Goal: Information Seeking & Learning: Check status

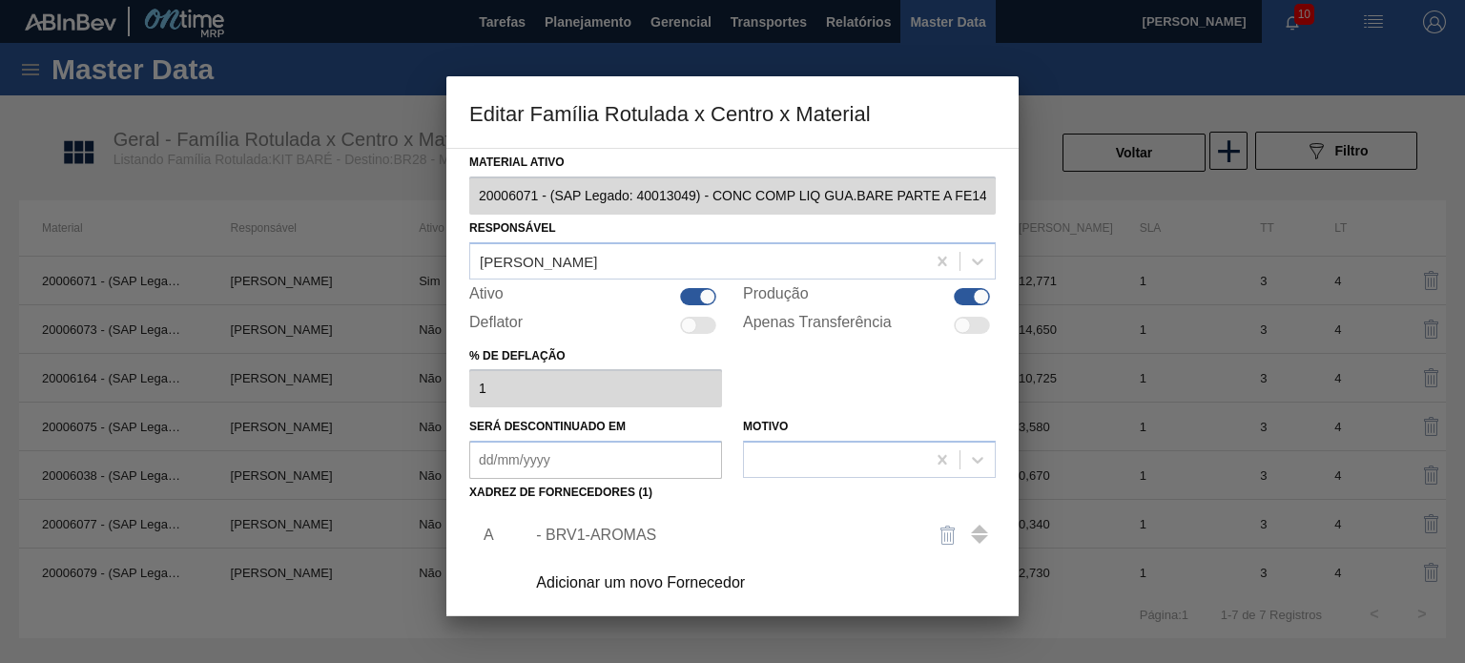
scroll to position [95, 0]
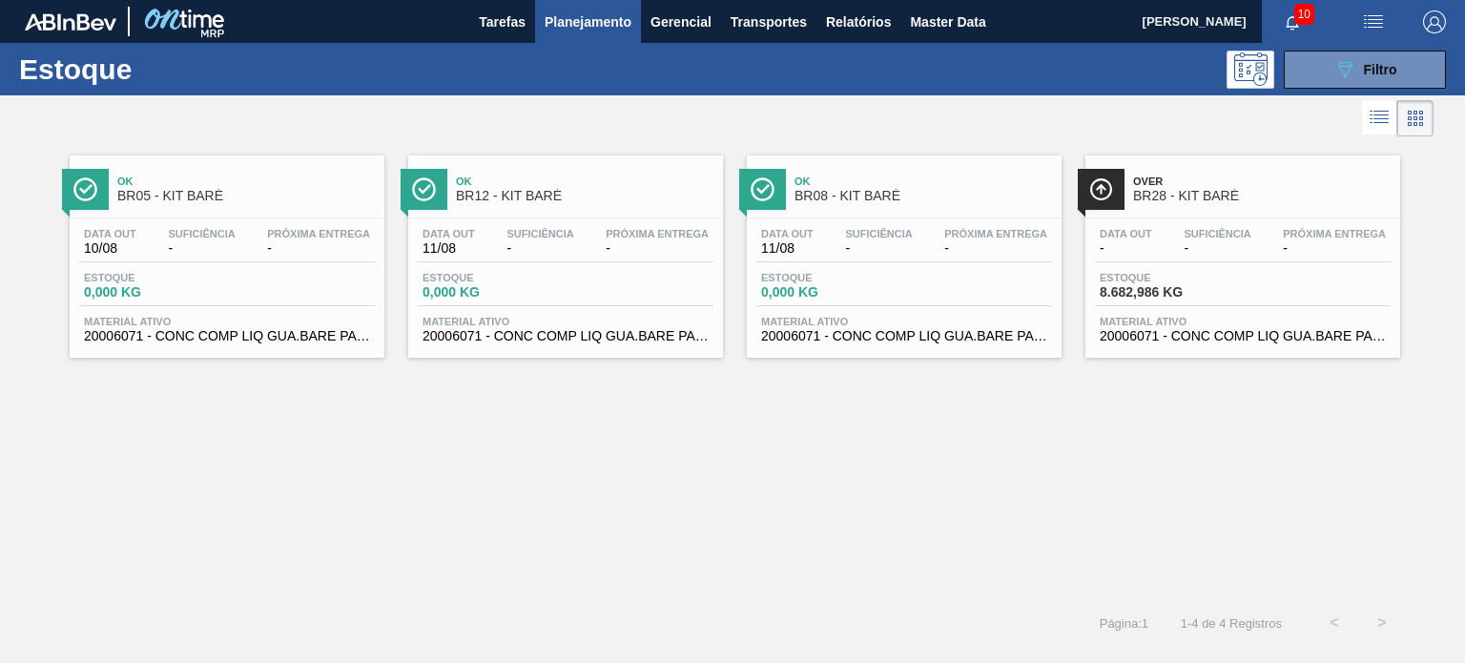
scroll to position [191, 0]
click at [1423, 9] on button "button" at bounding box center [1434, 21] width 61 height 43
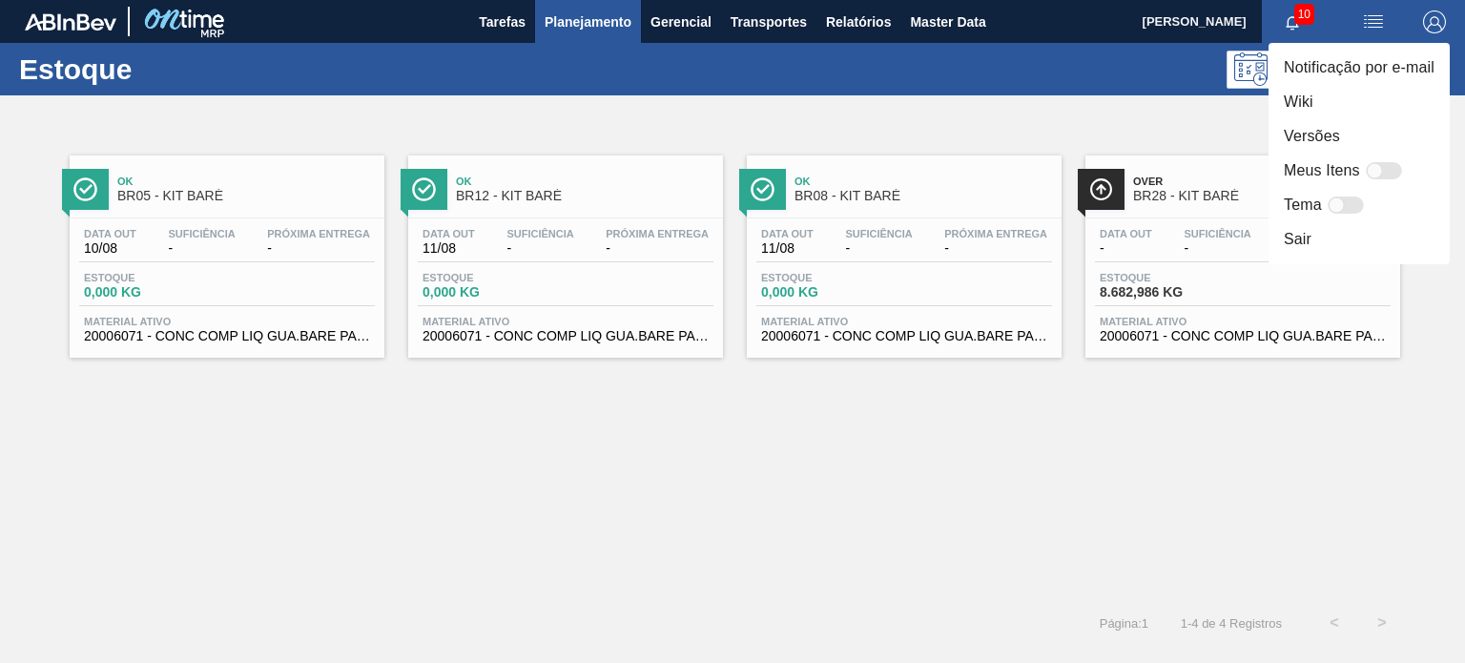
click at [1380, 165] on div at bounding box center [1375, 171] width 16 height 16
checkbox input "false"
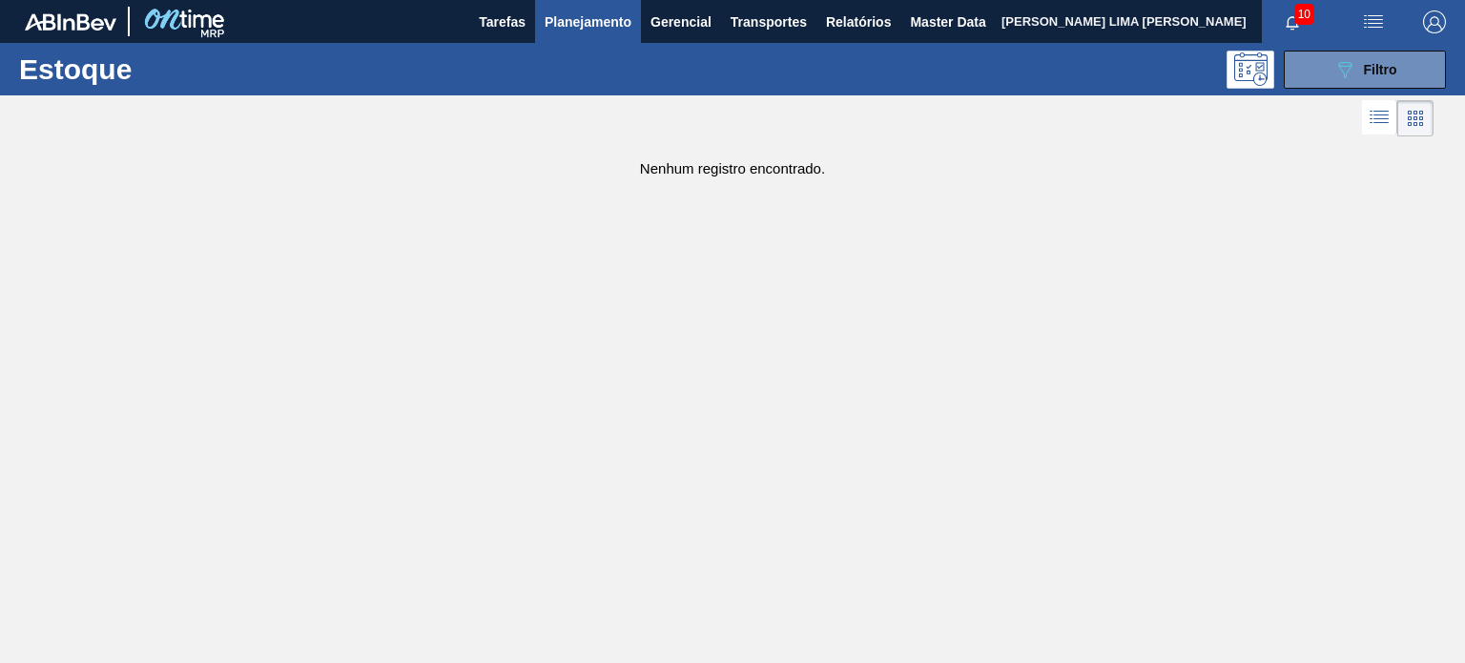
click at [1397, 90] on div "Estoque 089F7B8B-B2A5-4AFE-B5C0-19BA573D28AC Filtro" at bounding box center [732, 69] width 1465 height 52
click at [1386, 79] on div "089F7B8B-B2A5-4AFE-B5C0-19BA573D28AC Filtro" at bounding box center [1366, 69] width 64 height 23
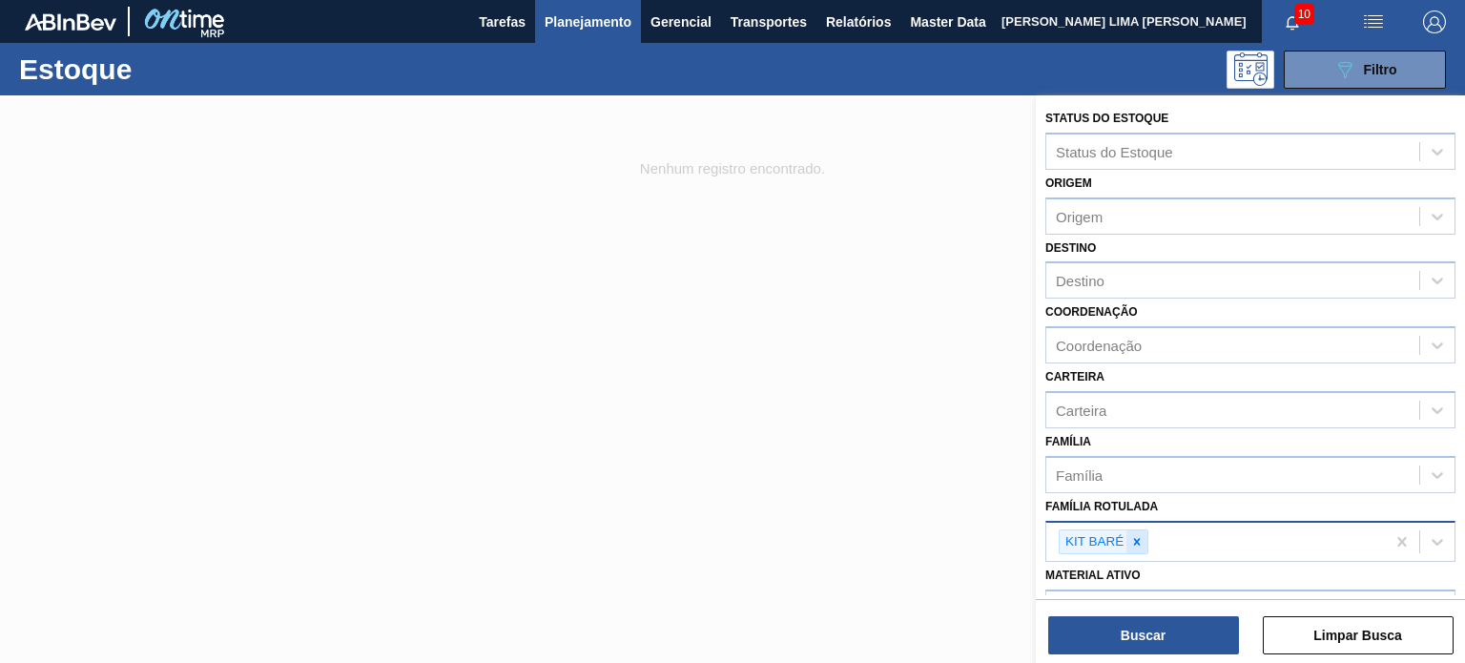
click at [1144, 545] on div at bounding box center [1137, 542] width 21 height 24
type Rotulada "o"
type Rotulada "pc 1,5"
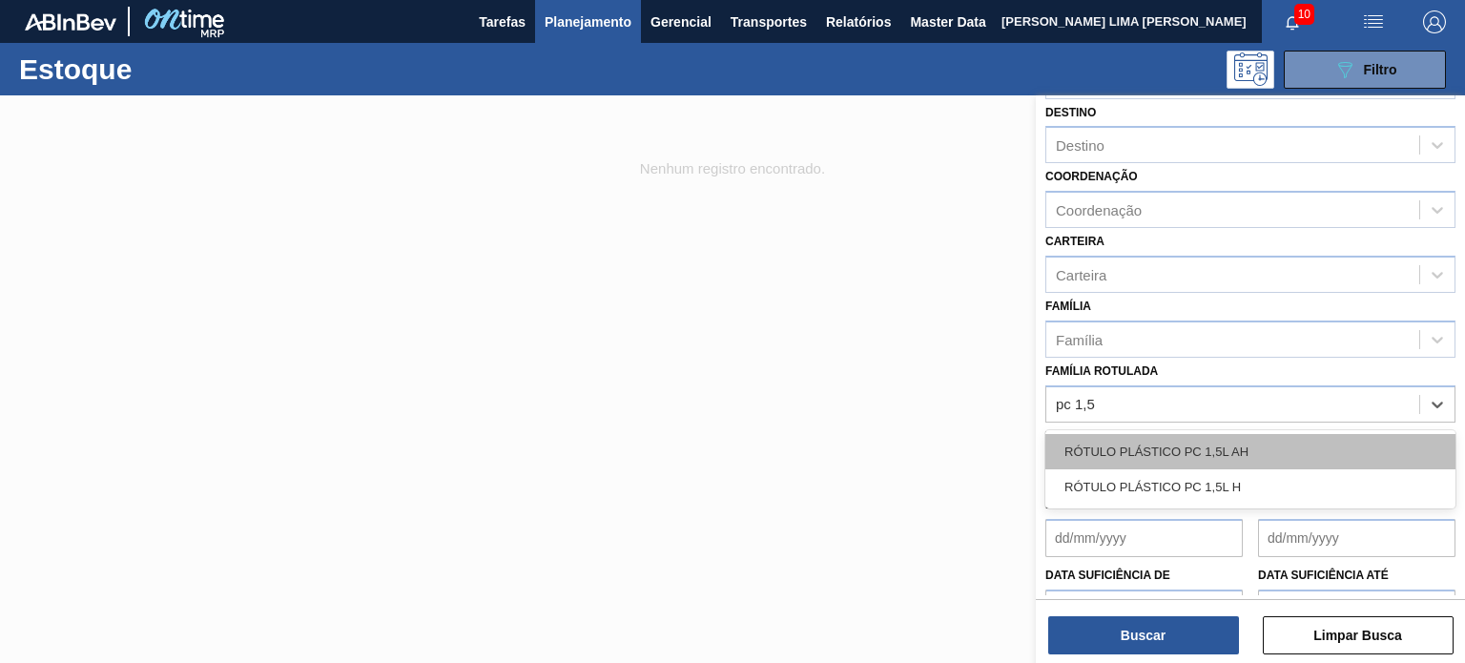
scroll to position [191, 0]
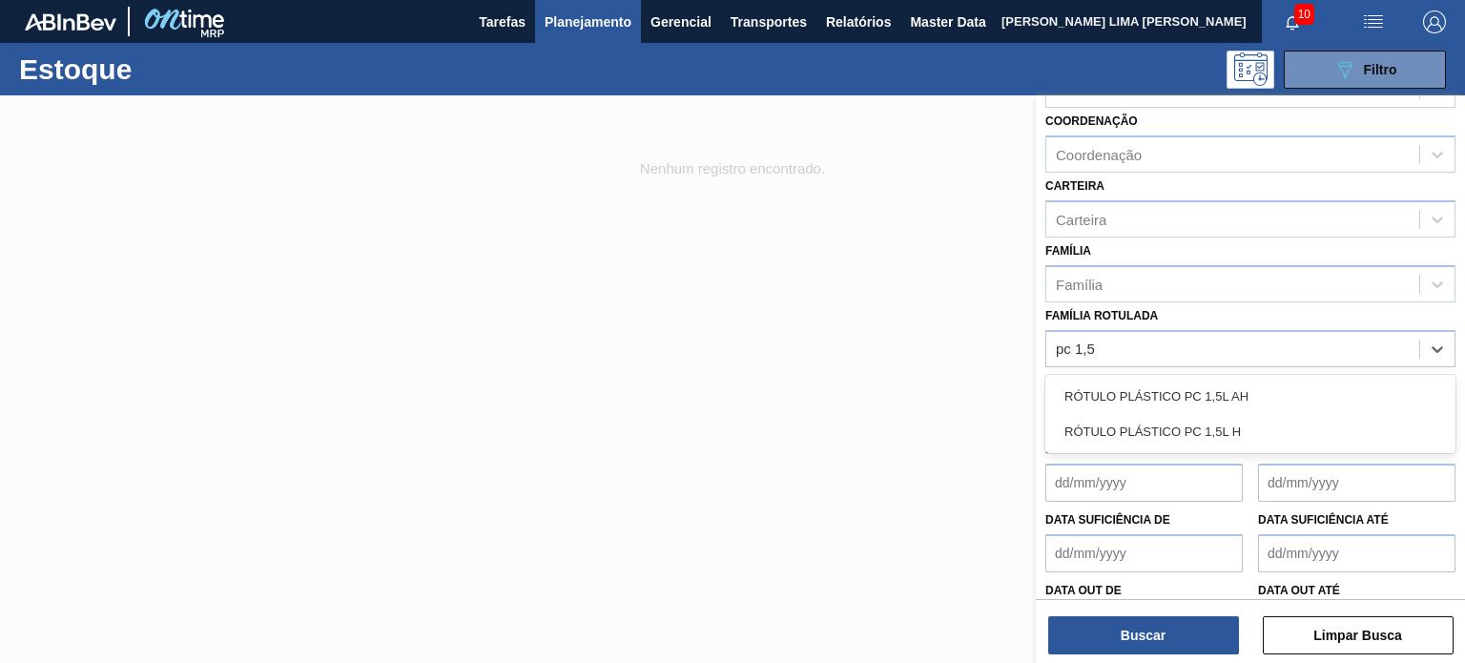
click at [1150, 391] on div "RÓTULO PLÁSTICO PC 1,5L AH" at bounding box center [1251, 396] width 410 height 35
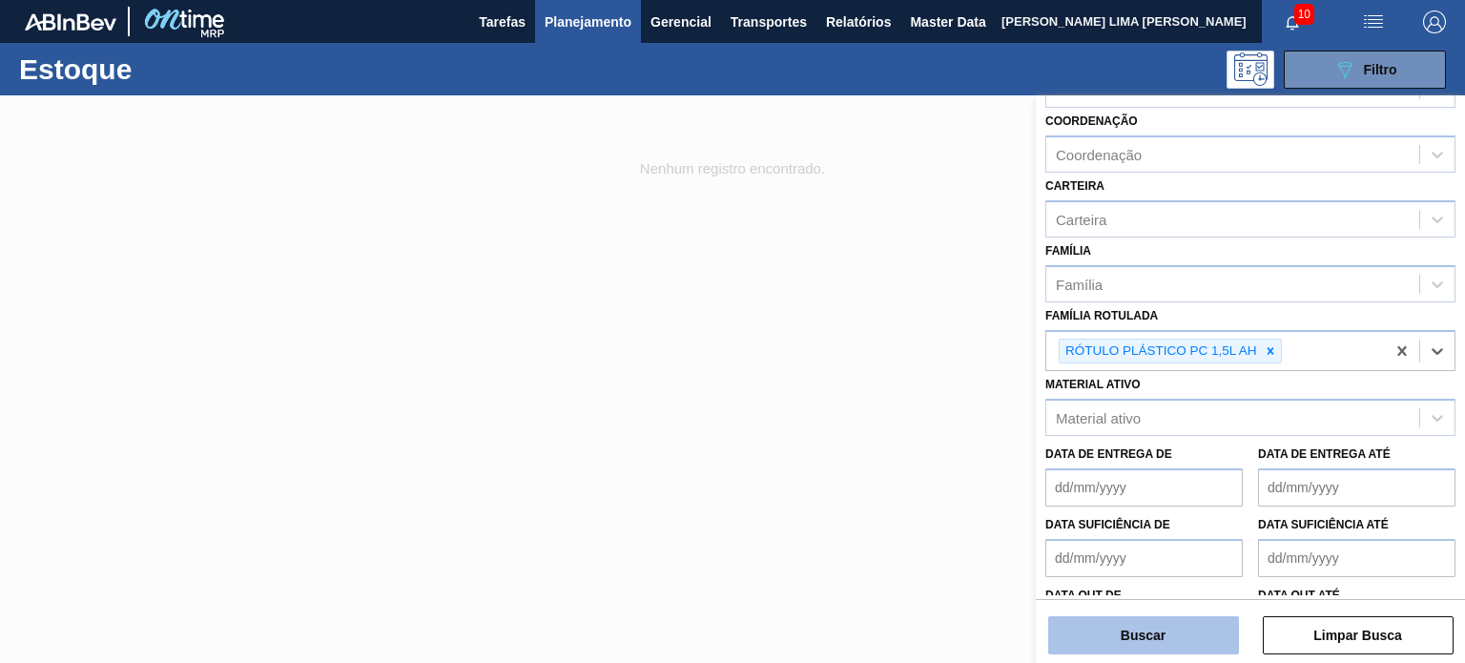
click at [1174, 643] on button "Buscar" at bounding box center [1143, 635] width 191 height 38
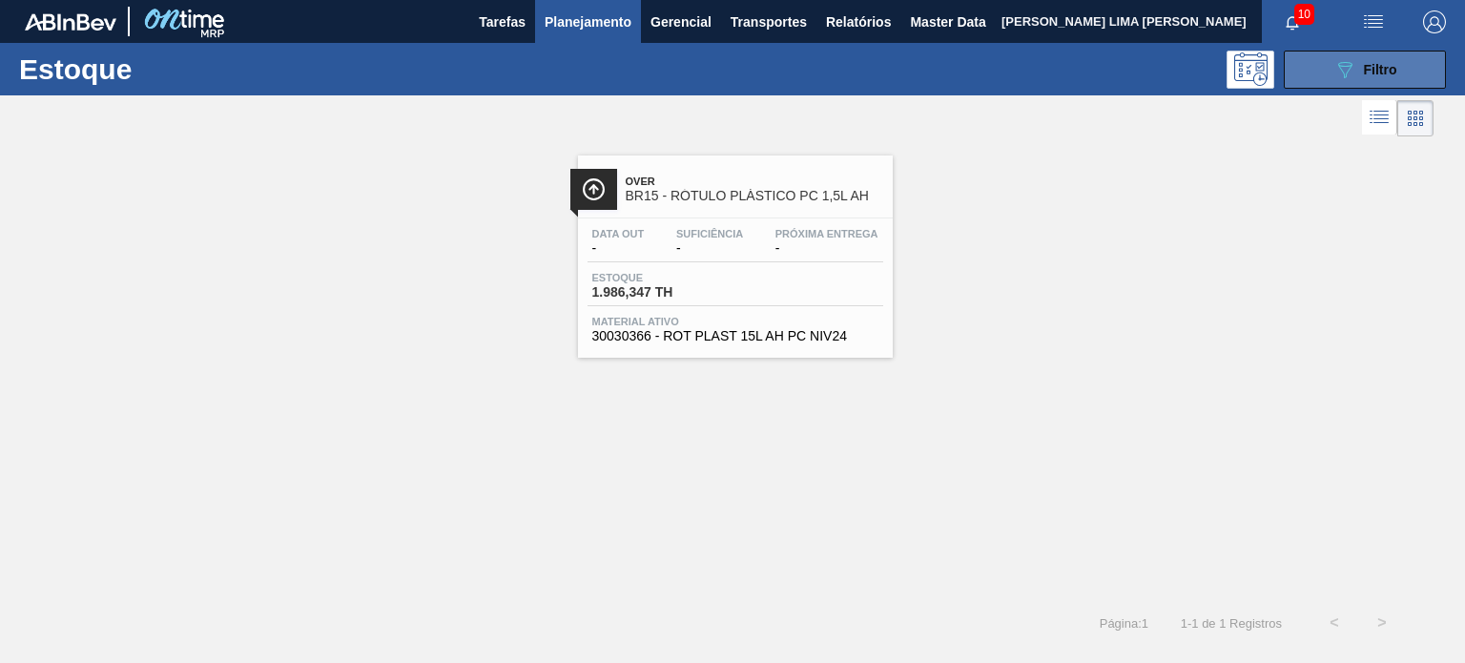
click at [1335, 78] on icon "089F7B8B-B2A5-4AFE-B5C0-19BA573D28AC" at bounding box center [1345, 69] width 23 height 23
click at [1370, 70] on span "Filtro" at bounding box center [1380, 69] width 33 height 15
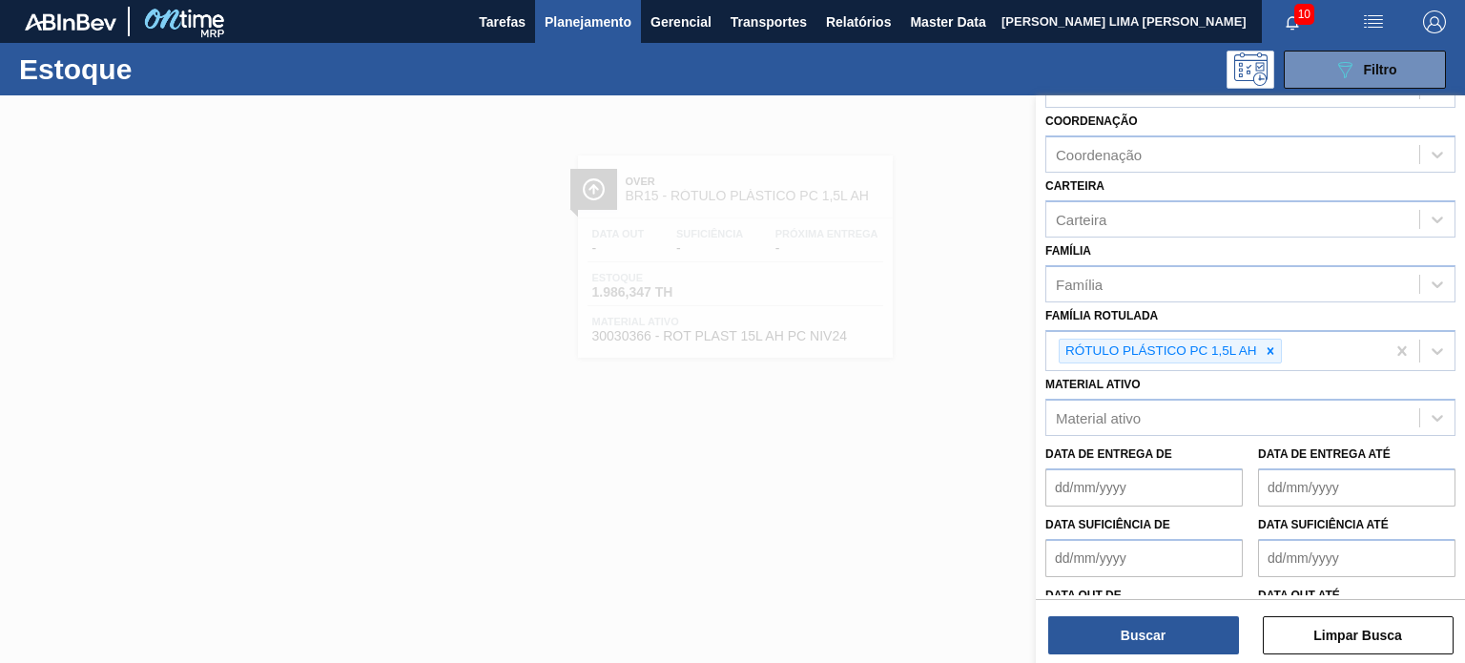
click at [929, 258] on div at bounding box center [732, 426] width 1465 height 663
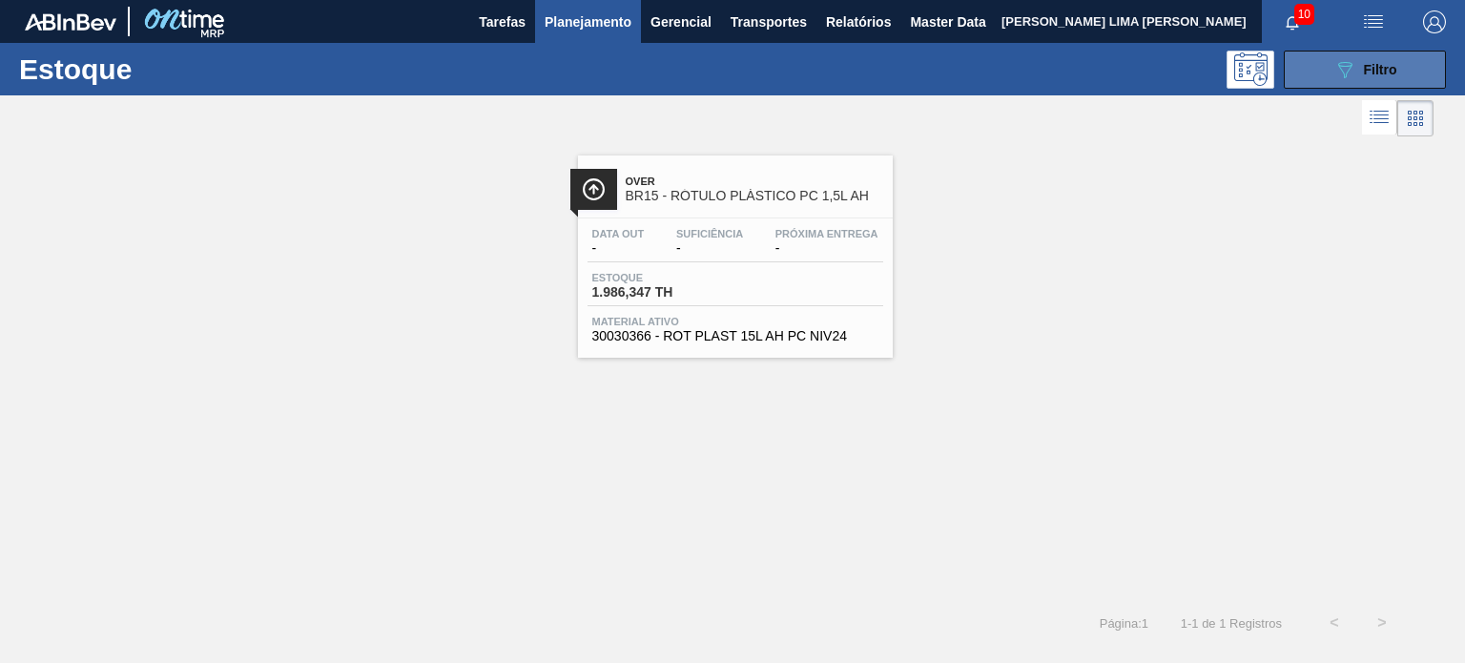
click at [1370, 75] on span "Filtro" at bounding box center [1380, 69] width 33 height 15
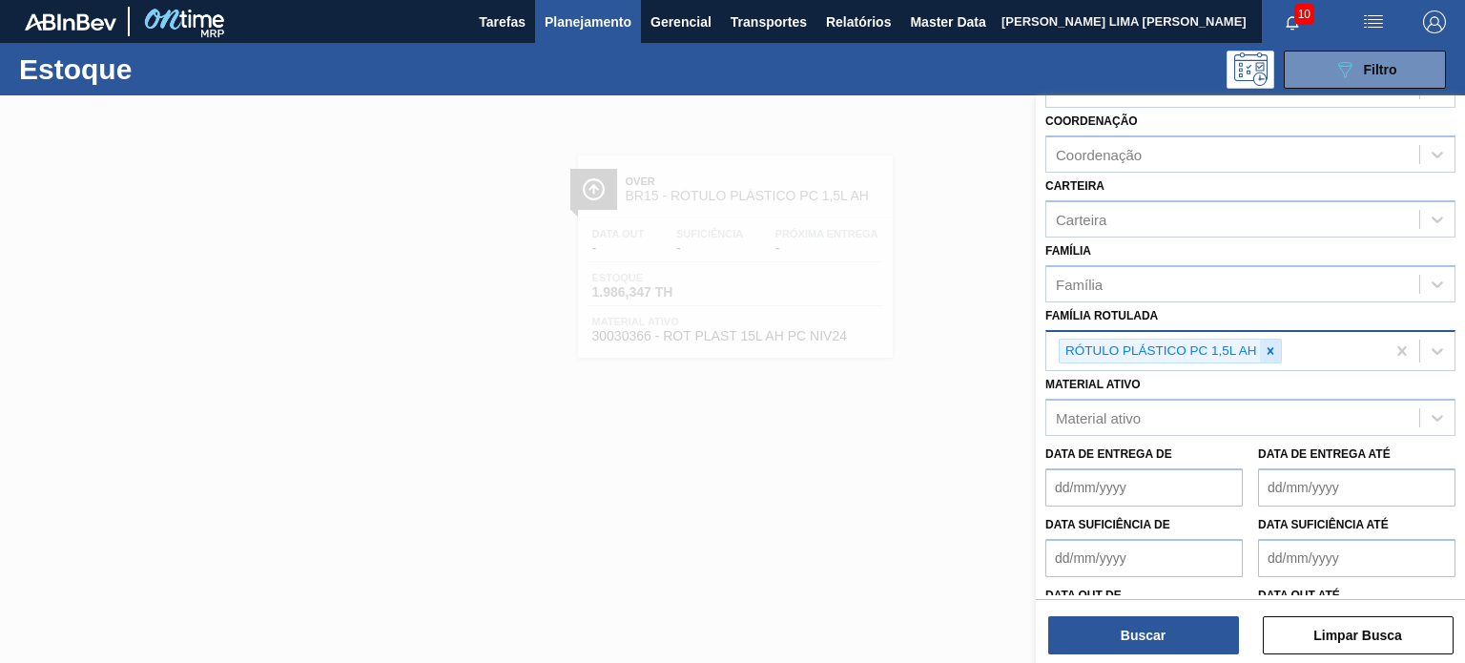
click at [1267, 340] on div at bounding box center [1270, 352] width 21 height 24
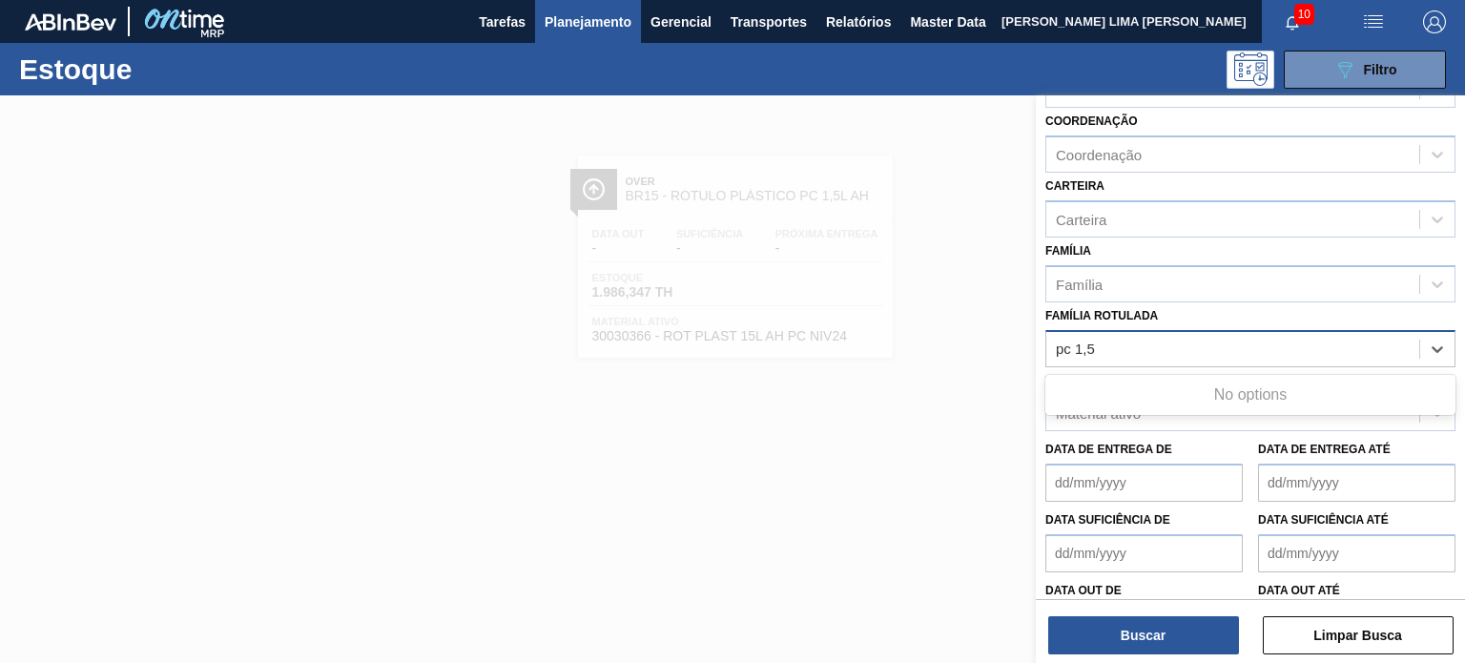
type Rotulada "pc 1,5"
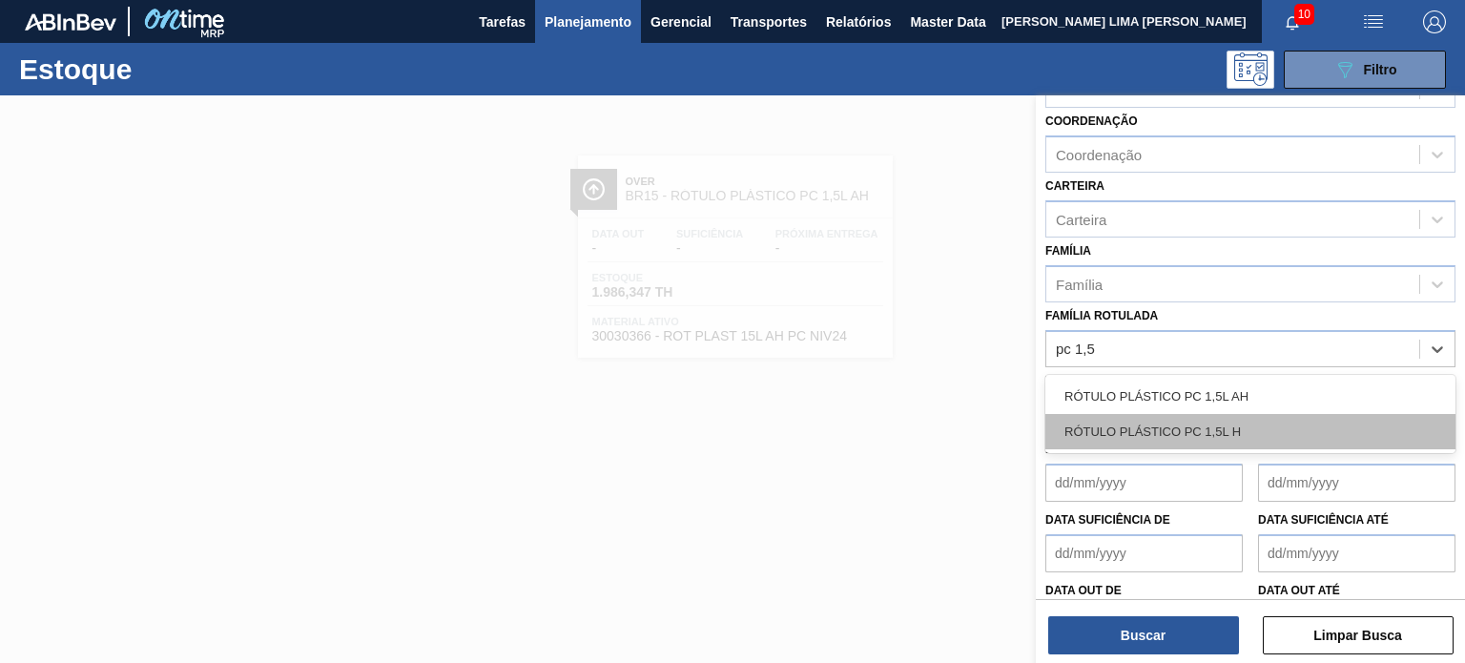
click at [1259, 424] on div "RÓTULO PLÁSTICO PC 1,5L H" at bounding box center [1251, 431] width 410 height 35
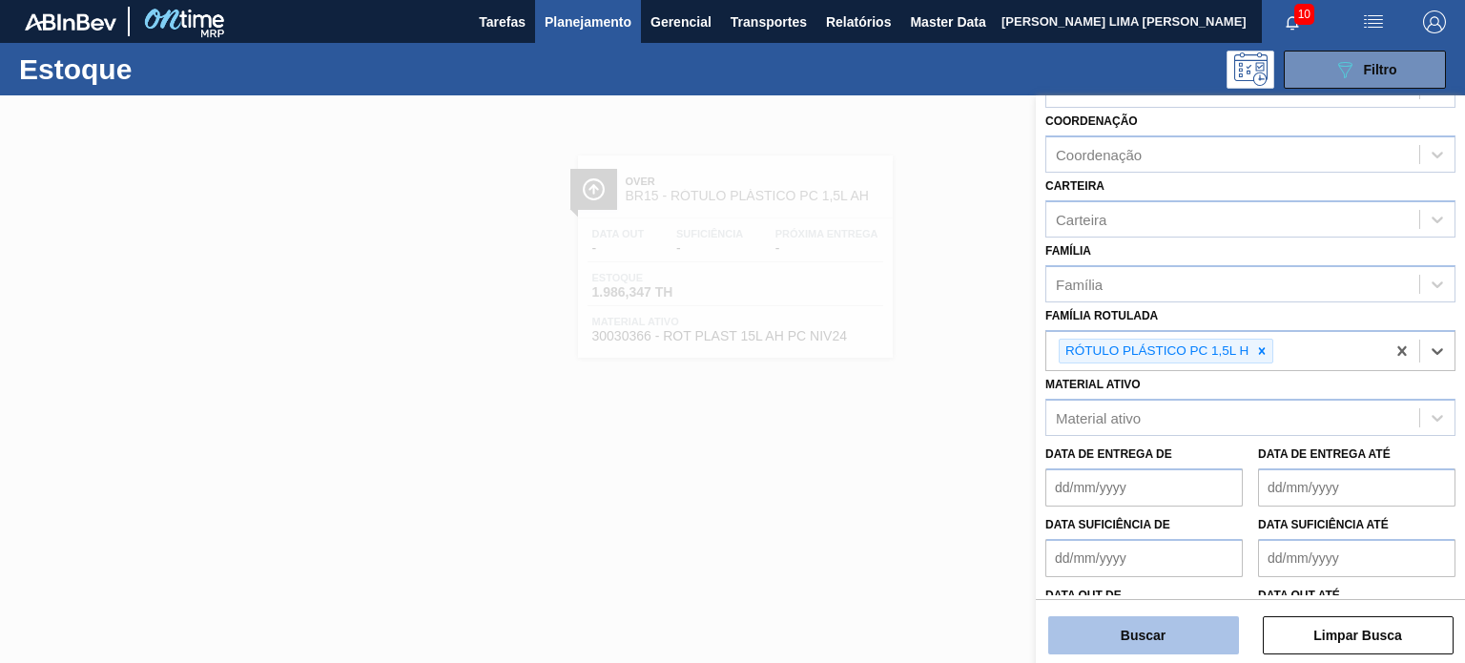
click at [1181, 616] on button "Buscar" at bounding box center [1143, 635] width 191 height 38
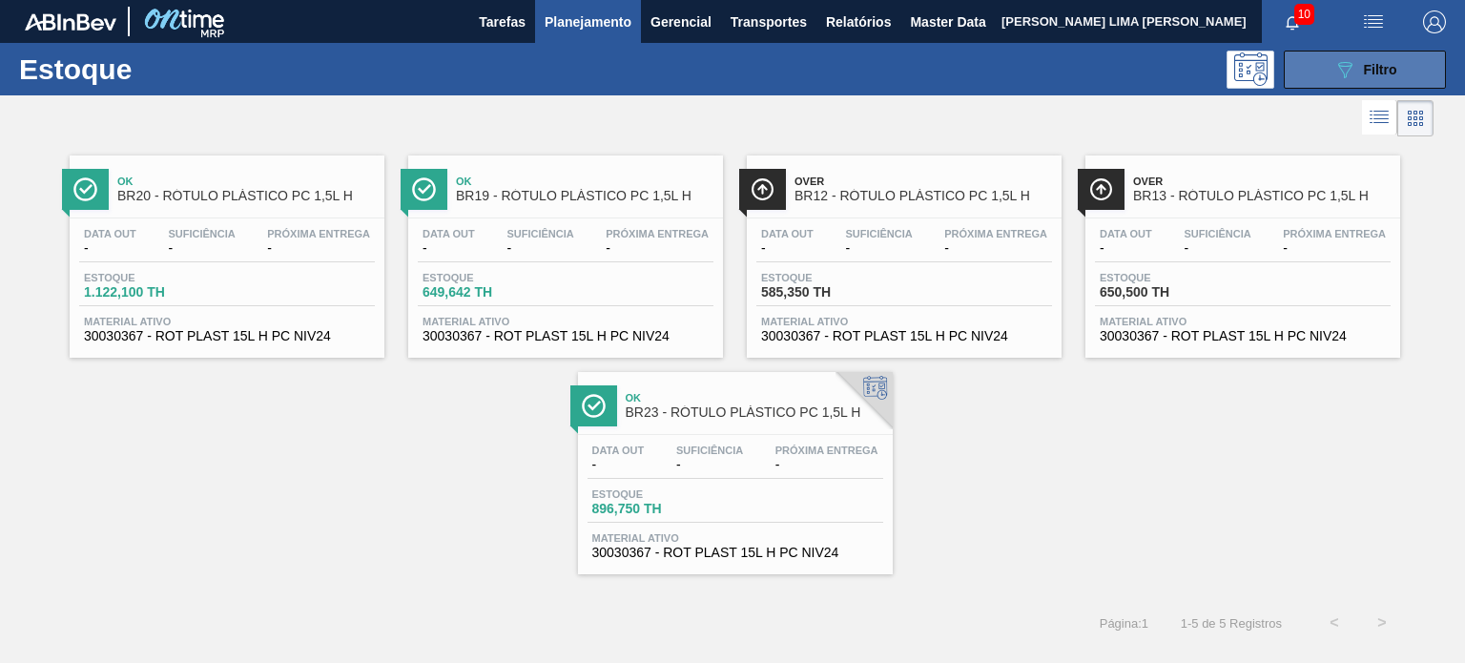
click at [1381, 71] on span "Filtro" at bounding box center [1380, 69] width 33 height 15
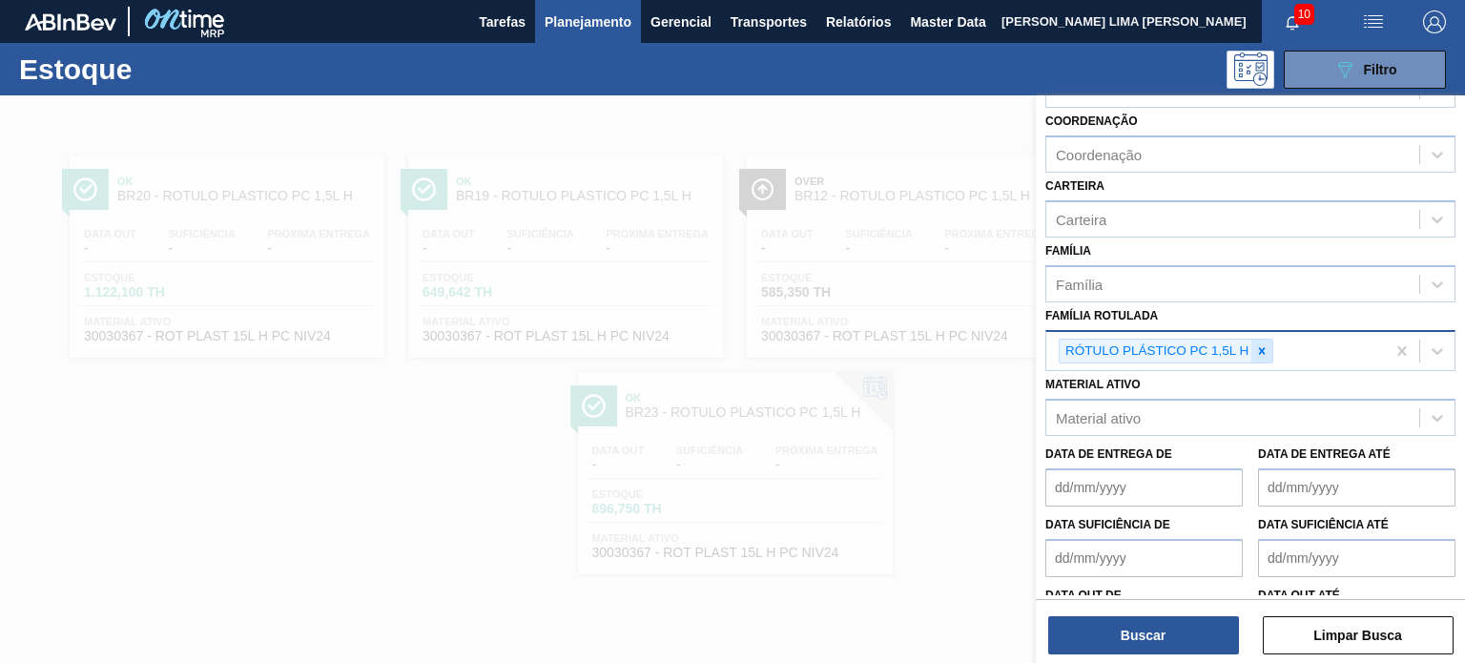
click at [1258, 340] on div at bounding box center [1262, 352] width 21 height 24
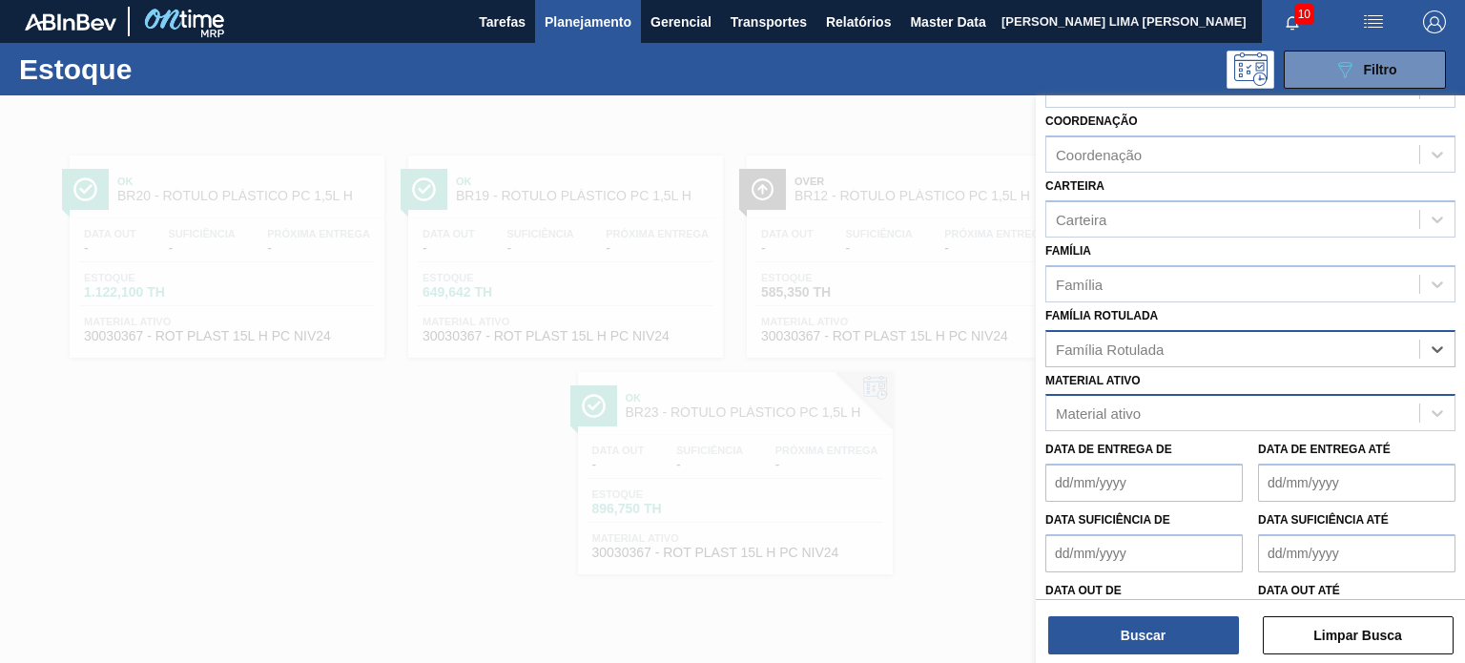
click at [1232, 400] on div "Material ativo" at bounding box center [1232, 414] width 373 height 28
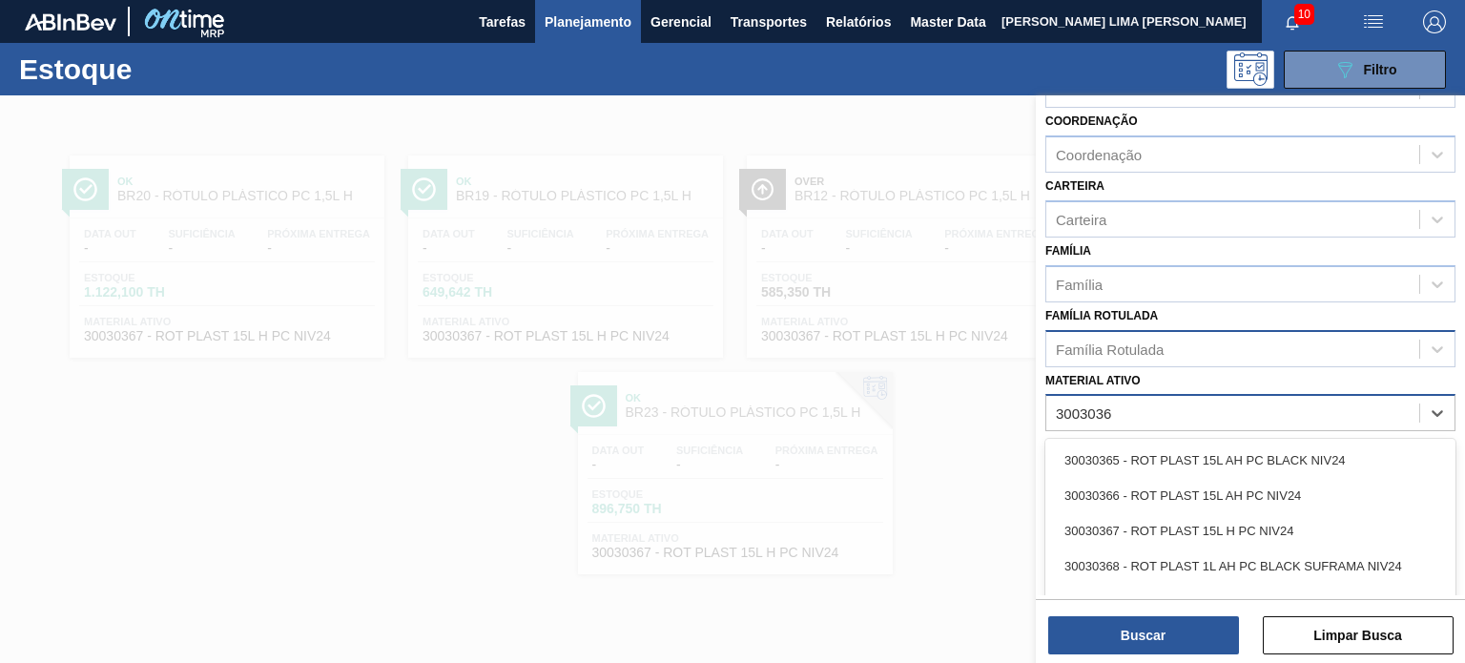
type ativo "30030366"
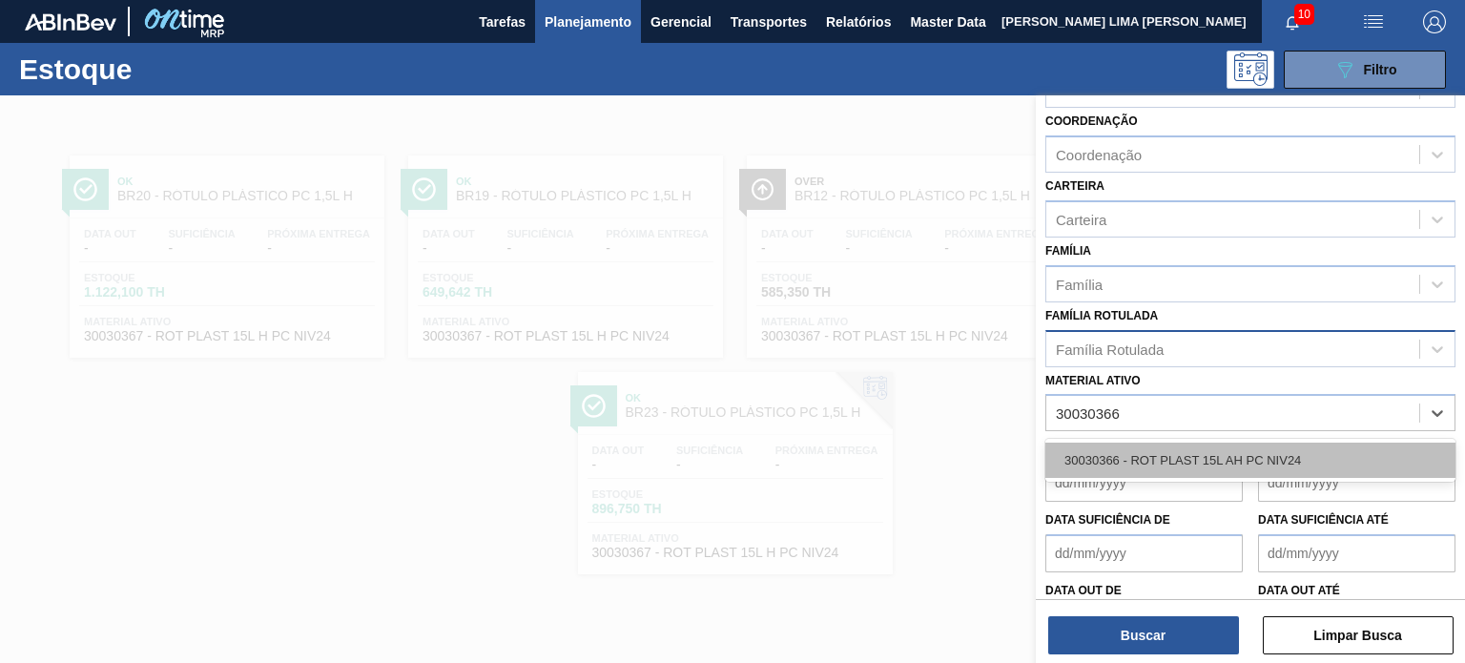
click at [1245, 447] on div "30030366 - ROT PLAST 15L AH PC NIV24" at bounding box center [1251, 460] width 410 height 35
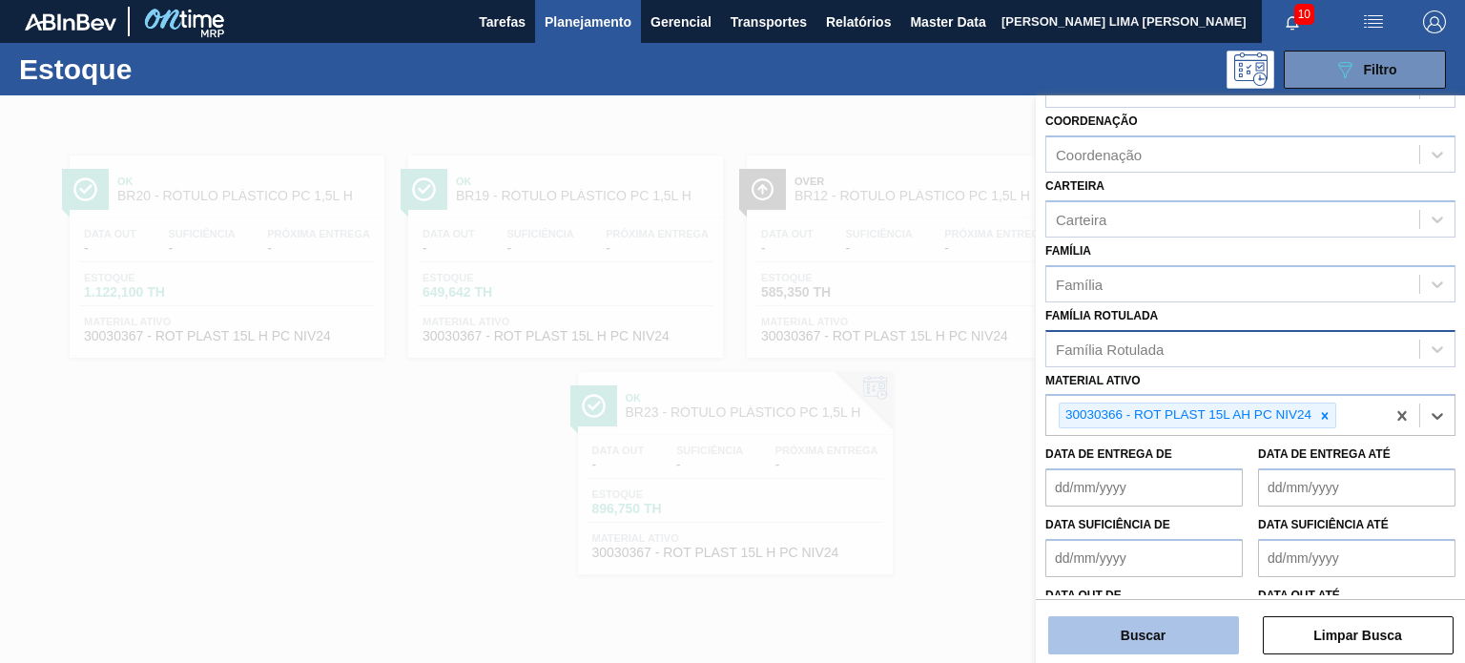
click at [1187, 616] on button "Buscar" at bounding box center [1143, 635] width 191 height 38
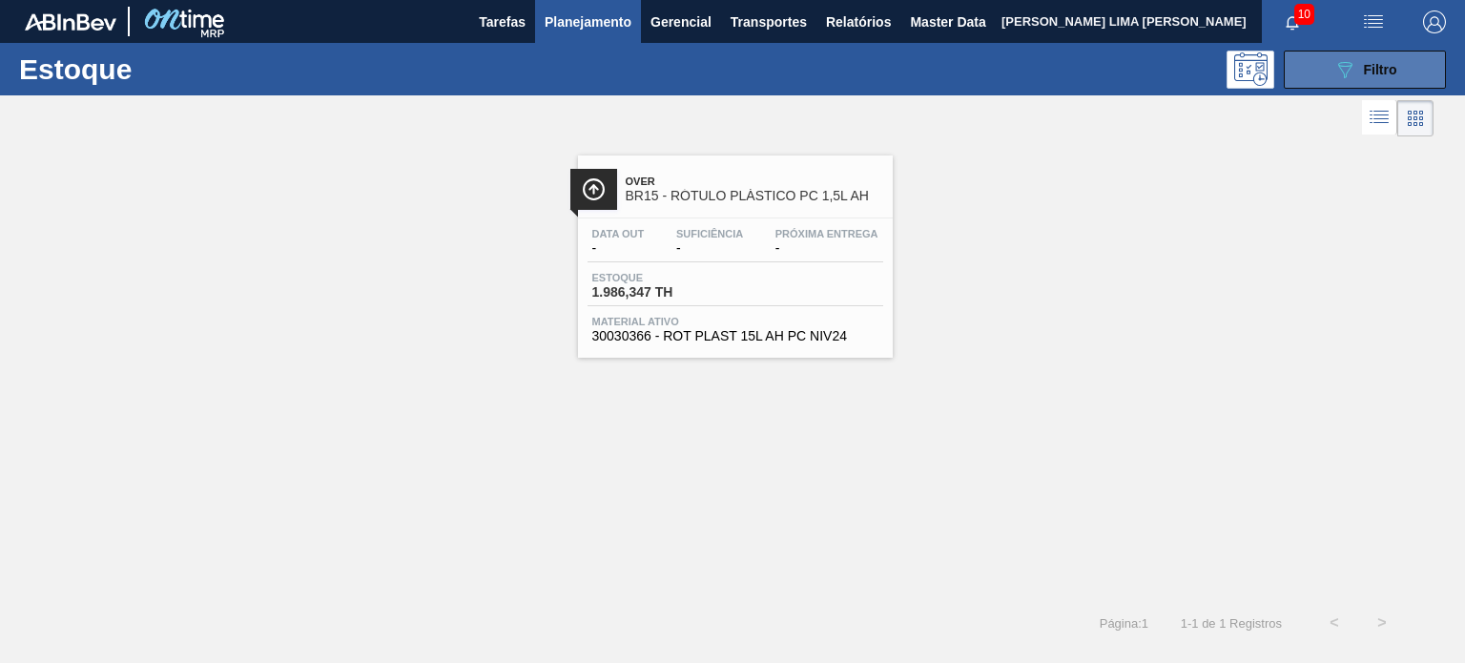
click at [1340, 64] on icon "089F7B8B-B2A5-4AFE-B5C0-19BA573D28AC" at bounding box center [1345, 69] width 23 height 23
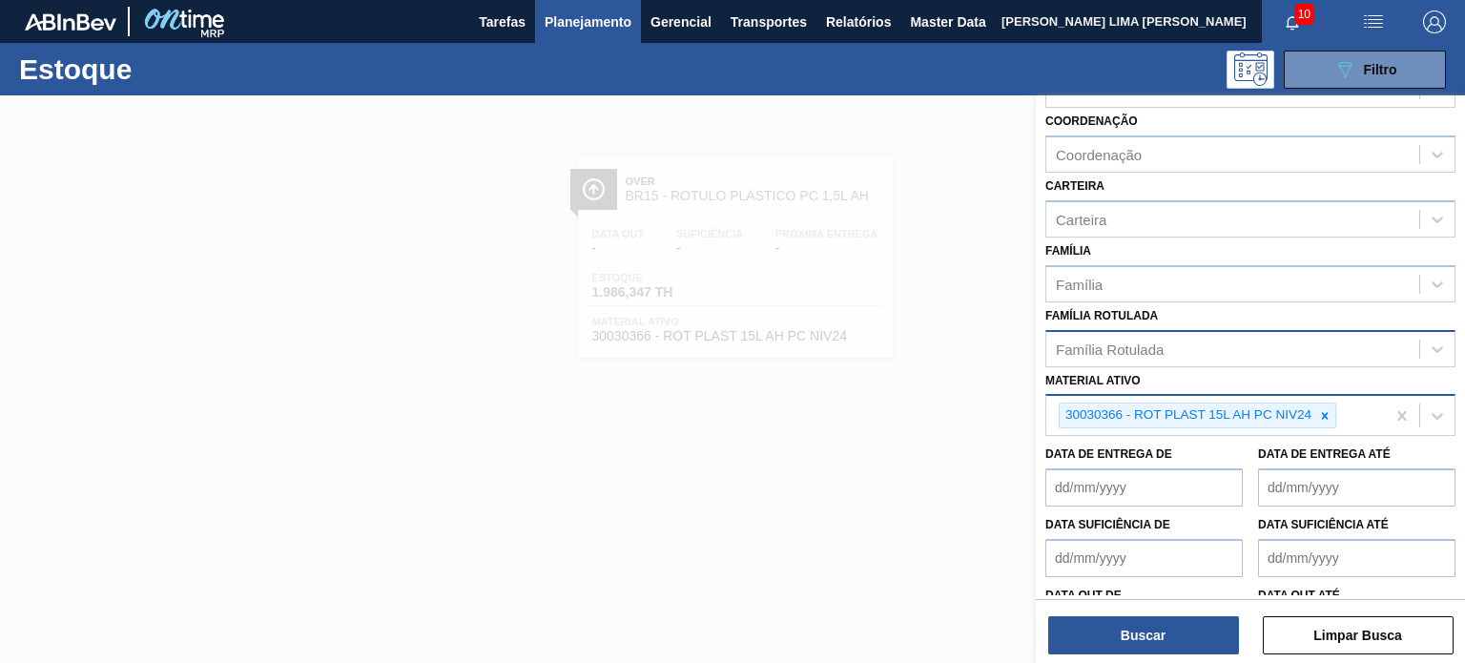
click at [1307, 411] on div "30030366 - ROT PLAST 15L AH PC NIV24" at bounding box center [1187, 416] width 255 height 24
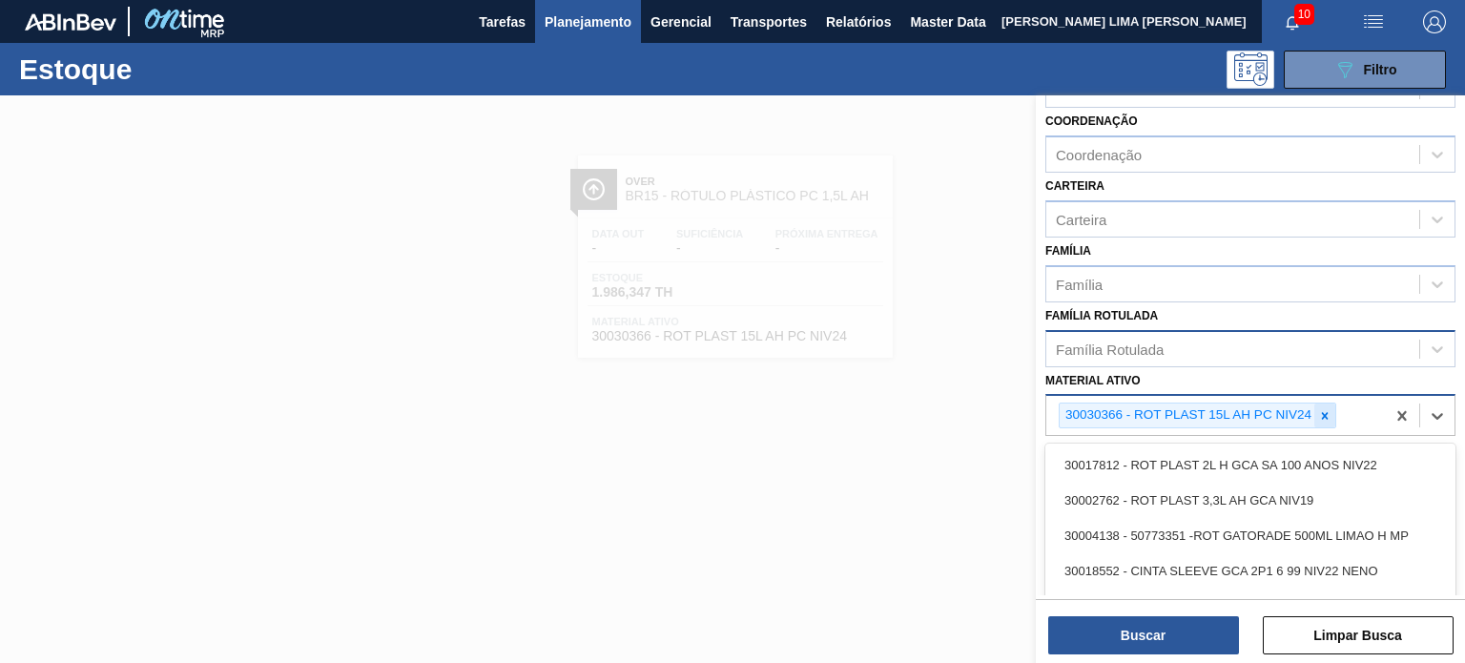
click at [1319, 415] on icon at bounding box center [1324, 415] width 13 height 13
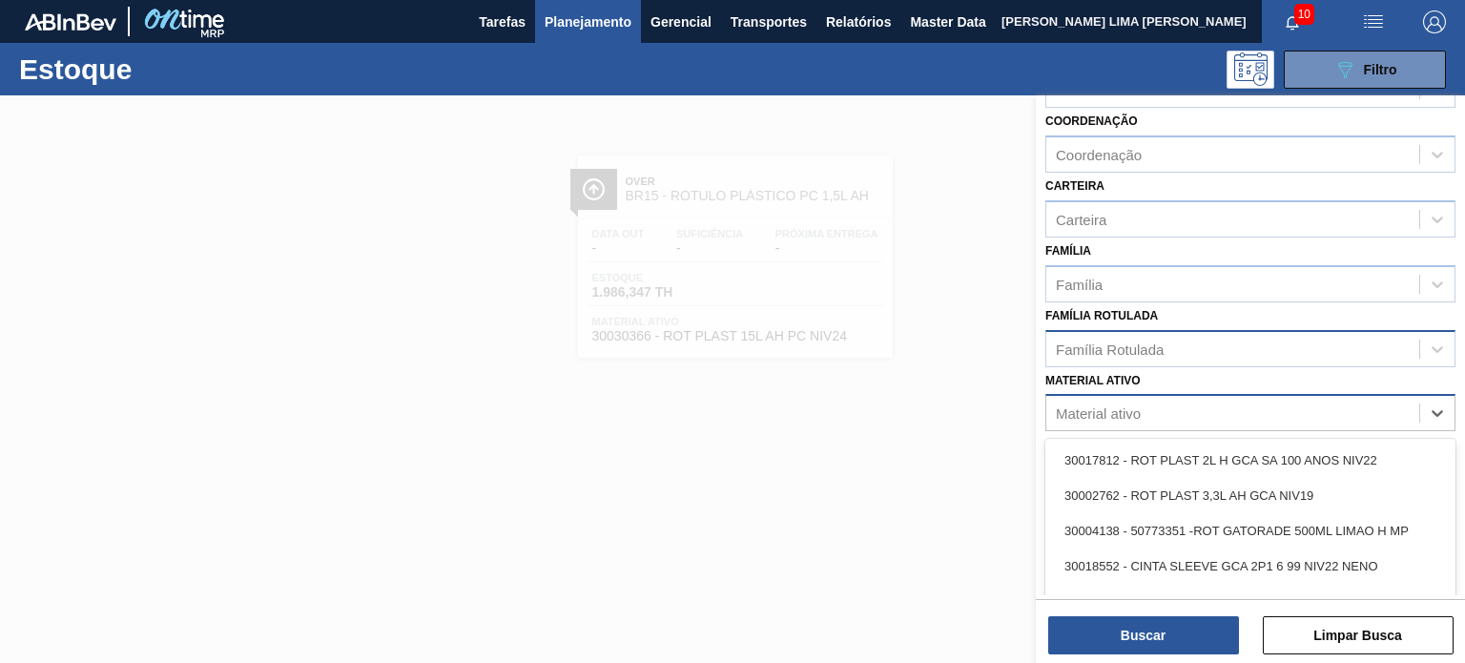
click at [1252, 357] on div "Família Rotulada" at bounding box center [1232, 349] width 373 height 28
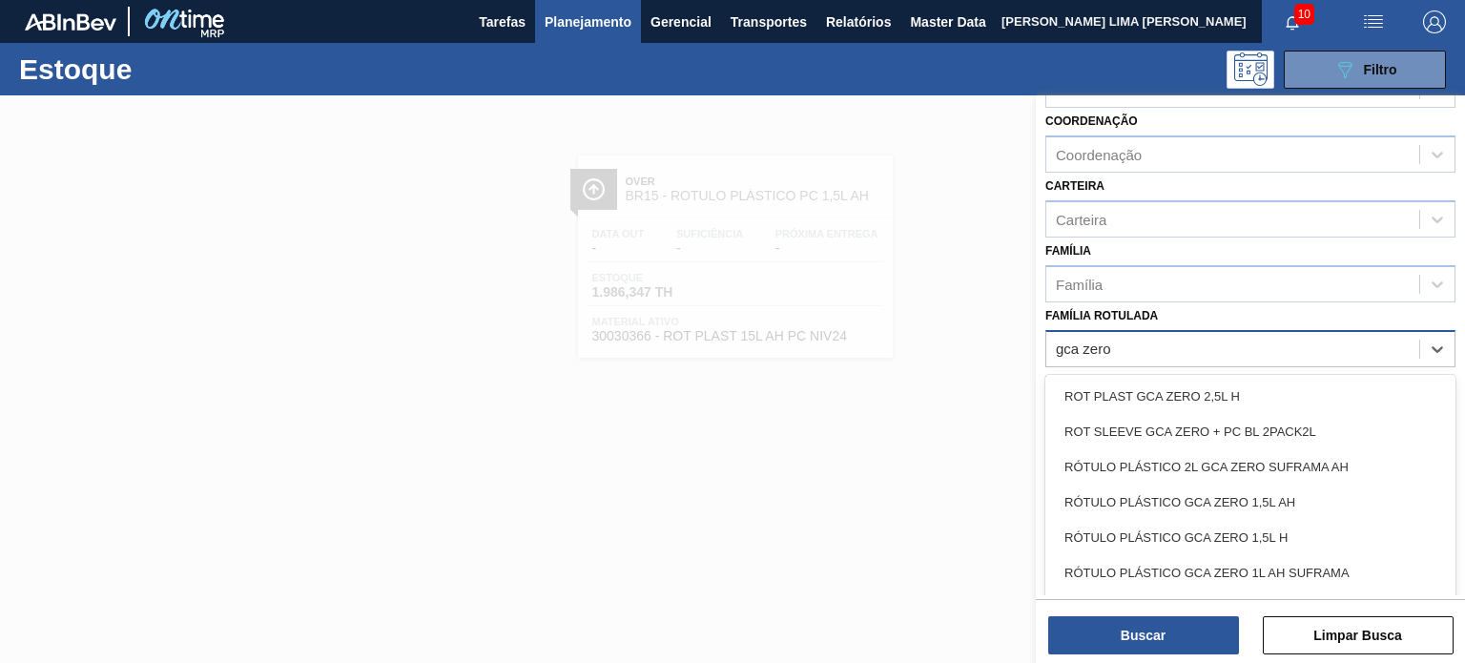
type Rotulada "gca zero 1"
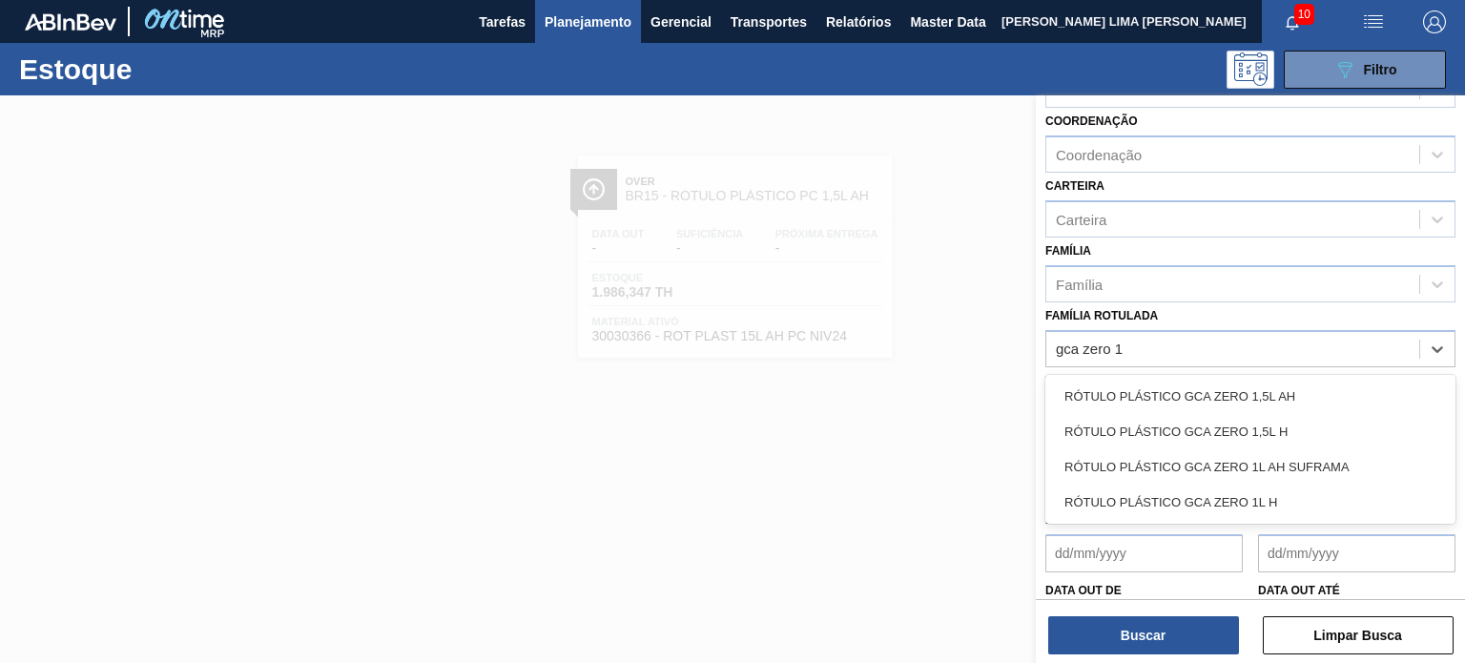
click at [1267, 379] on div "RÓTULO PLÁSTICO GCA ZERO 1,5L AH" at bounding box center [1251, 396] width 410 height 35
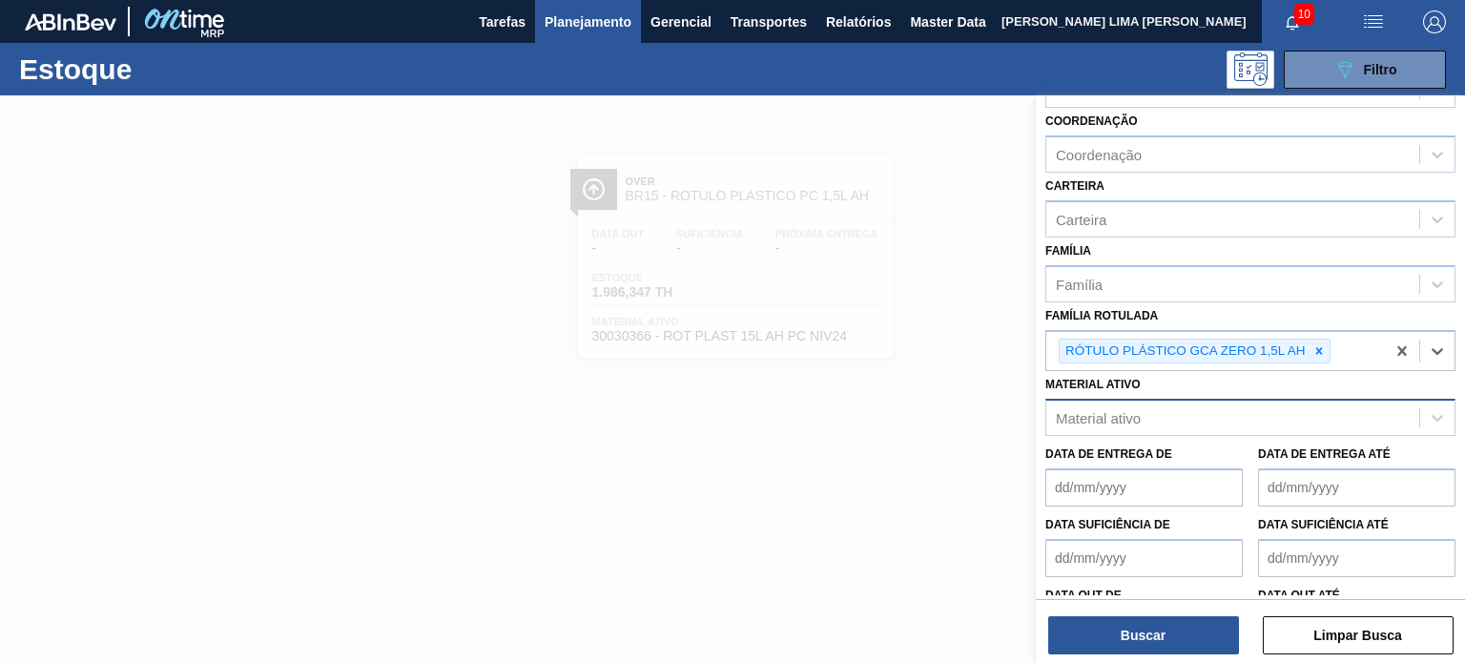
click at [1164, 607] on div "Buscar Limpar Busca" at bounding box center [1250, 625] width 429 height 53
click at [1158, 614] on div "Buscar Limpar Busca" at bounding box center [1250, 625] width 429 height 53
click at [1195, 637] on button "Buscar" at bounding box center [1143, 635] width 191 height 38
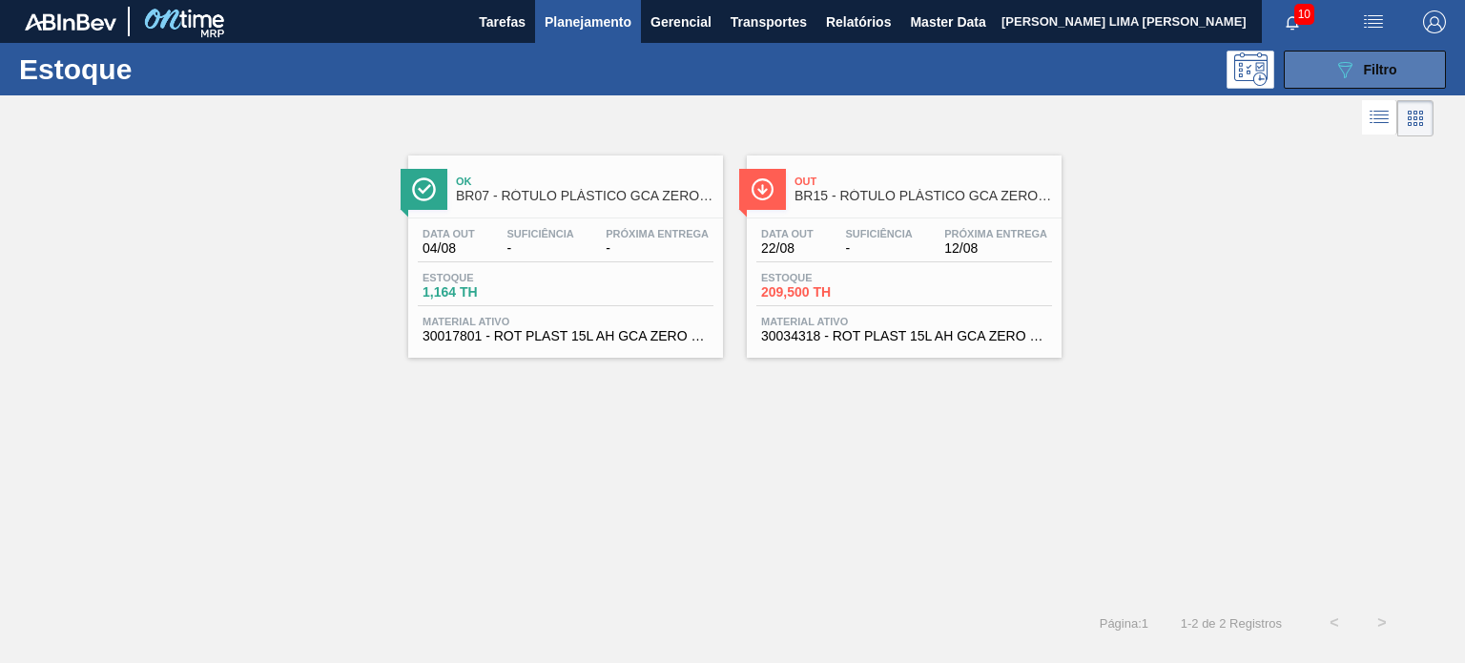
click at [1292, 60] on button "089F7B8B-B2A5-4AFE-B5C0-19BA573D28AC Filtro" at bounding box center [1365, 70] width 162 height 38
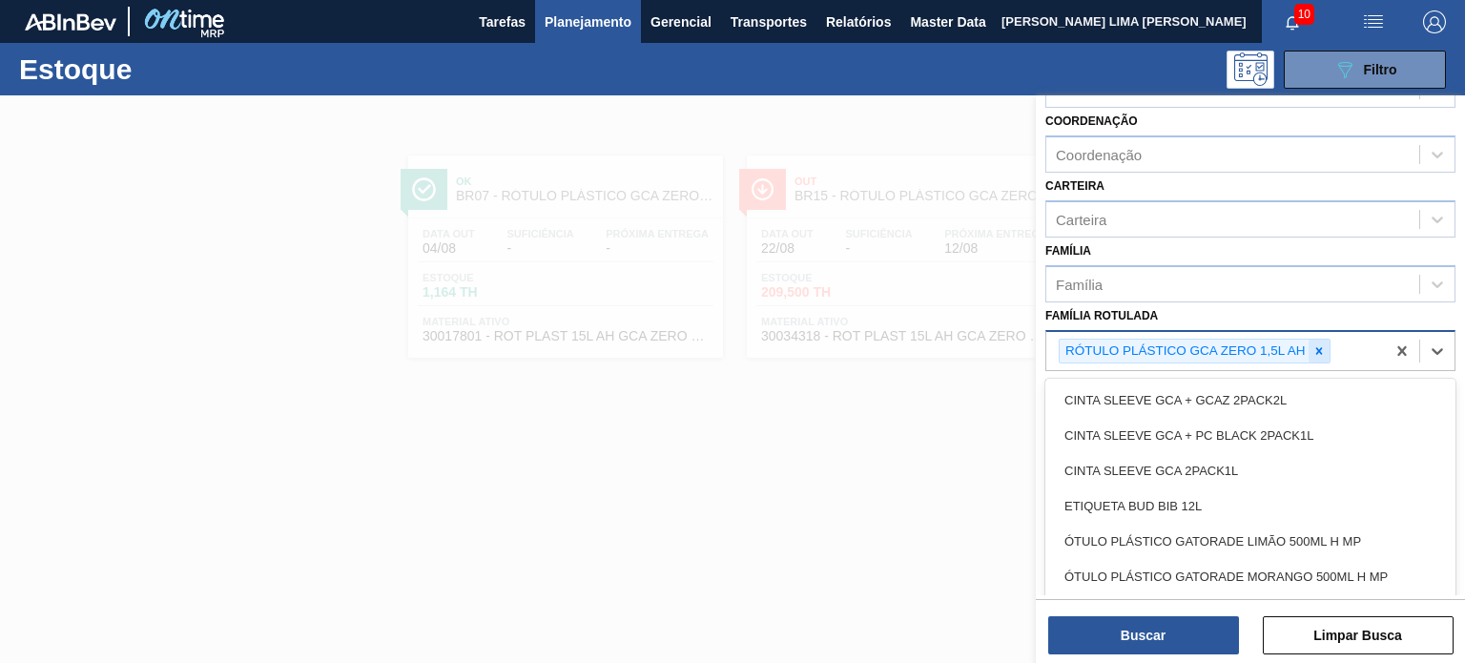
click at [1328, 346] on div "RÓTULO PLÁSTICO GCA ZERO 1,5L AH" at bounding box center [1195, 352] width 272 height 26
click at [1322, 346] on icon at bounding box center [1319, 350] width 13 height 13
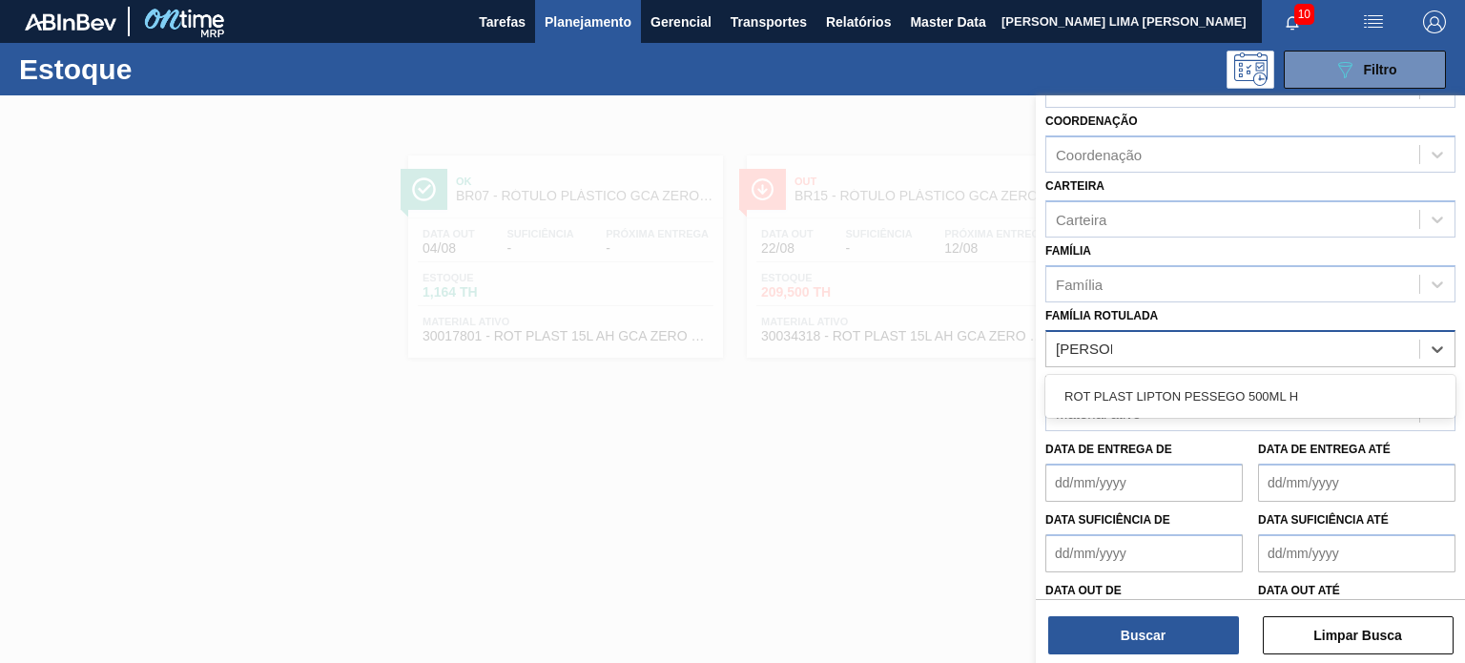
type Rotulada "lipton p"
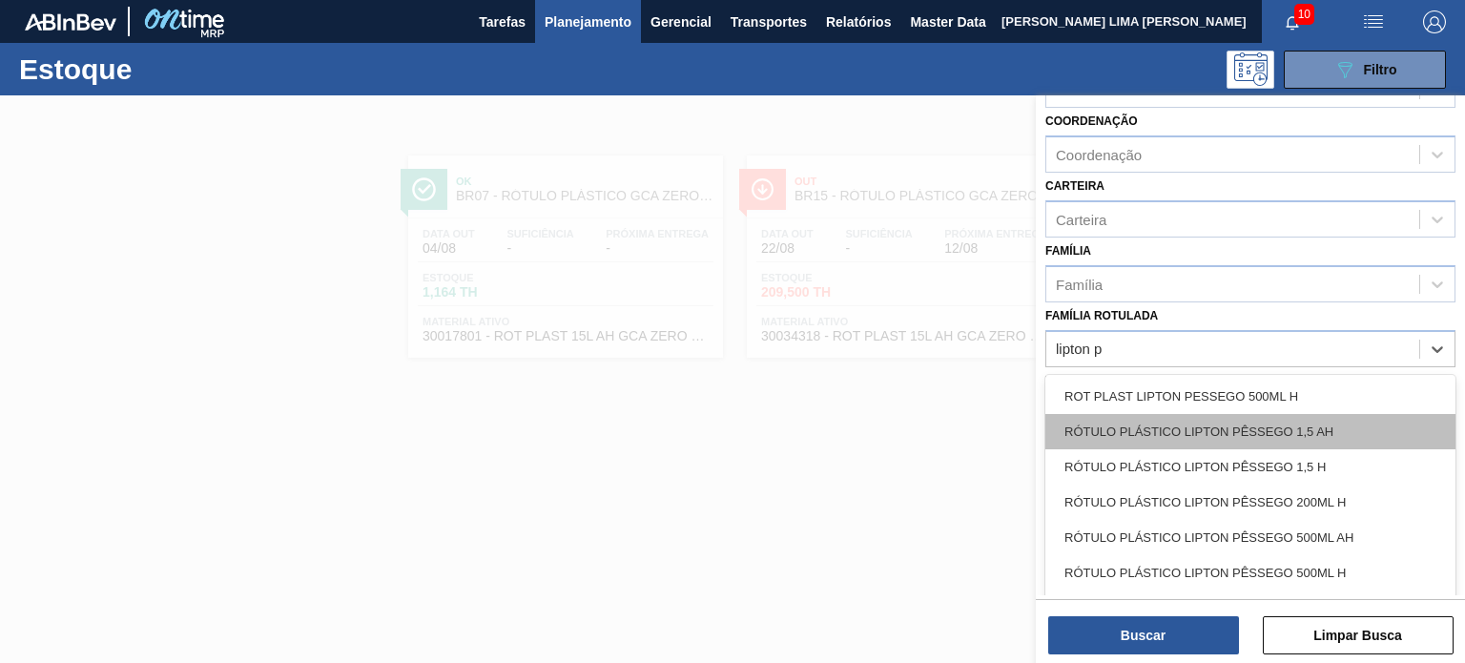
click at [1301, 433] on div "RÓTULO PLÁSTICO LIPTON PÊSSEGO 1,5 AH" at bounding box center [1251, 431] width 410 height 35
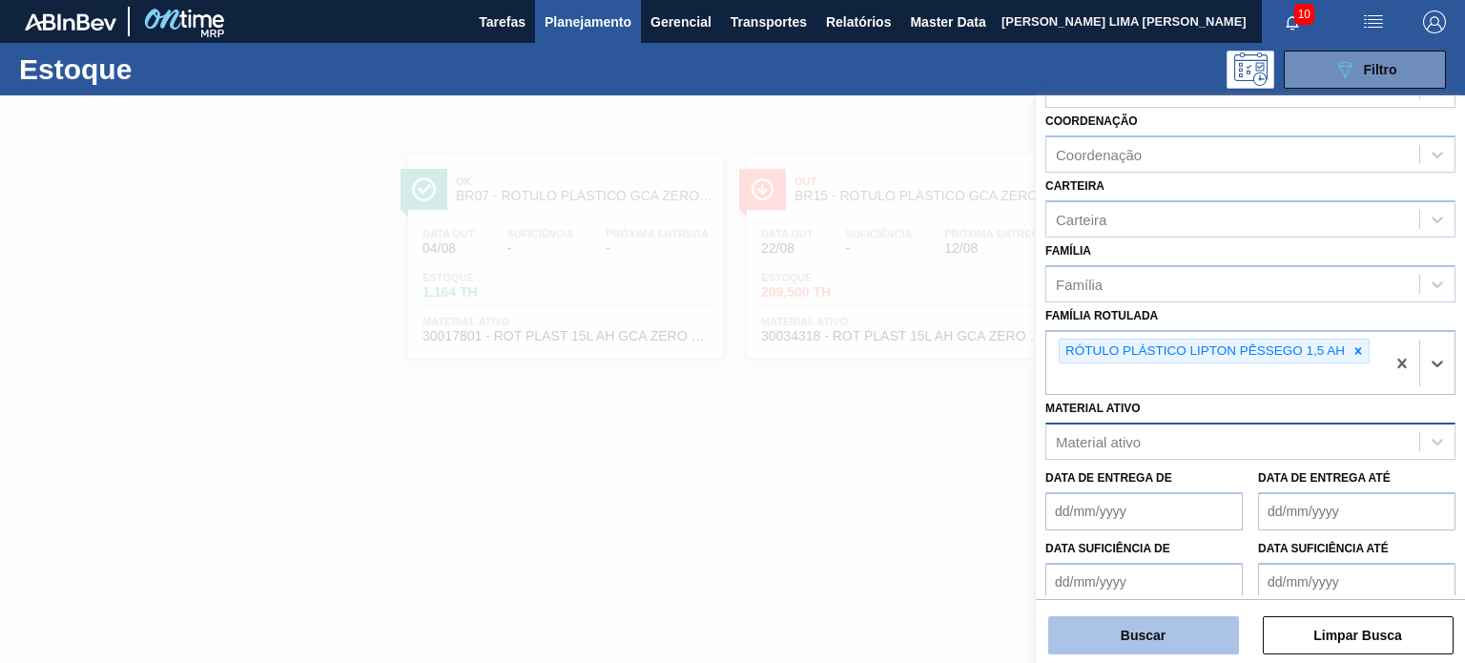
click at [1145, 642] on button "Buscar" at bounding box center [1143, 635] width 191 height 38
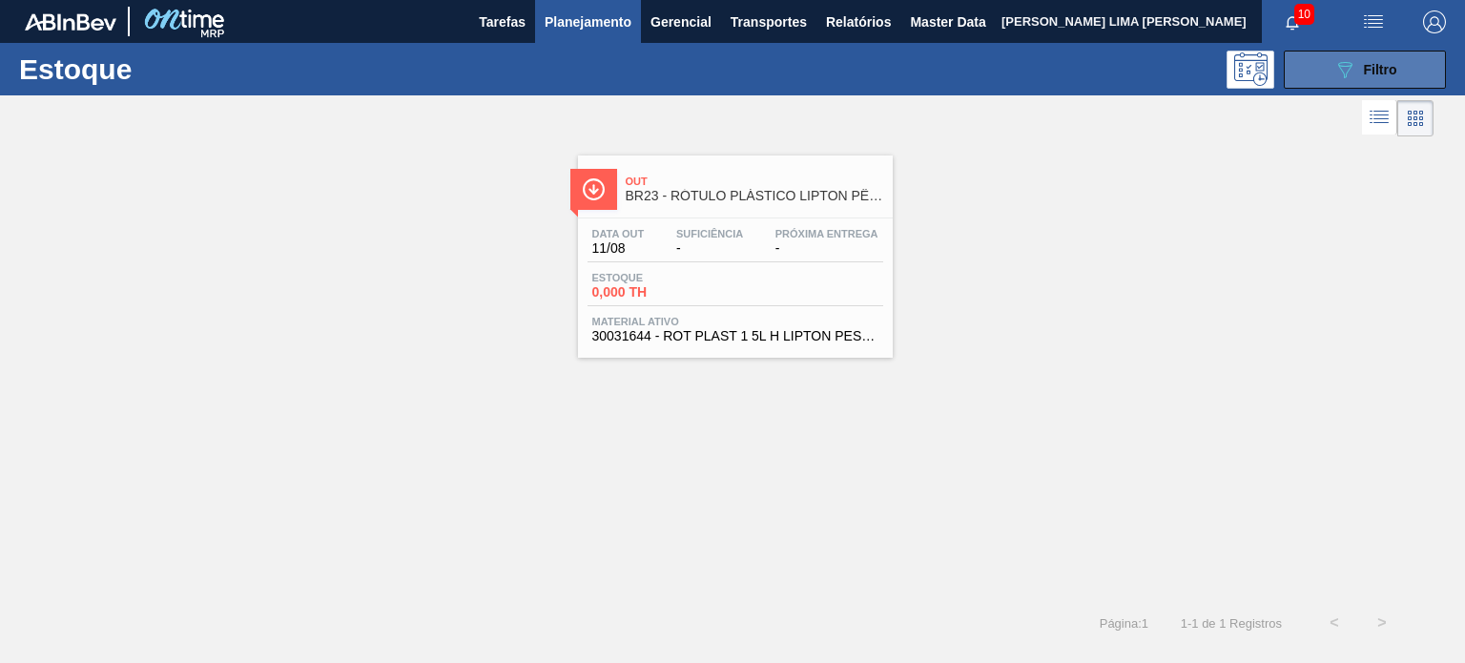
click at [1355, 76] on icon "089F7B8B-B2A5-4AFE-B5C0-19BA573D28AC" at bounding box center [1345, 69] width 23 height 23
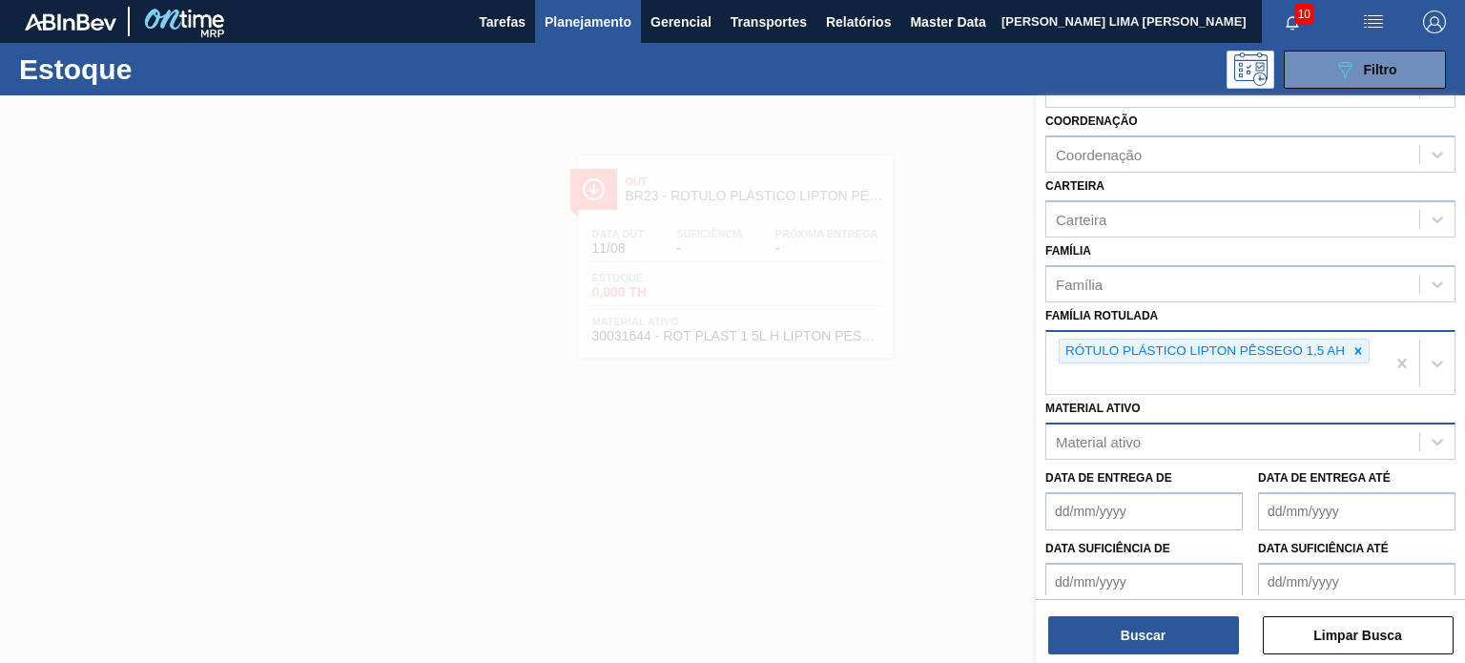
click at [1357, 351] on icon at bounding box center [1358, 350] width 13 height 13
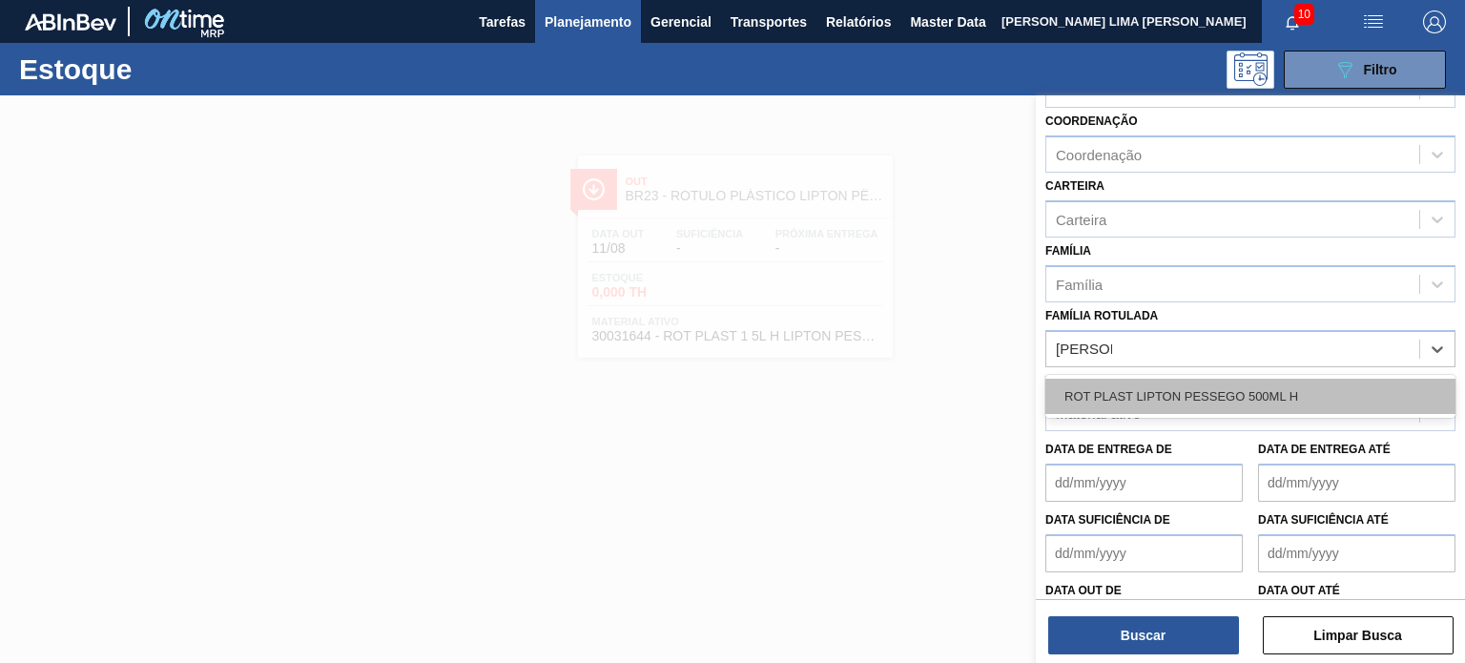
type Rotulada "lipton pe"
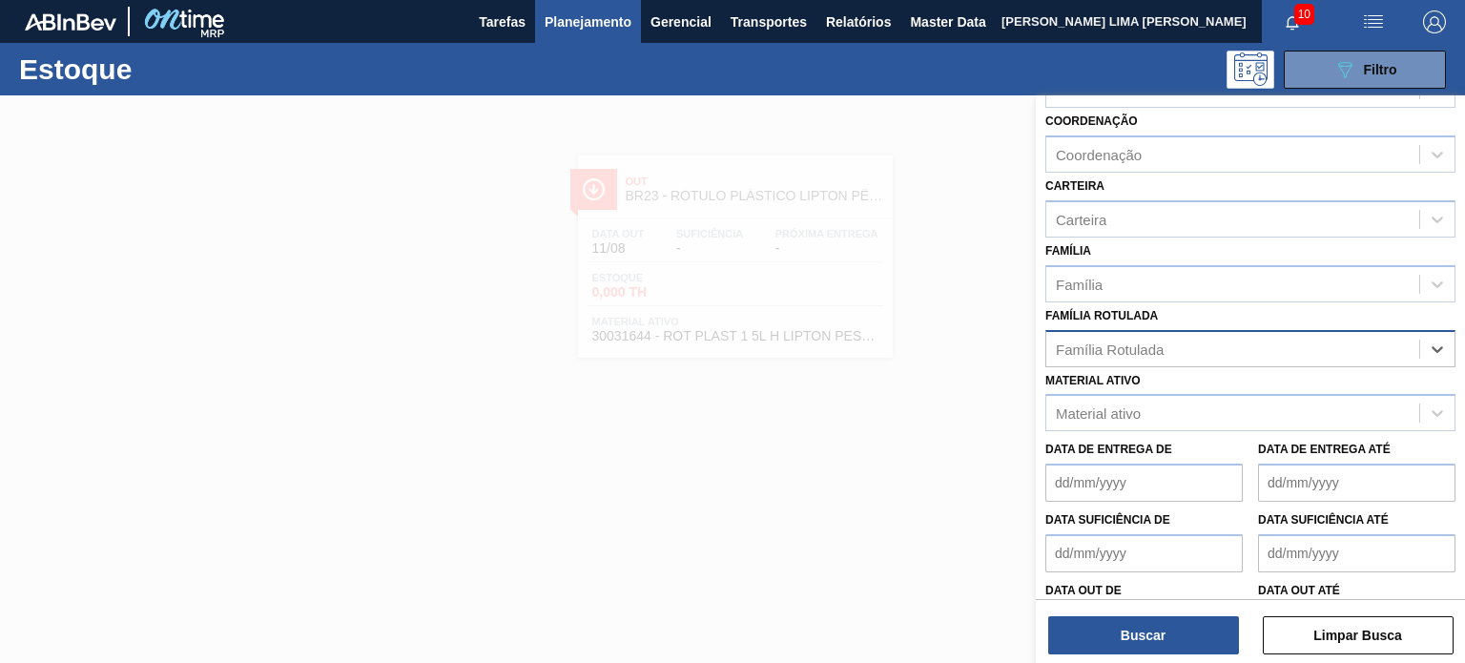
click at [1273, 358] on div "Família Rotulada" at bounding box center [1232, 349] width 373 height 28
type Rotulada "lipton p"
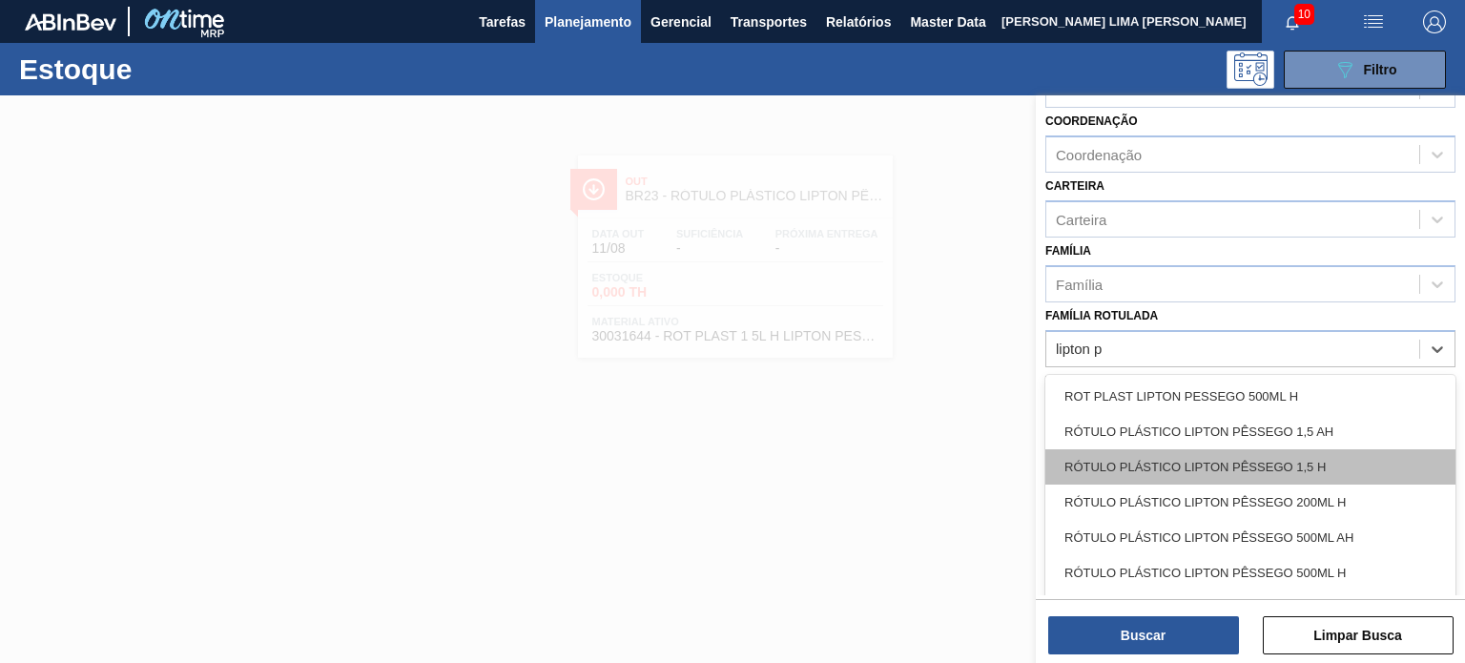
click at [1282, 461] on div "RÓTULO PLÁSTICO LIPTON PÊSSEGO 1,5 H" at bounding box center [1251, 466] width 410 height 35
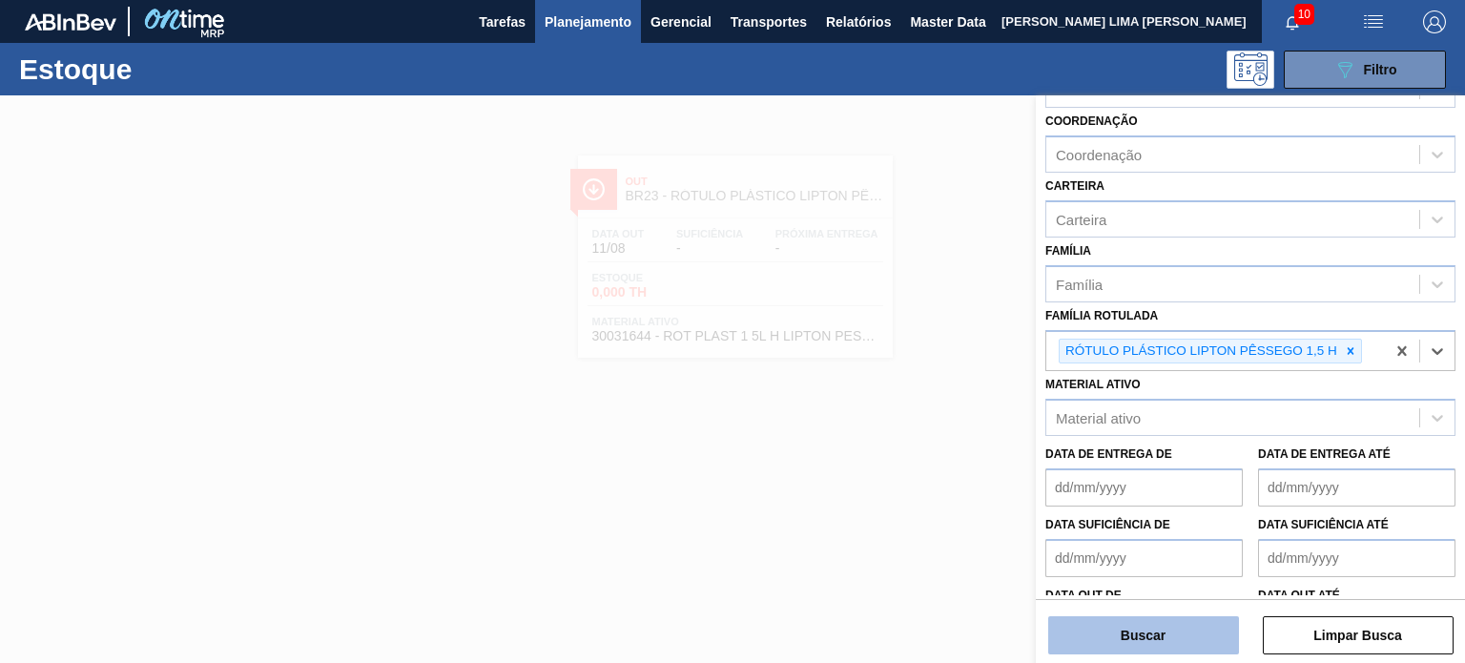
click at [1194, 637] on button "Buscar" at bounding box center [1143, 635] width 191 height 38
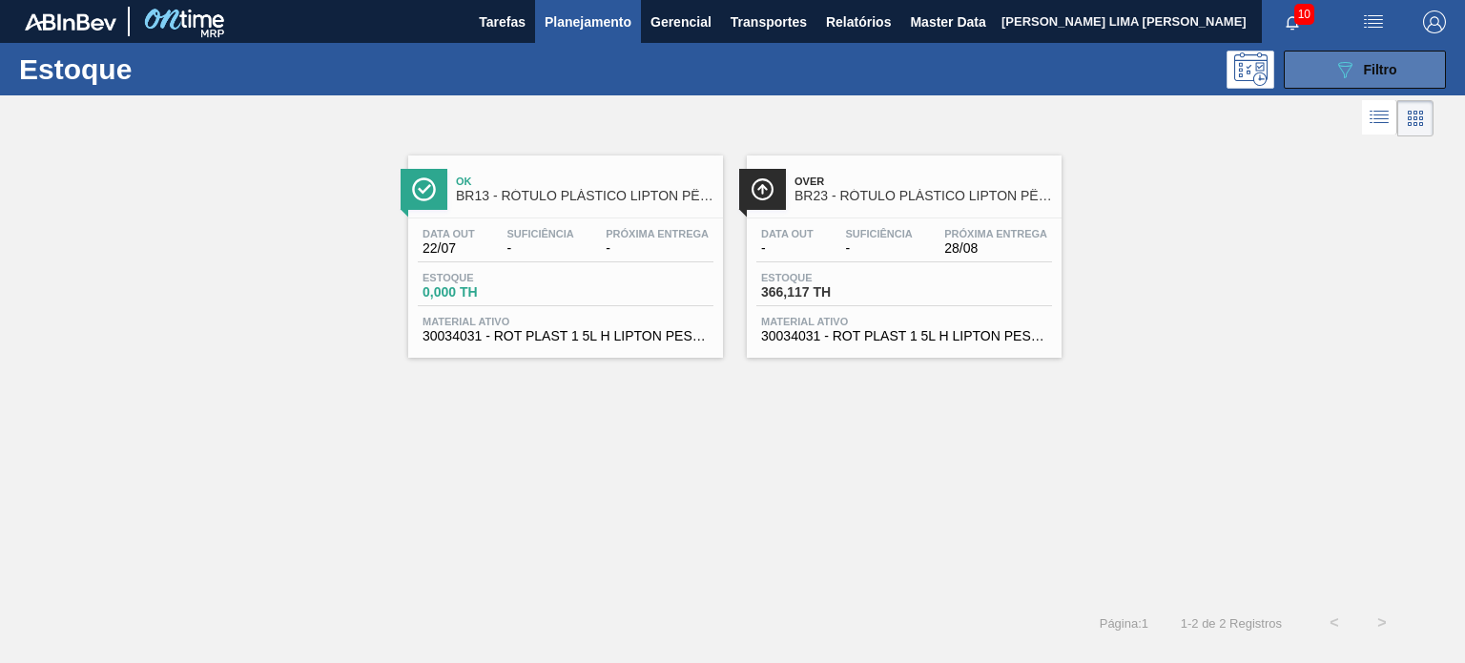
click at [1413, 73] on button "089F7B8B-B2A5-4AFE-B5C0-19BA573D28AC Filtro" at bounding box center [1365, 70] width 162 height 38
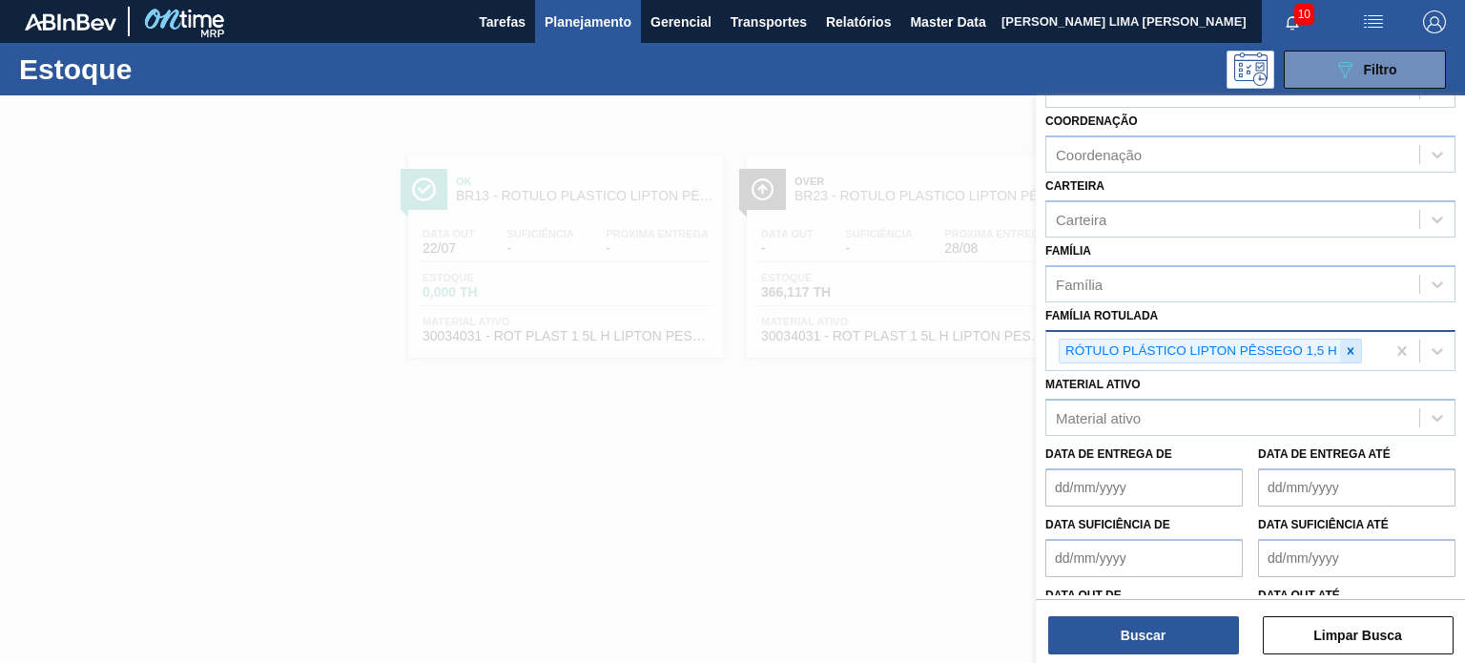
click at [1351, 354] on div at bounding box center [1350, 352] width 21 height 24
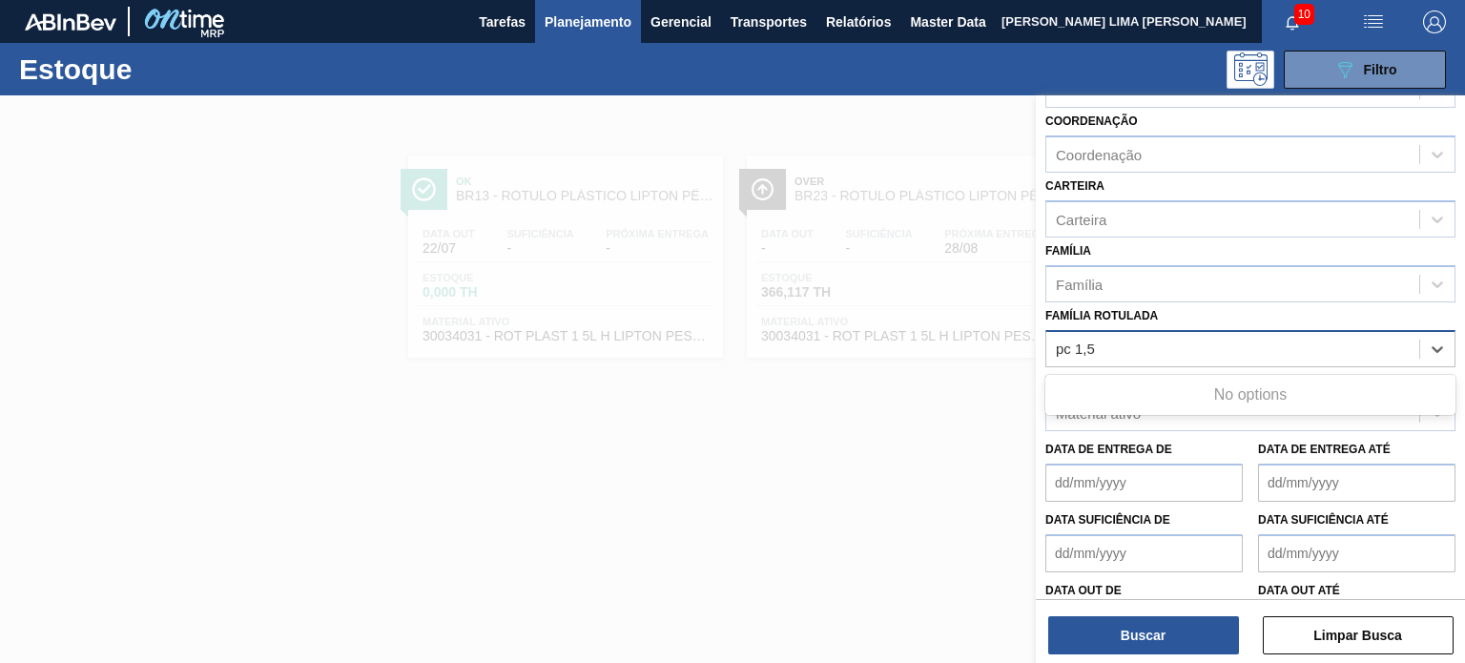
type Rotulada "pc 1,5"
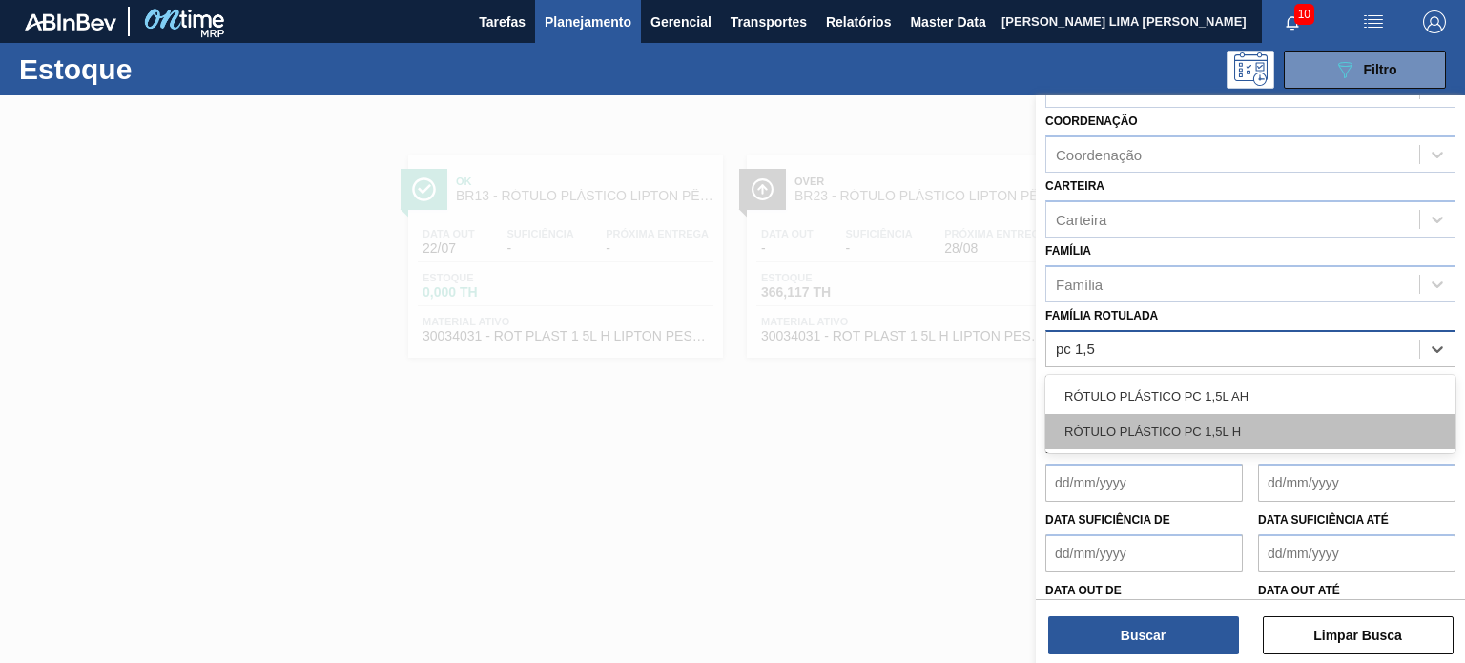
click at [1260, 420] on div "RÓTULO PLÁSTICO PC 1,5L H" at bounding box center [1251, 431] width 410 height 35
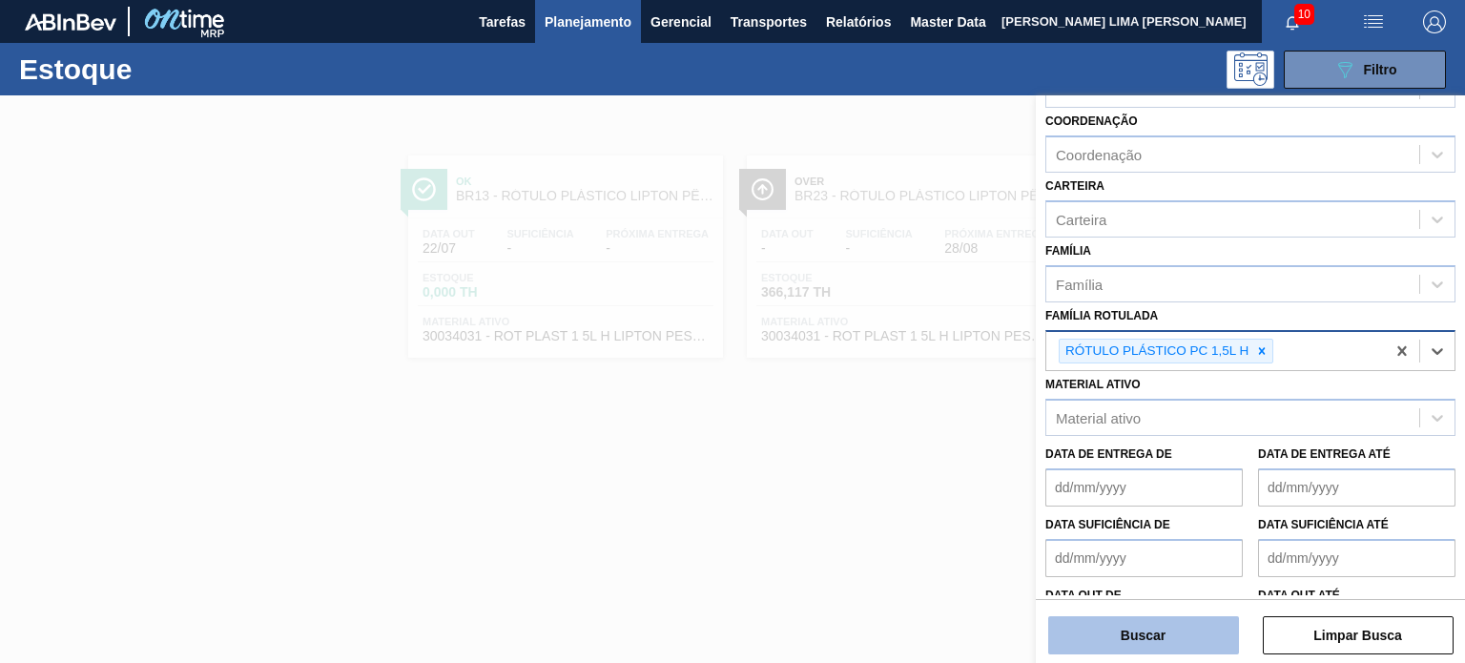
click at [1170, 641] on button "Buscar" at bounding box center [1143, 635] width 191 height 38
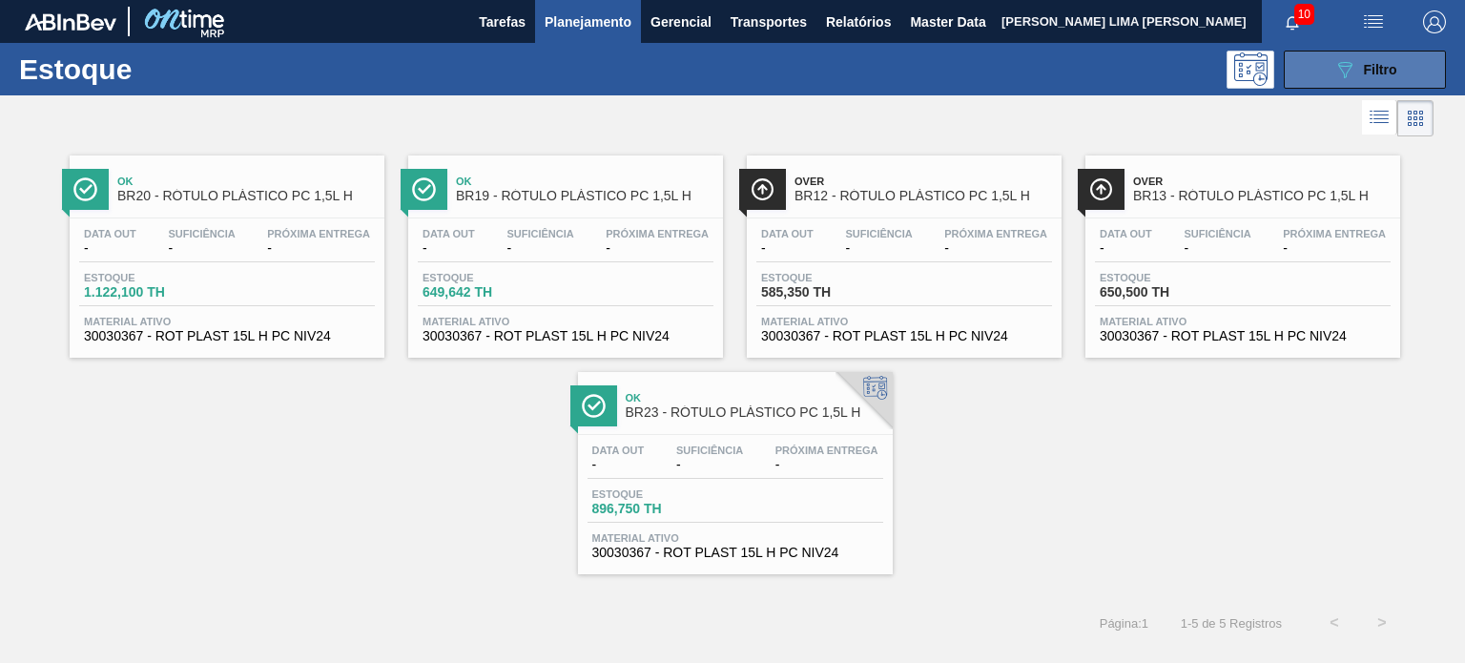
click at [1303, 68] on button "089F7B8B-B2A5-4AFE-B5C0-19BA573D28AC Filtro" at bounding box center [1365, 70] width 162 height 38
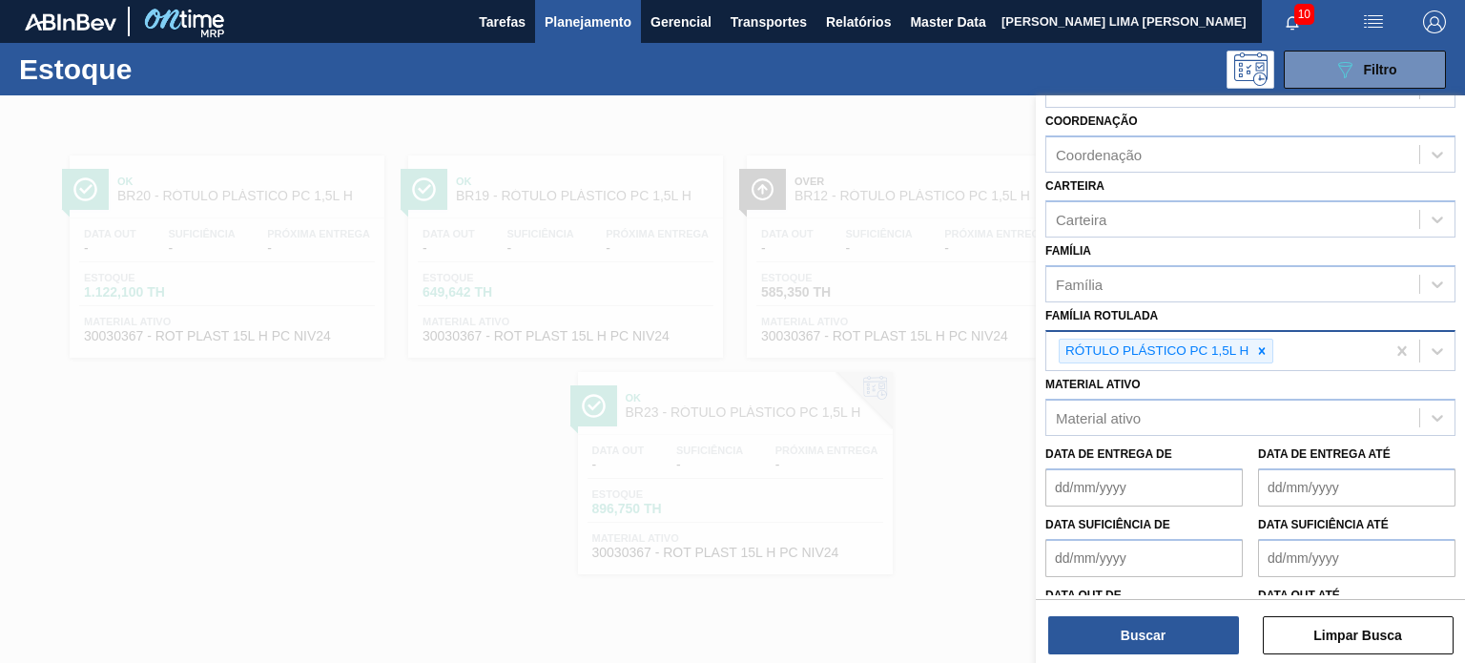
click at [1258, 349] on icon at bounding box center [1261, 350] width 13 height 13
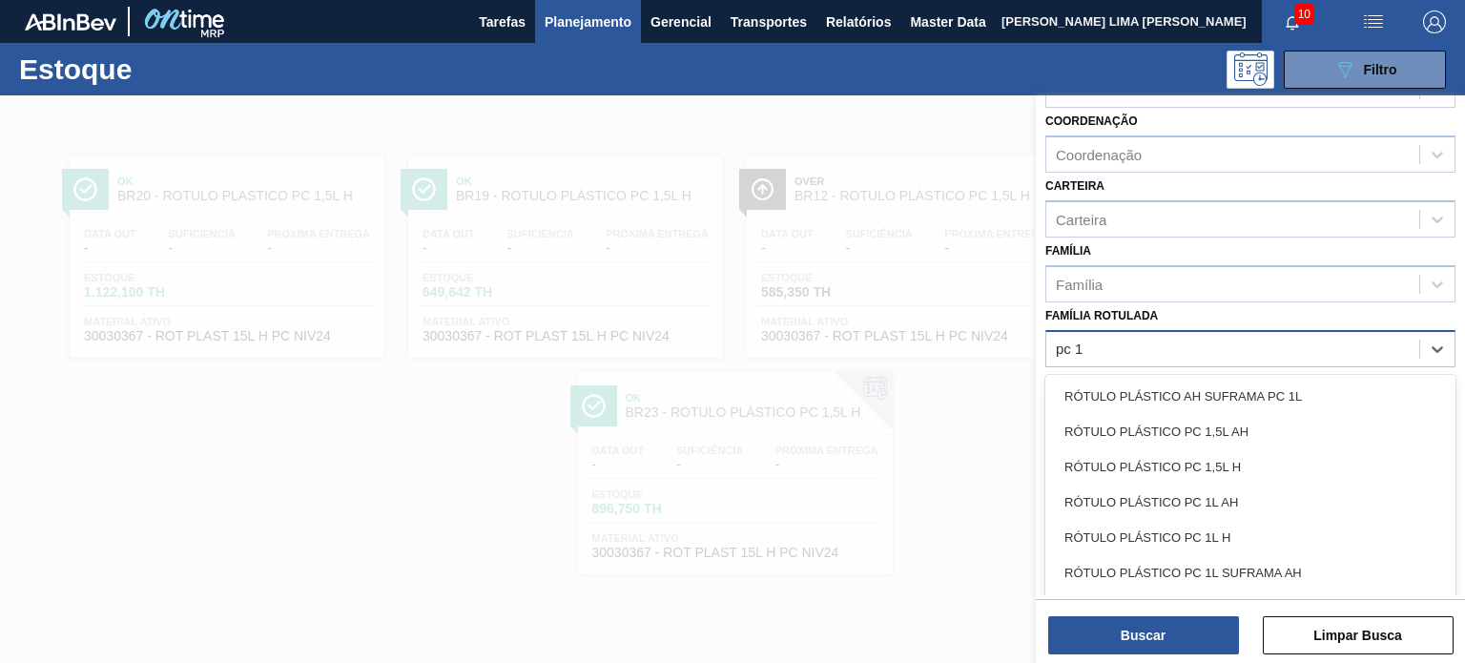
type Rotulada "pc 1,"
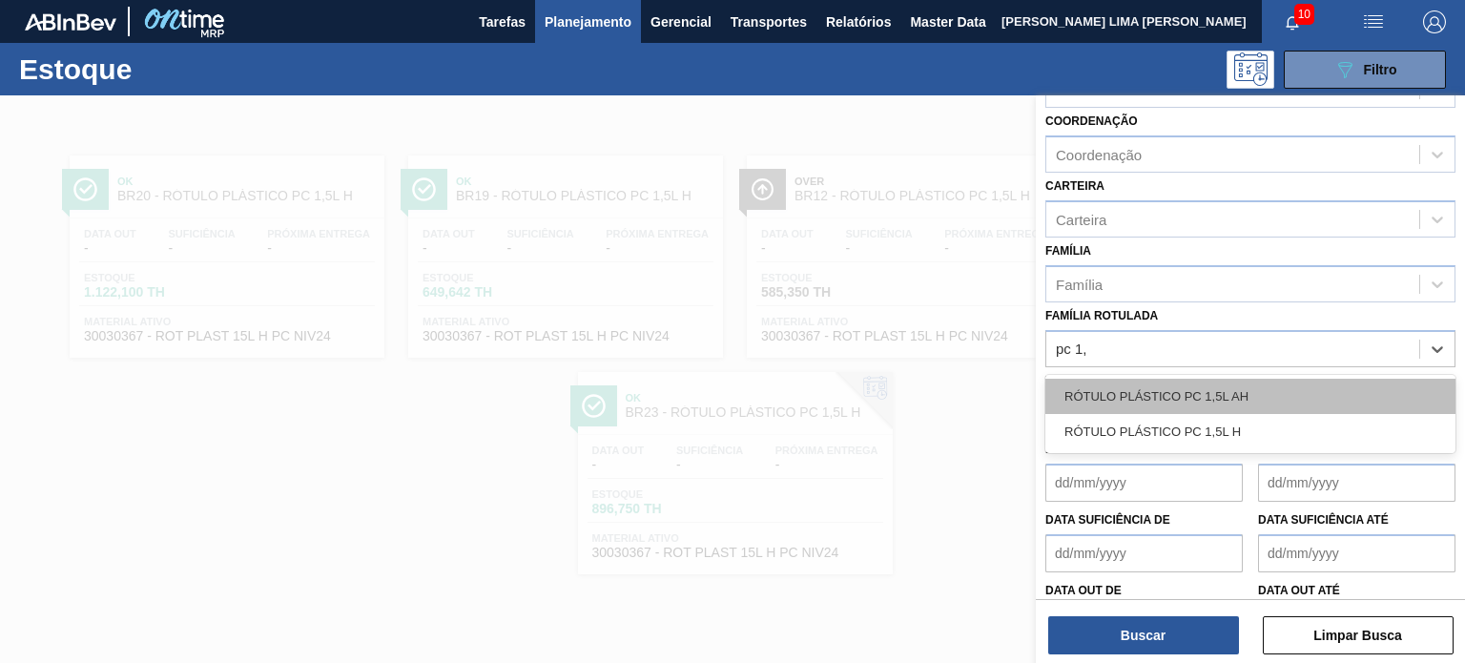
click at [1262, 394] on div "RÓTULO PLÁSTICO PC 1,5L AH" at bounding box center [1251, 396] width 410 height 35
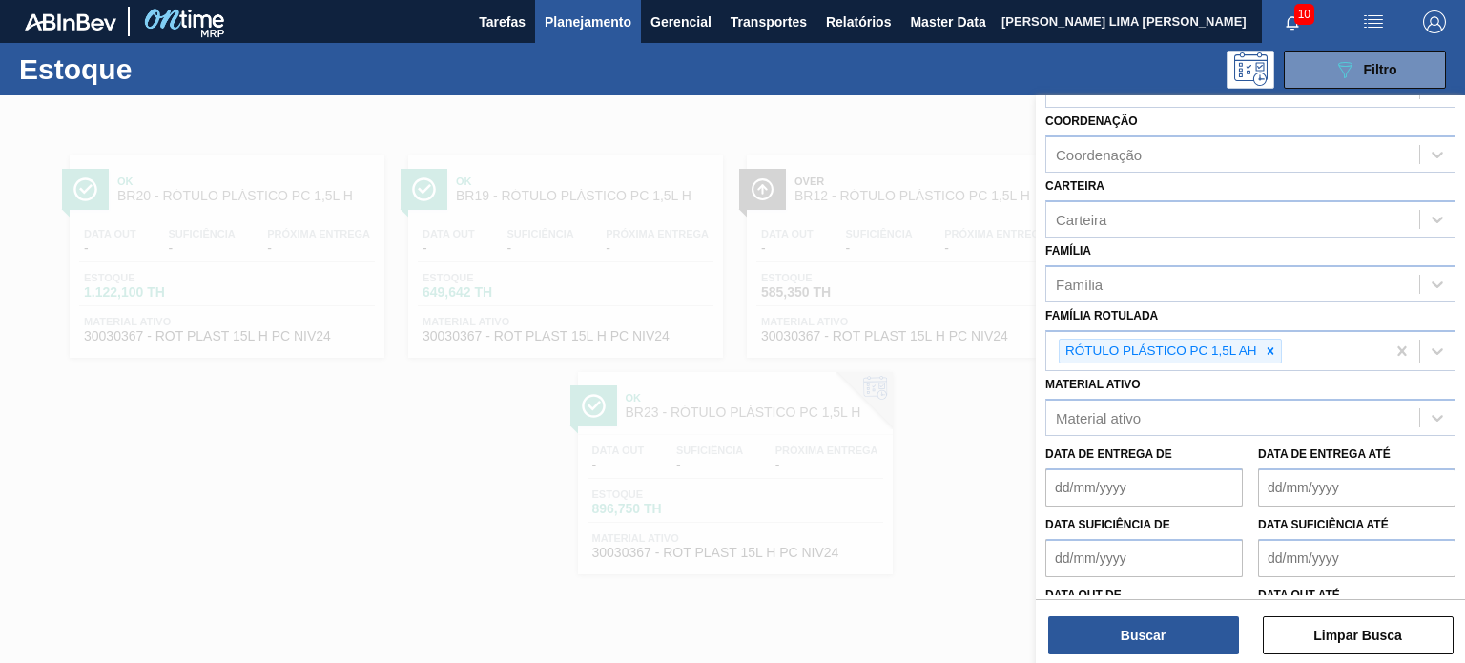
click at [1192, 614] on div "Buscar Limpar Busca" at bounding box center [1250, 625] width 429 height 53
click at [1198, 636] on button "Buscar" at bounding box center [1143, 635] width 191 height 38
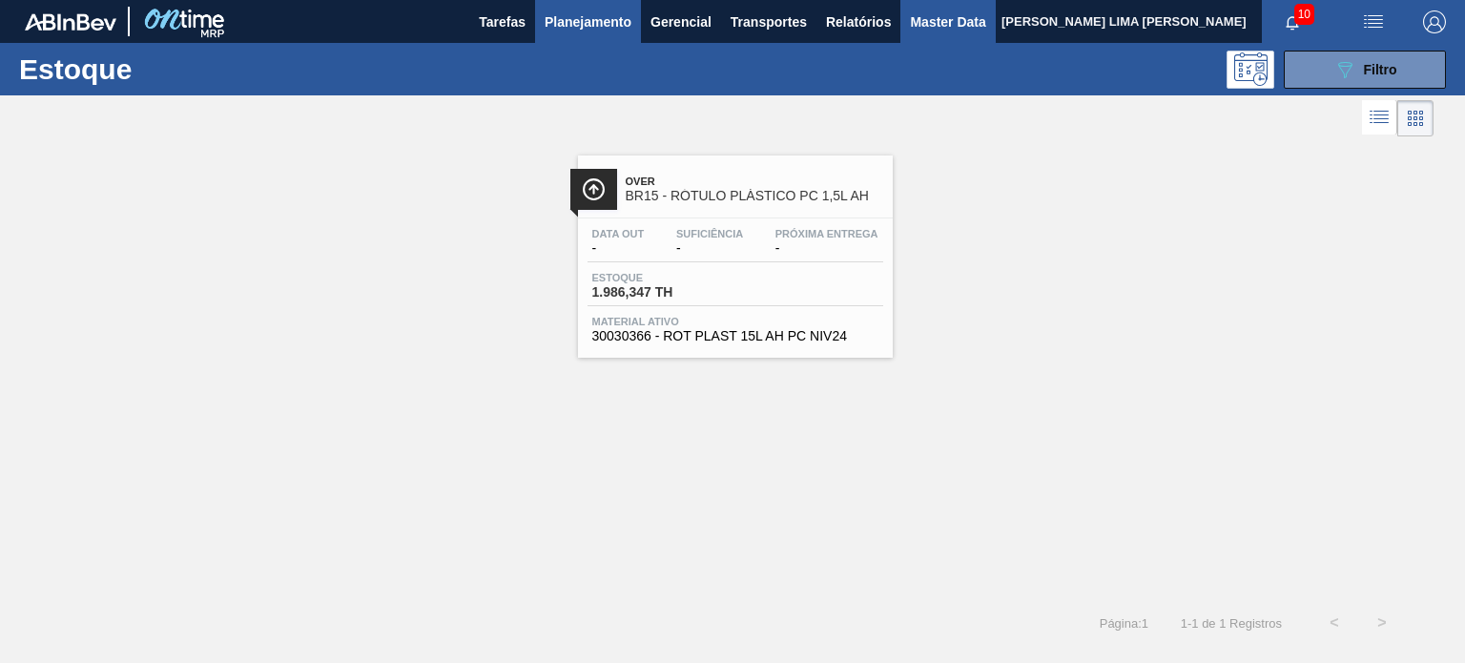
click at [981, 16] on span "Master Data" at bounding box center [947, 21] width 75 height 23
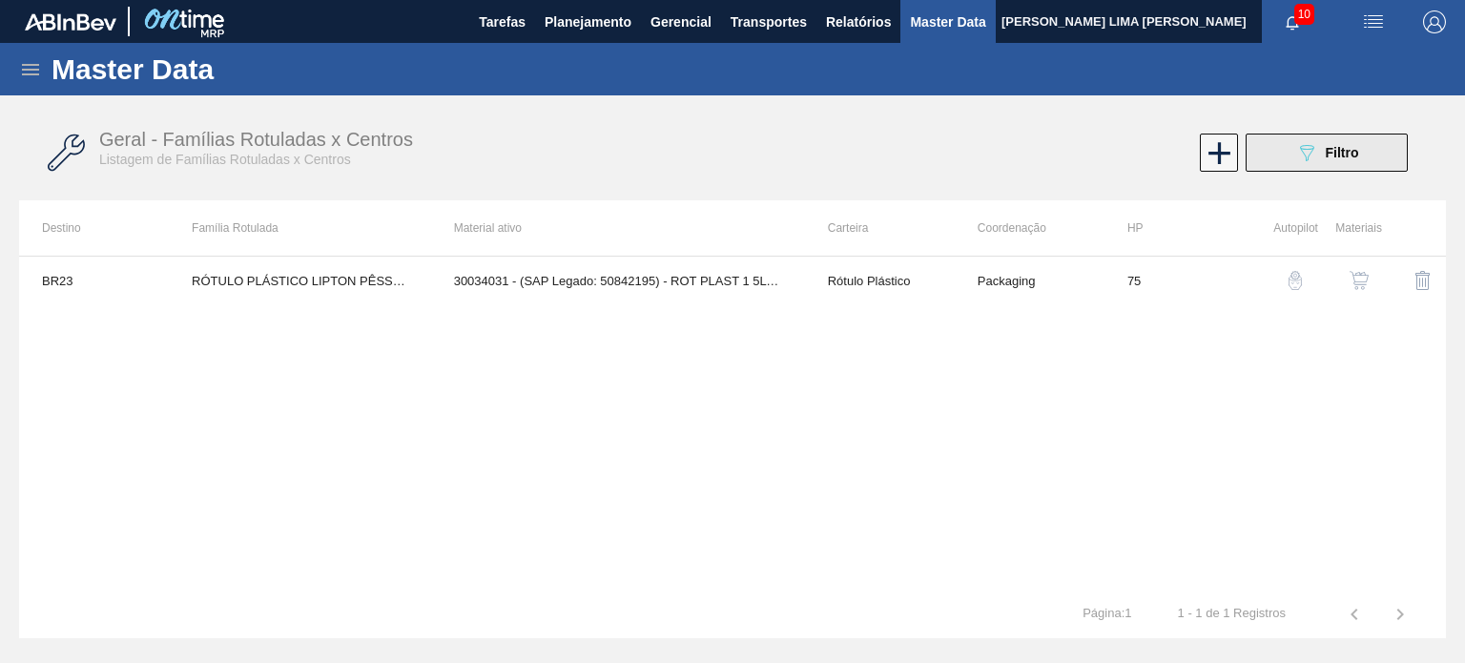
click at [1293, 154] on button "089F7B8B-B2A5-4AFE-B5C0-19BA573D28AC Filtro" at bounding box center [1327, 153] width 162 height 38
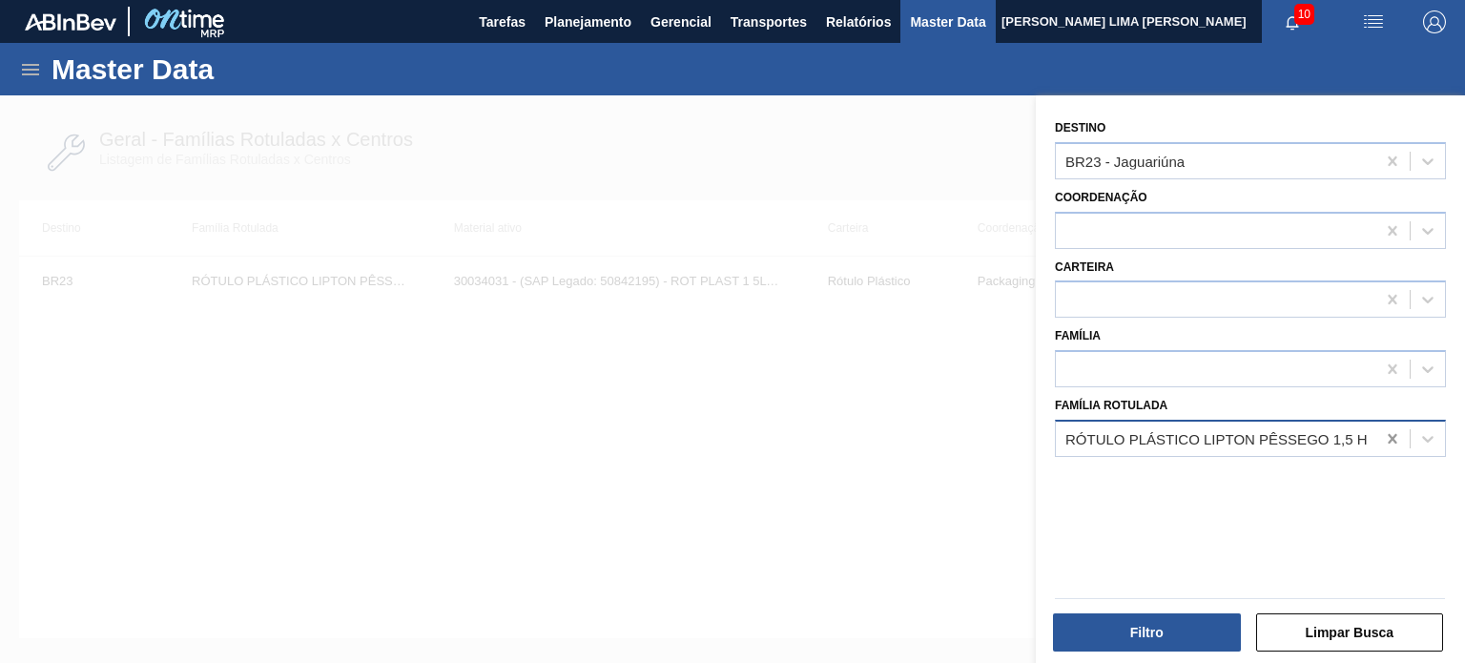
click at [1404, 438] on div at bounding box center [1393, 439] width 34 height 34
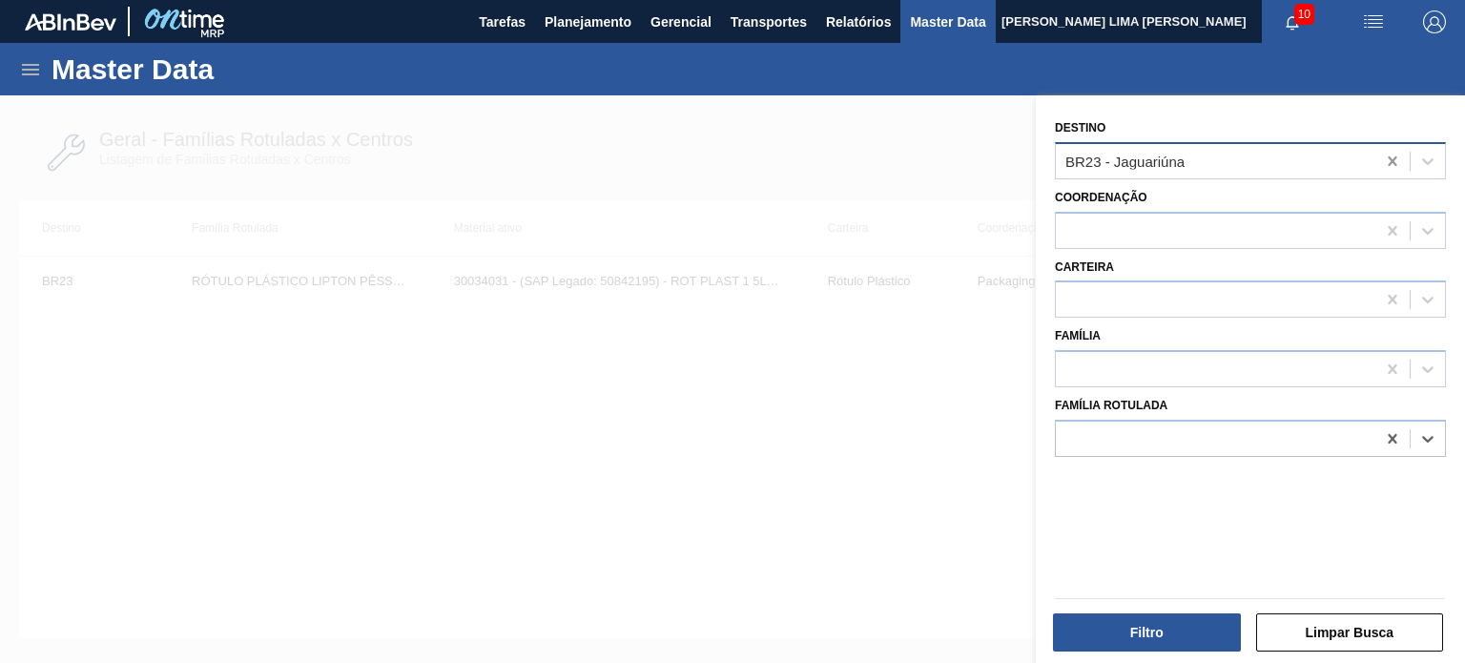
click at [1383, 163] on icon at bounding box center [1392, 161] width 19 height 19
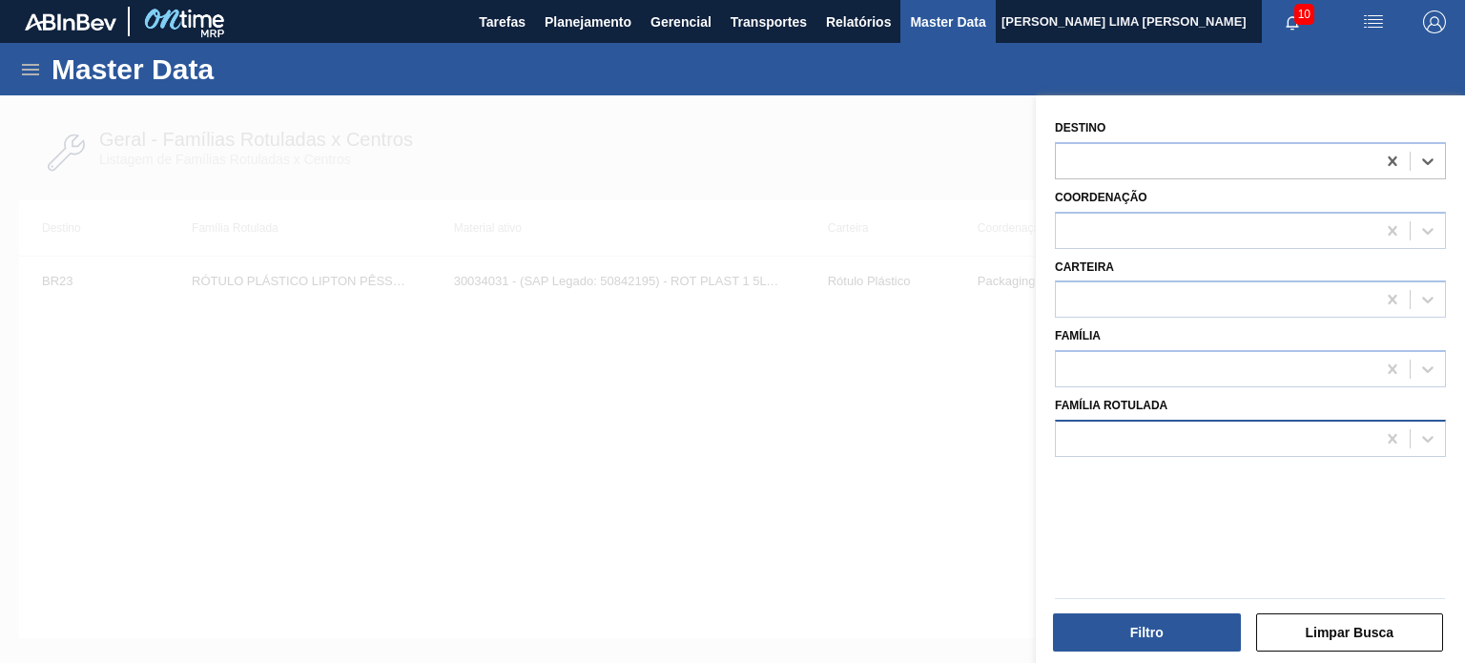
click at [1217, 434] on div at bounding box center [1216, 438] width 320 height 28
type Rotulada "pc 1,5"
click at [1183, 451] on div at bounding box center [1250, 438] width 391 height 37
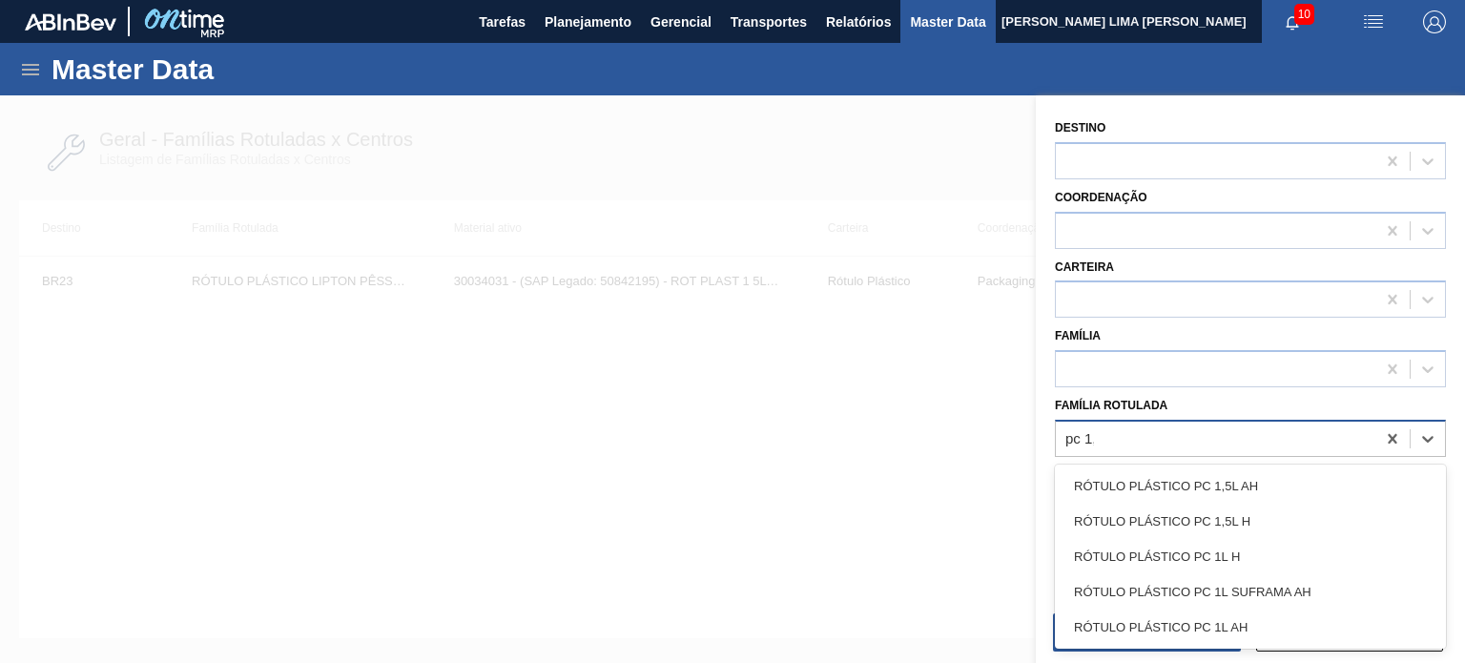
type Rotulada "pc 1,5"
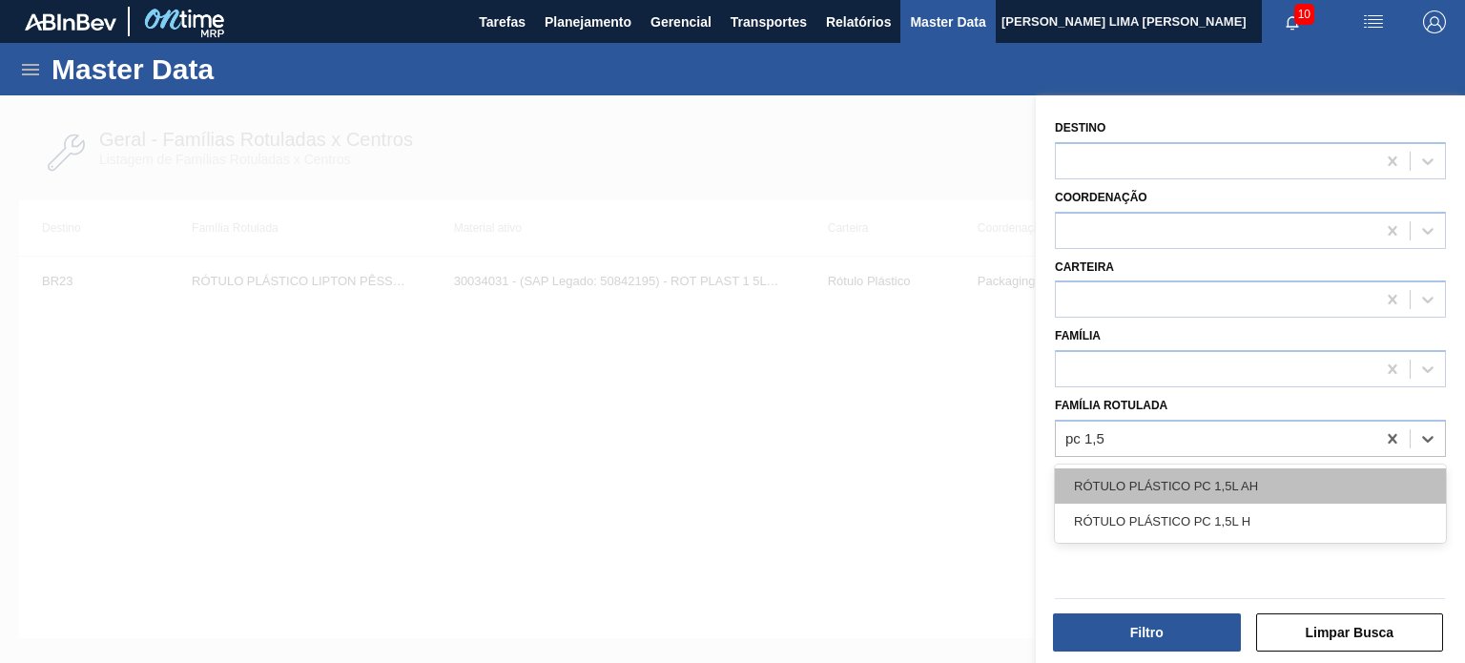
click at [1207, 472] on div "RÓTULO PLÁSTICO PC 1,5L AH" at bounding box center [1250, 485] width 391 height 35
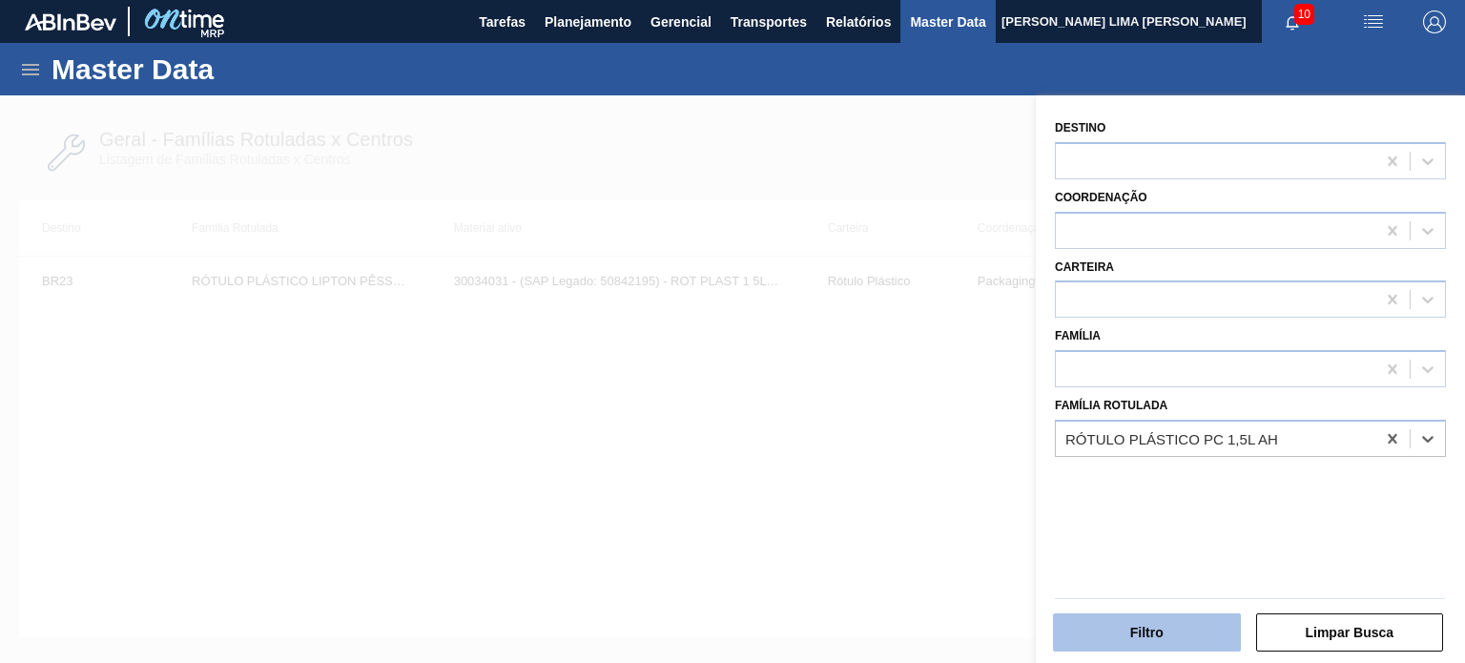
click at [1161, 645] on button "Filtro" at bounding box center [1147, 632] width 188 height 38
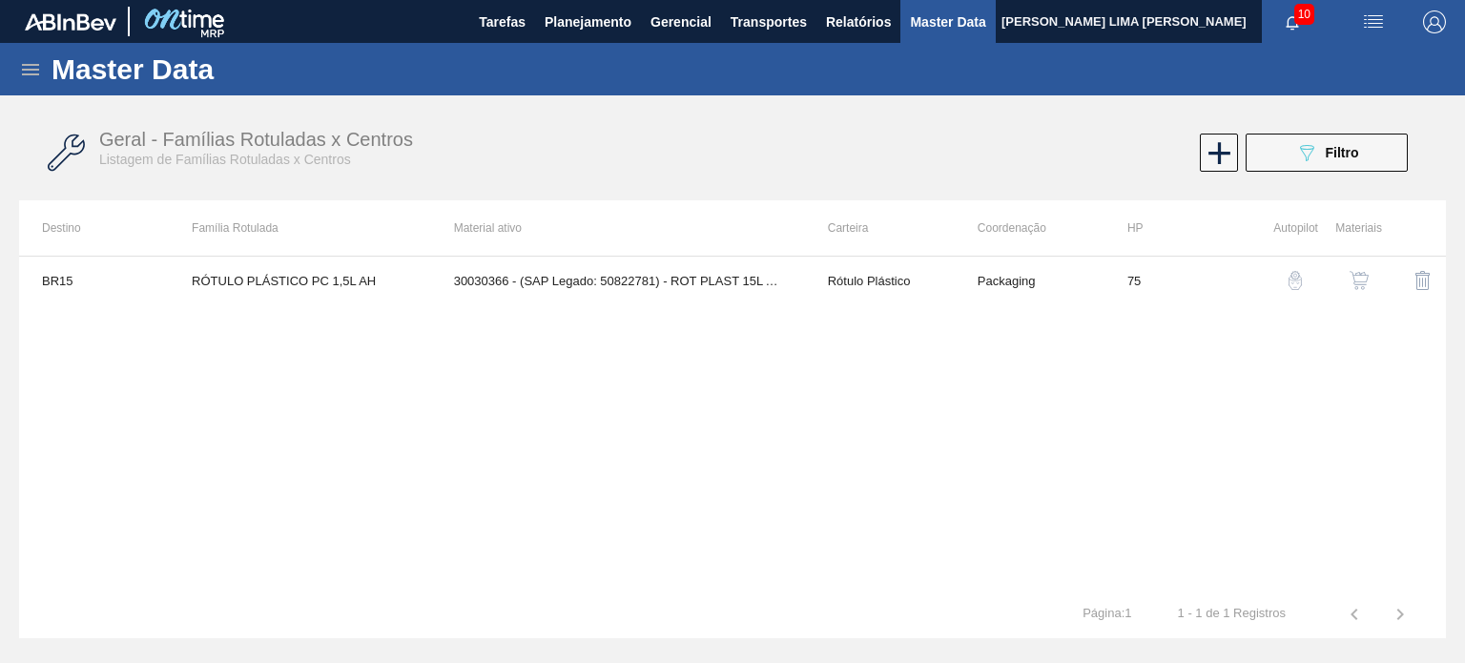
click at [752, 372] on div "BR15 RÓTULO PLÁSTICO PC 1,5L AH 30030366 - (SAP Legado: 50822781) - ROT PLAST 1…" at bounding box center [732, 423] width 1427 height 335
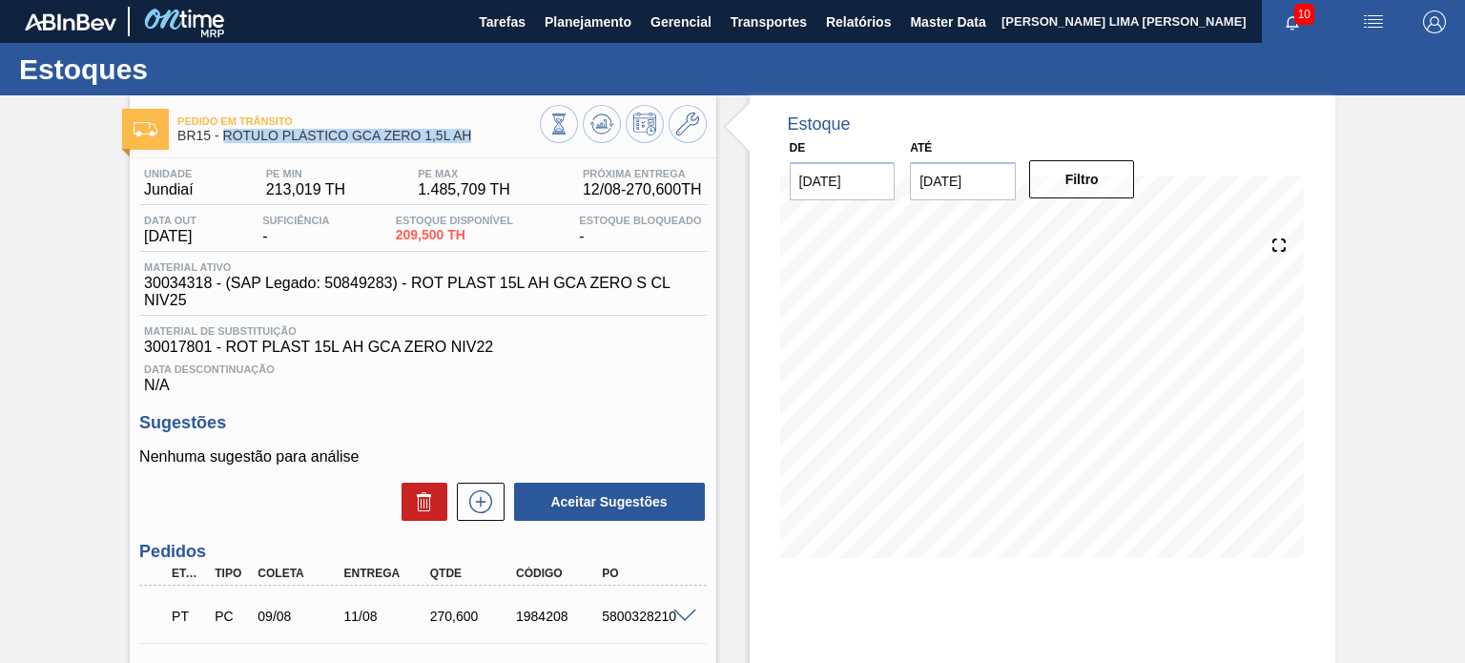
drag, startPoint x: 479, startPoint y: 140, endPoint x: 221, endPoint y: 144, distance: 257.6
click at [221, 144] on div "Pedido [PERSON_NAME] BR15 - RÓTULO PLÁSTICO GCA ZERO 1,5L AH" at bounding box center [358, 129] width 362 height 43
copy span "RÓTULO PLÁSTICO GCA ZERO 1,5L AH"
click at [569, 133] on icon at bounding box center [559, 124] width 21 height 21
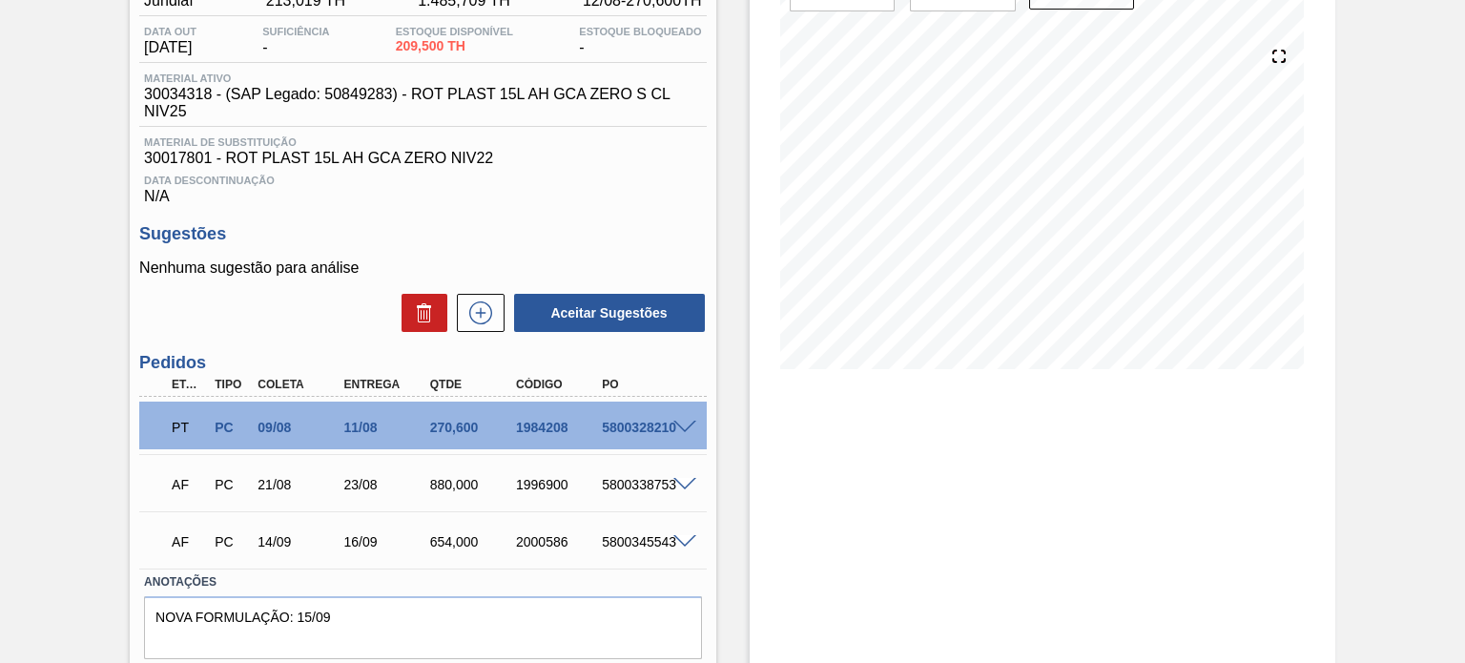
scroll to position [191, 0]
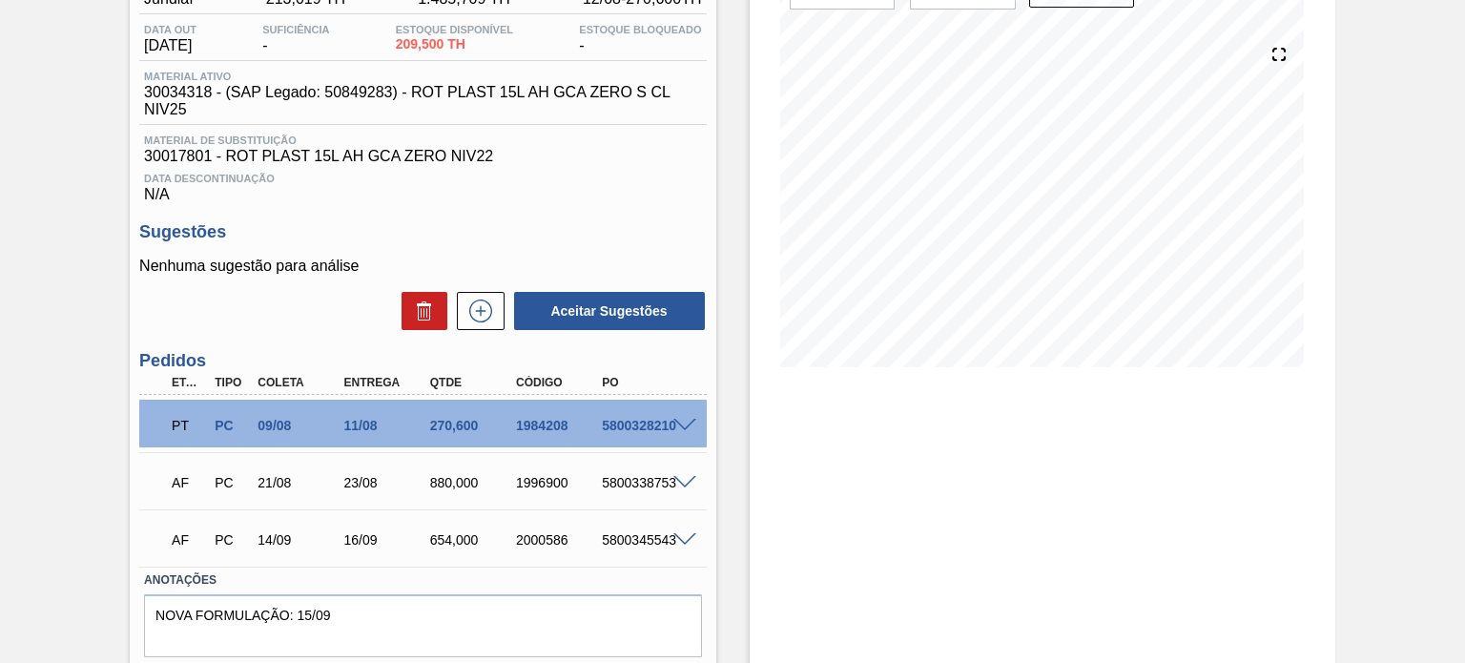
click at [687, 478] on span at bounding box center [684, 483] width 23 height 14
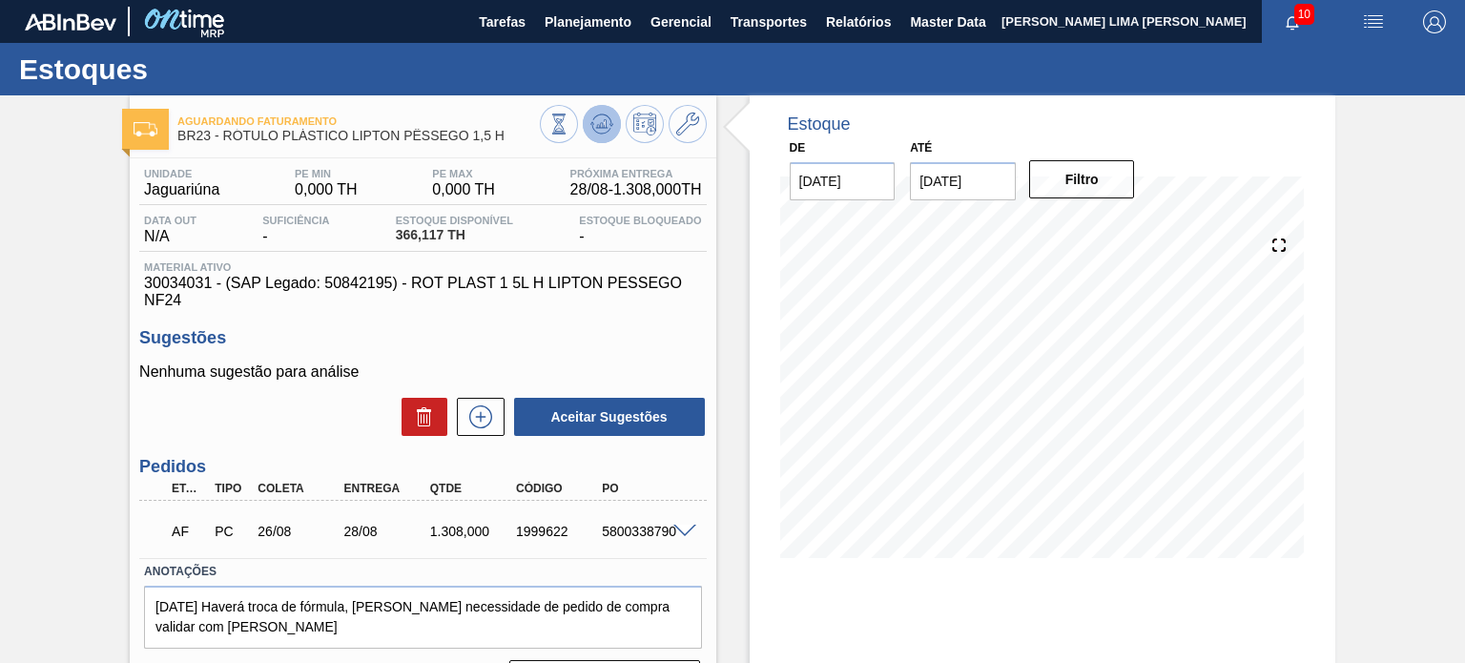
click at [610, 138] on button at bounding box center [602, 124] width 38 height 38
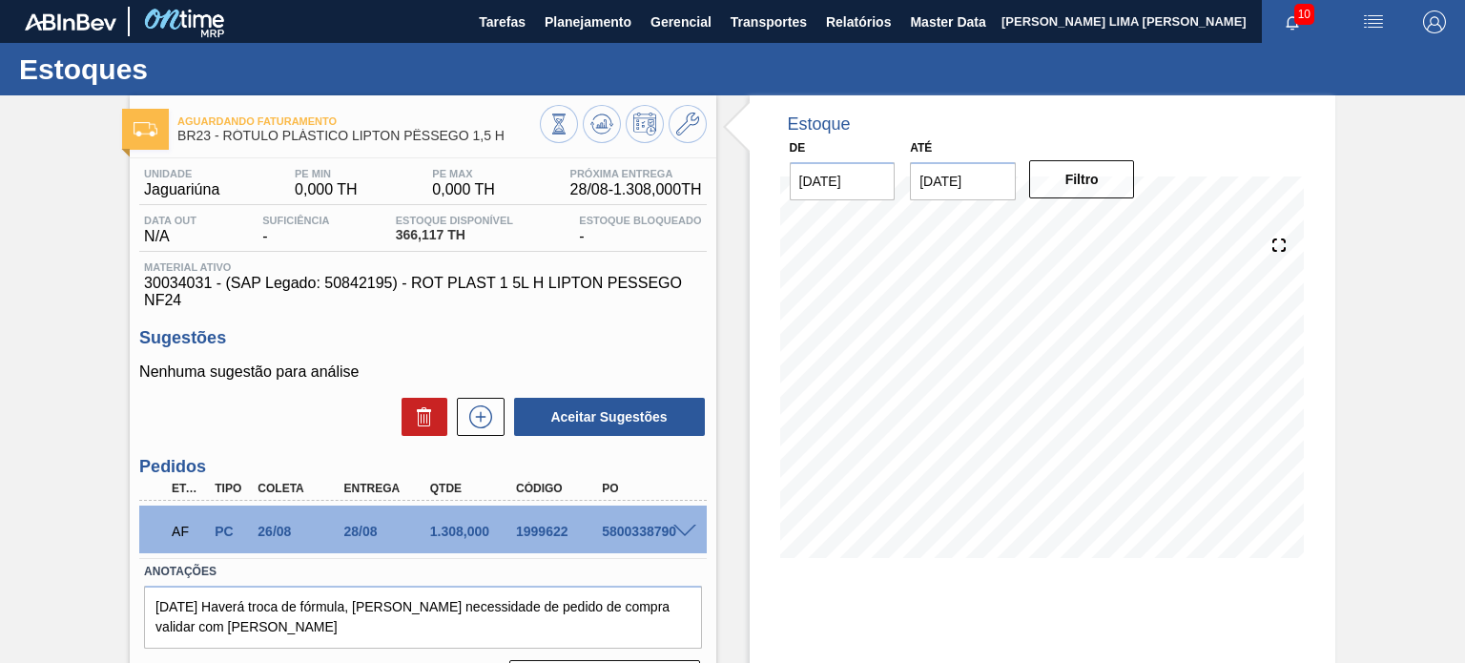
click at [682, 526] on span at bounding box center [684, 532] width 23 height 14
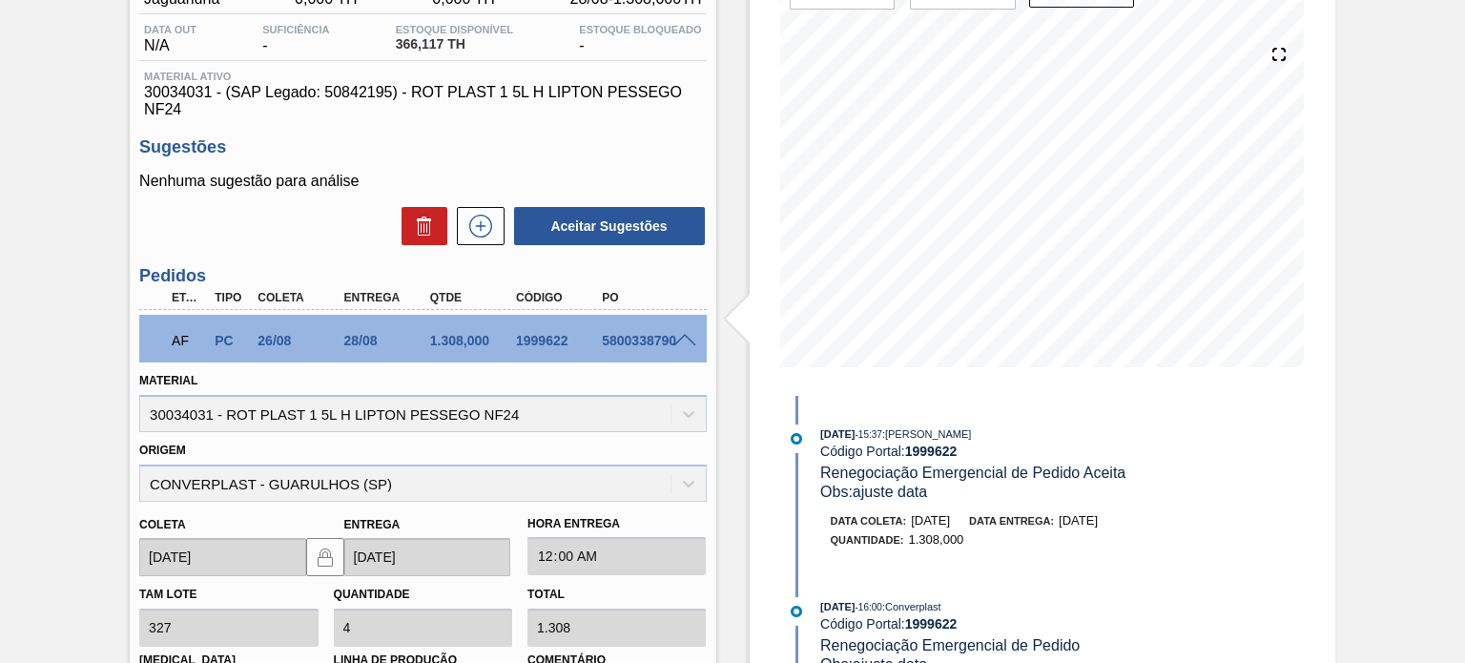
scroll to position [286, 0]
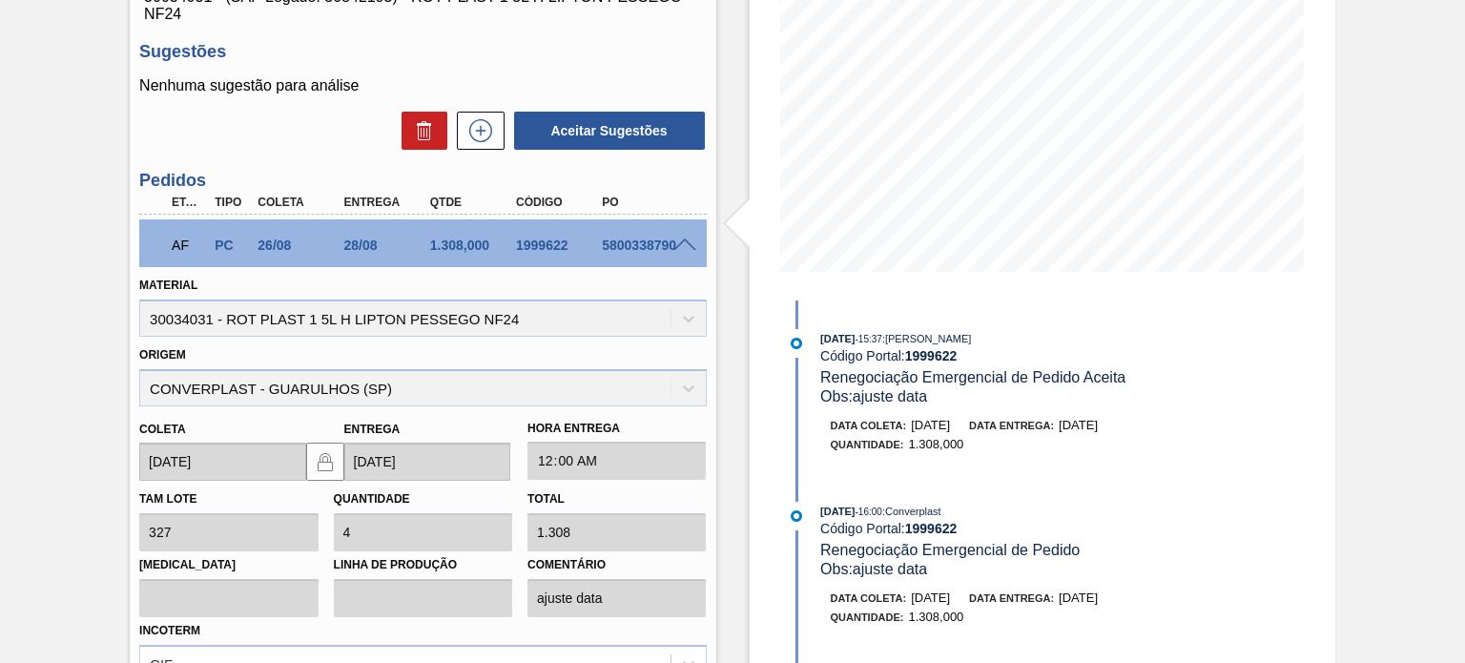
drag, startPoint x: 1127, startPoint y: 425, endPoint x: 1095, endPoint y: 421, distance: 31.8
click at [1098, 424] on span "28/08/2025" at bounding box center [1078, 425] width 39 height 14
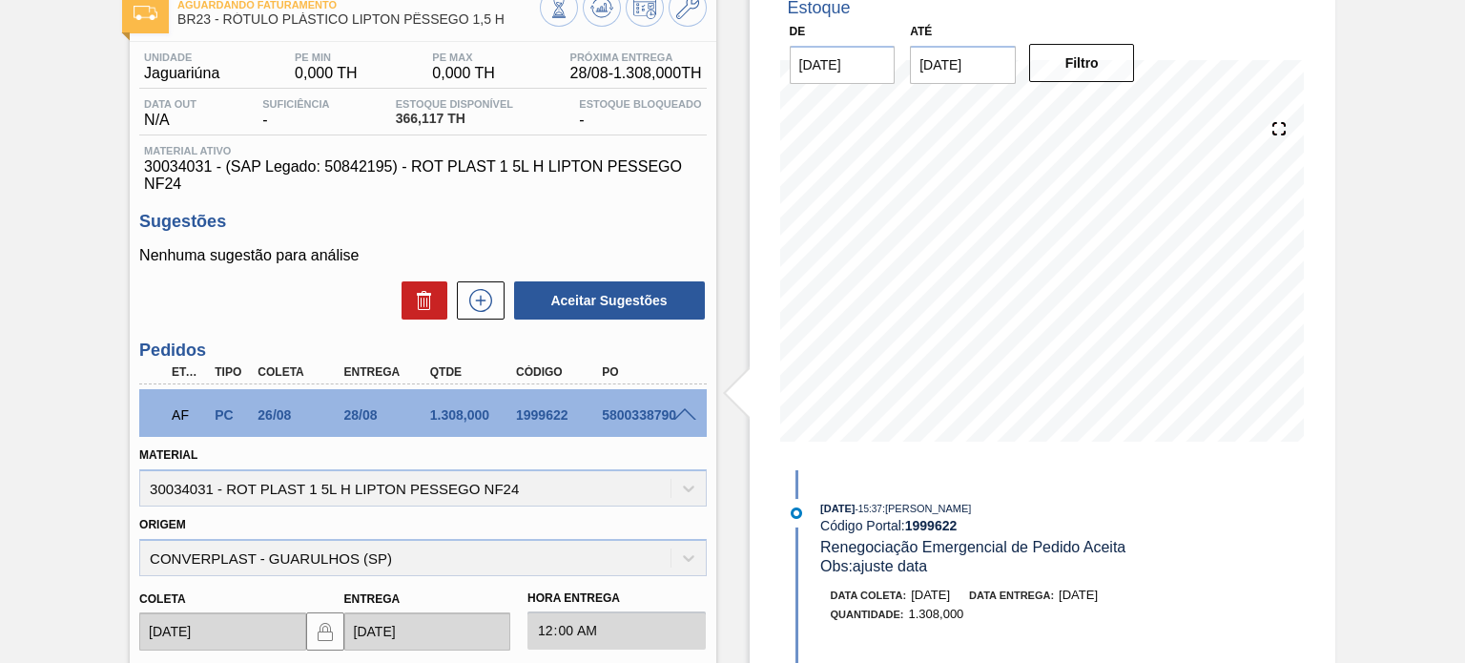
scroll to position [95, 0]
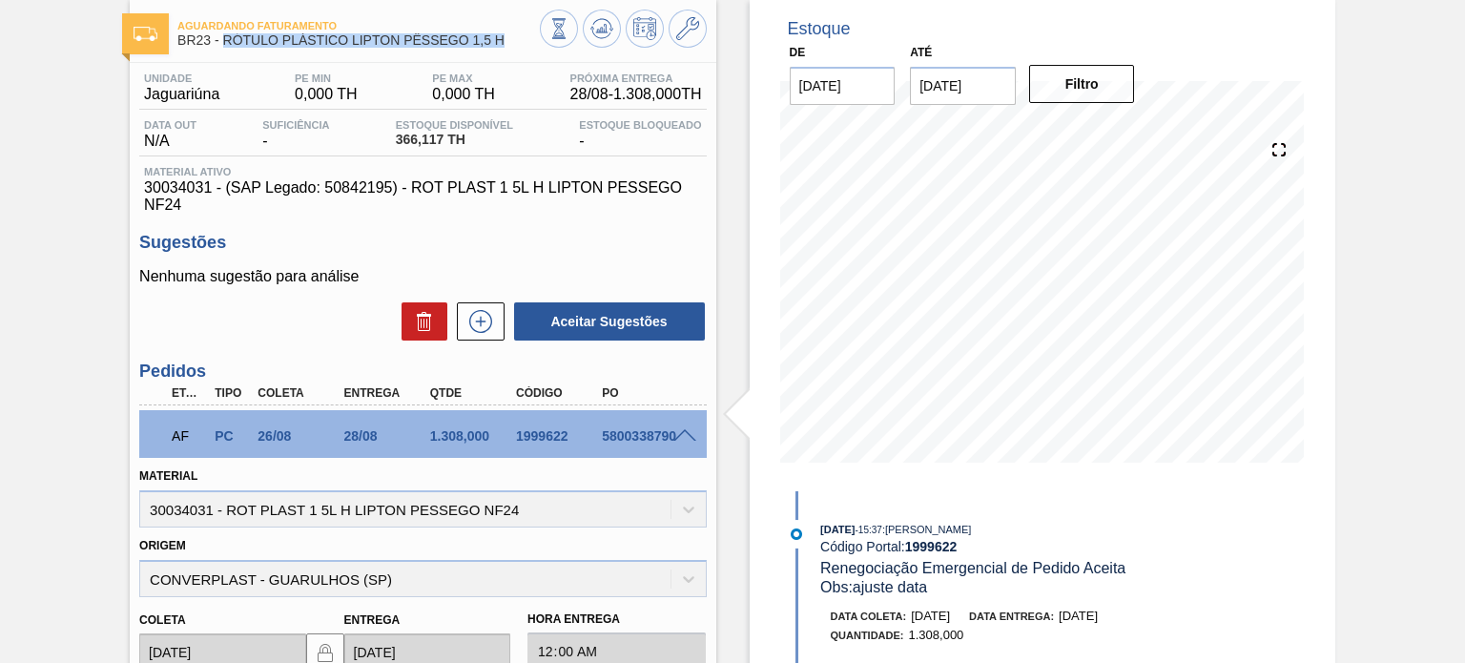
drag, startPoint x: 506, startPoint y: 41, endPoint x: 225, endPoint y: 52, distance: 280.6
click at [225, 52] on div "Aguardando Faturamento BR23 - RÓTULO PLÁSTICO LIPTON PÊSSEGO 1,5 H" at bounding box center [358, 33] width 362 height 43
copy span "RÓTULO PLÁSTICO LIPTON PÊSSEGO 1,5 H"
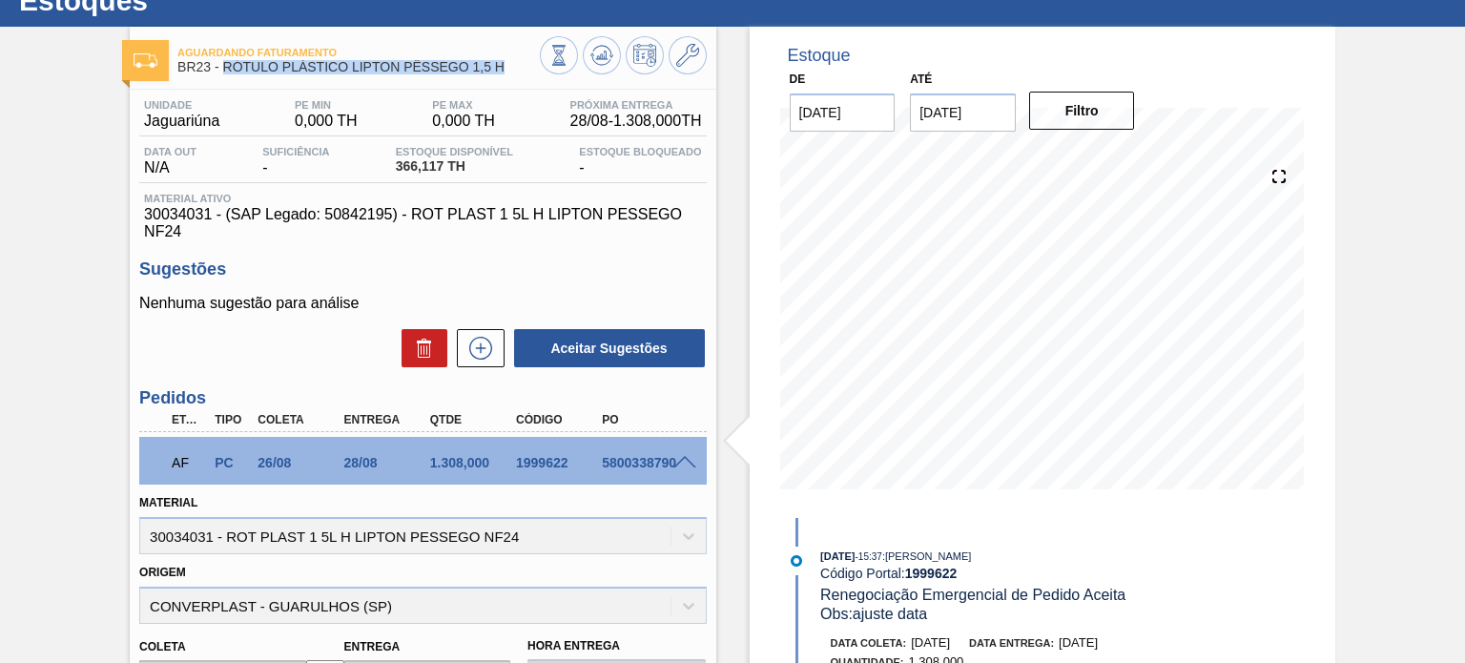
scroll to position [35, 0]
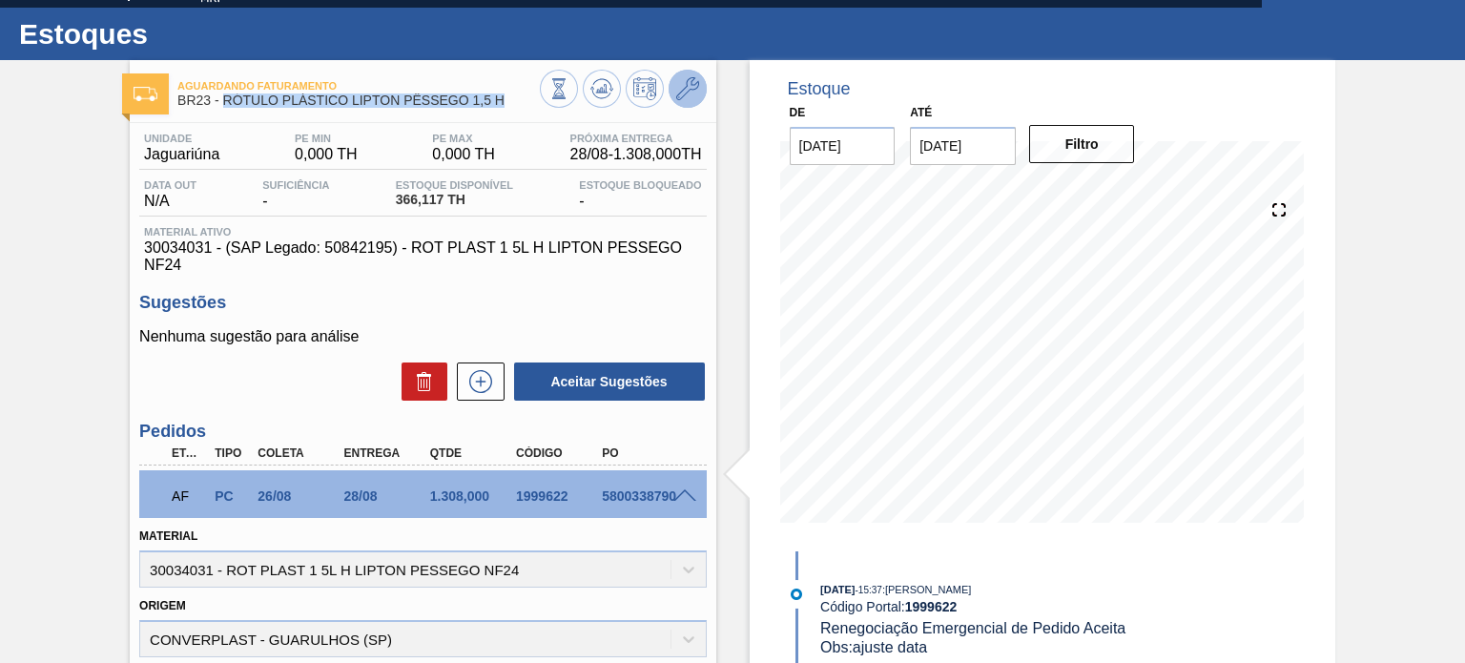
click at [680, 93] on icon at bounding box center [687, 88] width 23 height 23
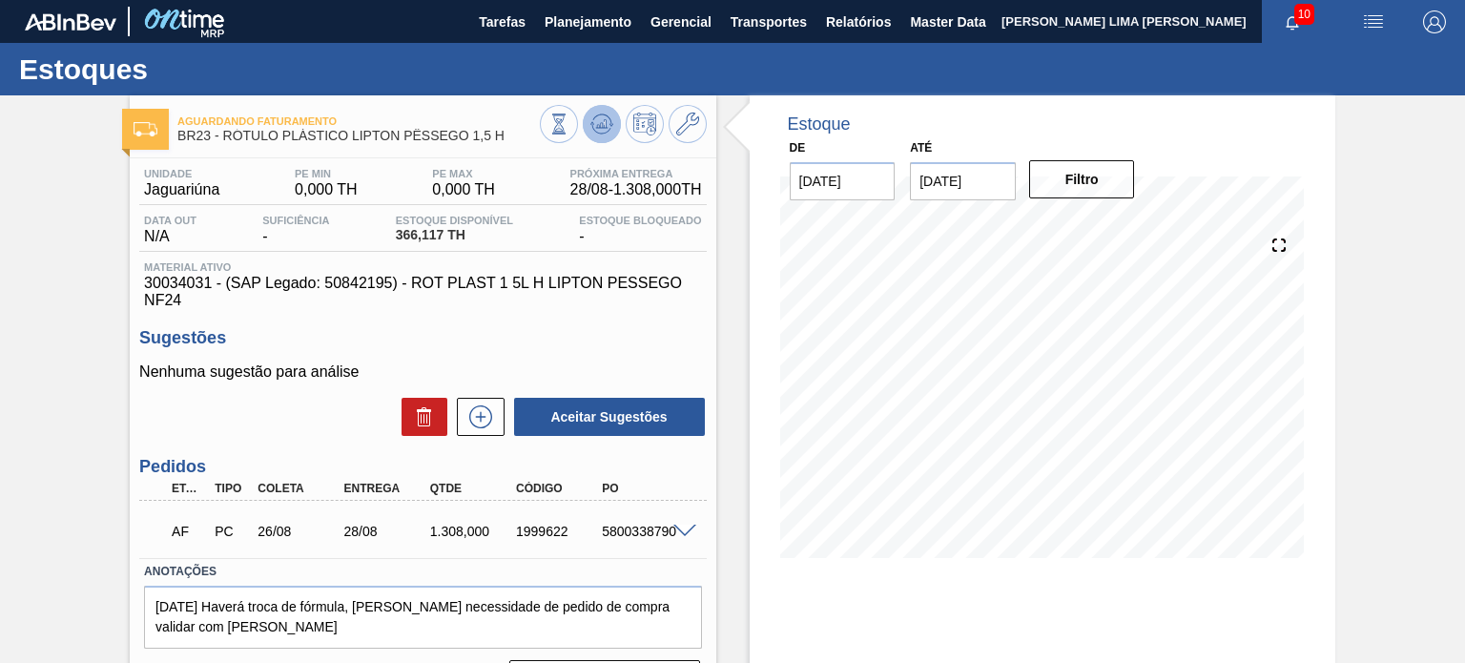
click at [569, 116] on icon at bounding box center [559, 124] width 21 height 21
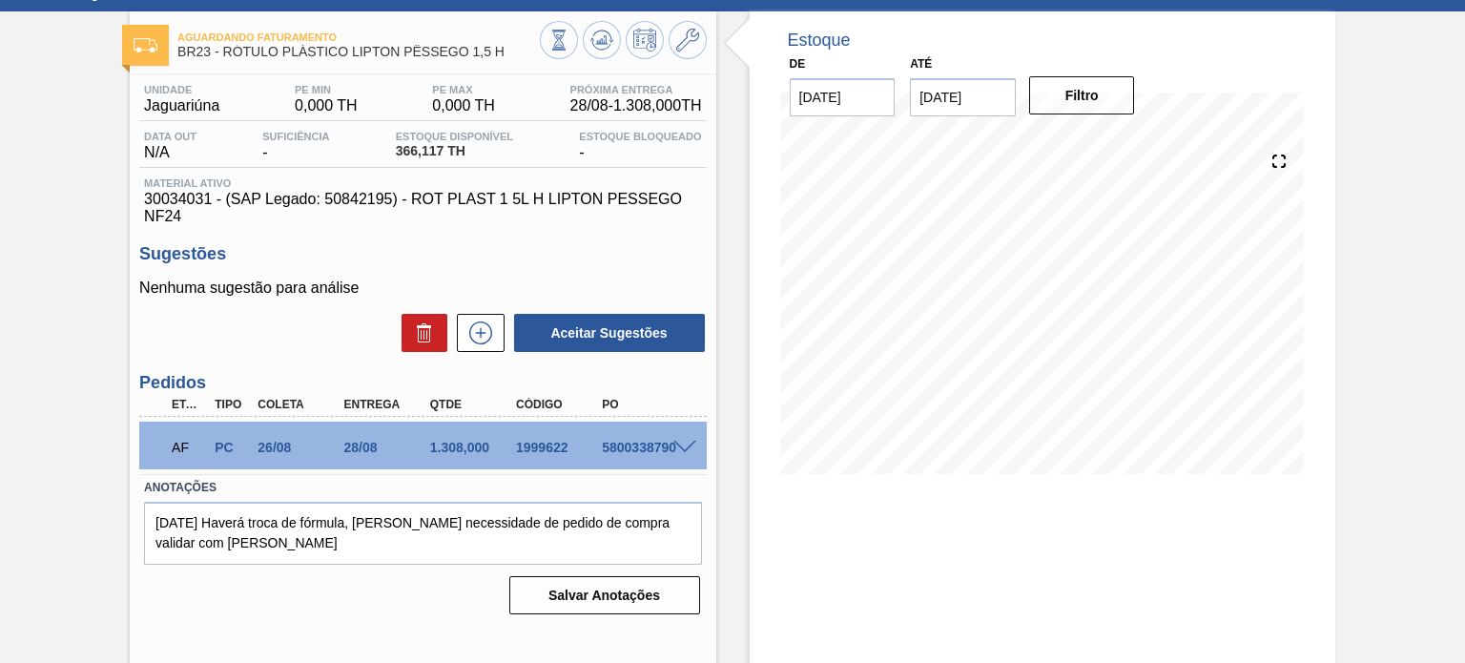
scroll to position [156, 0]
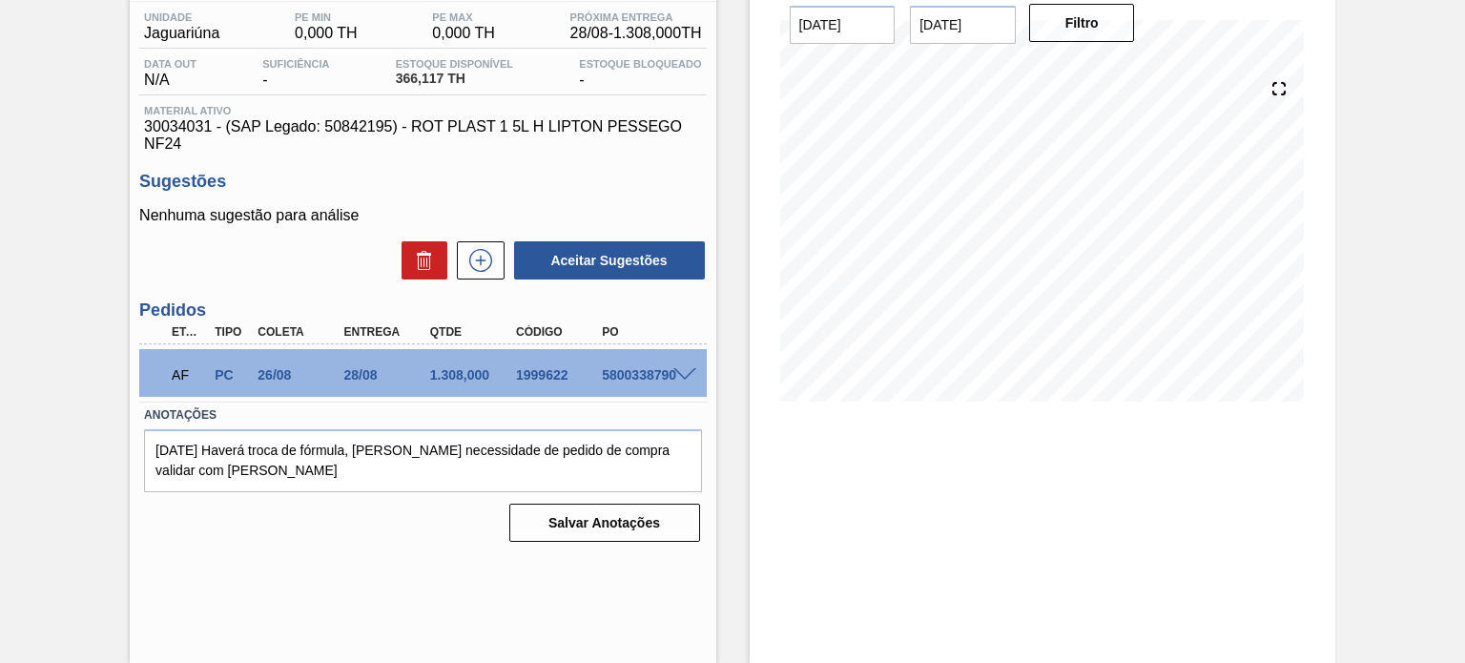
click at [548, 367] on div "AF PC 26/08 28/08 1.308,000 1999622 5800338790" at bounding box center [417, 373] width 516 height 38
click at [548, 368] on div "1999622" at bounding box center [558, 374] width 94 height 15
click at [549, 377] on div "1999622" at bounding box center [558, 374] width 94 height 15
click at [526, 373] on div "1999622" at bounding box center [558, 374] width 94 height 15
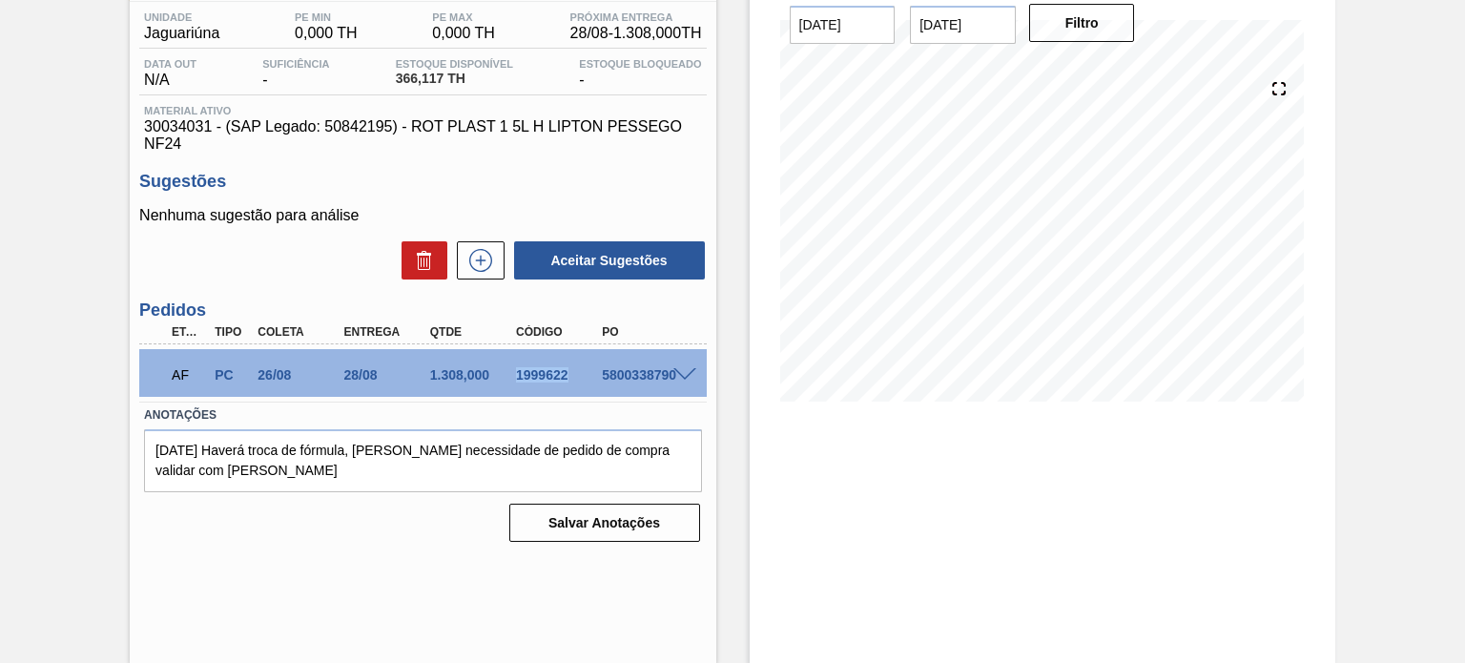
click at [526, 373] on div "1999622" at bounding box center [558, 374] width 94 height 15
copy div "1999622"
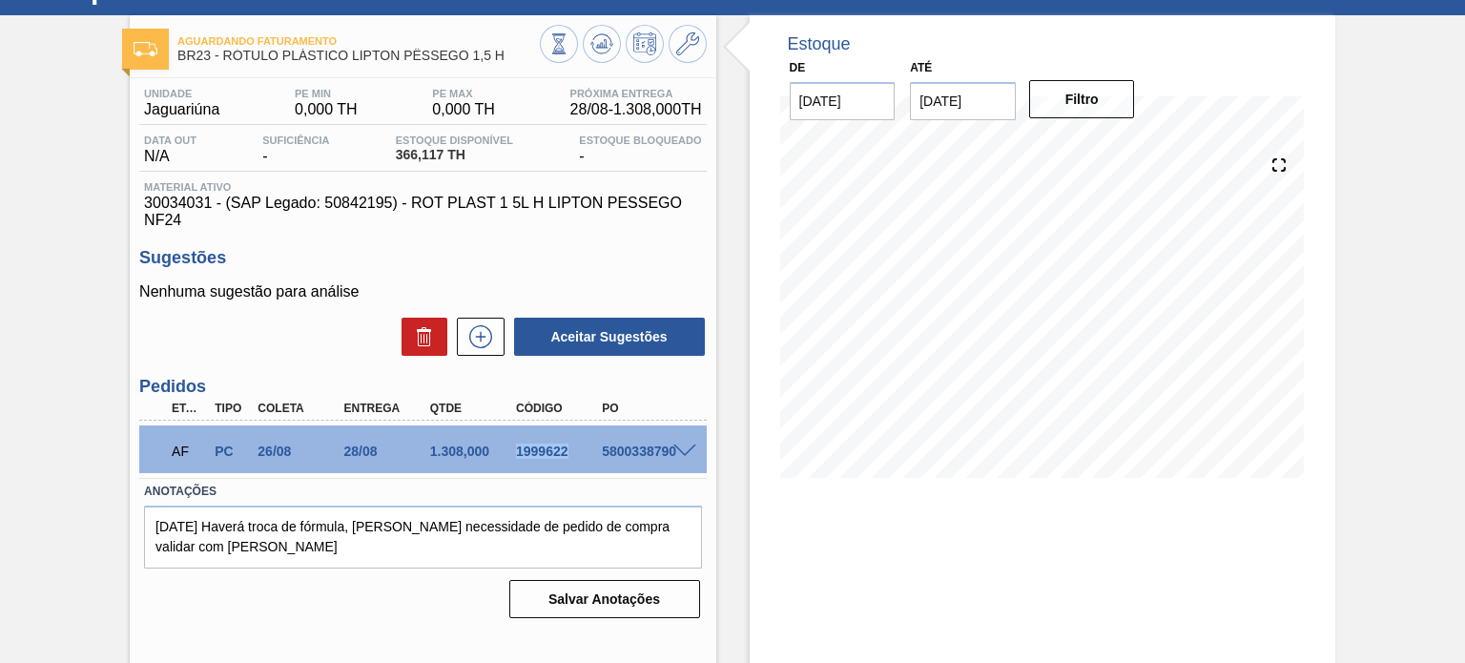
scroll to position [0, 0]
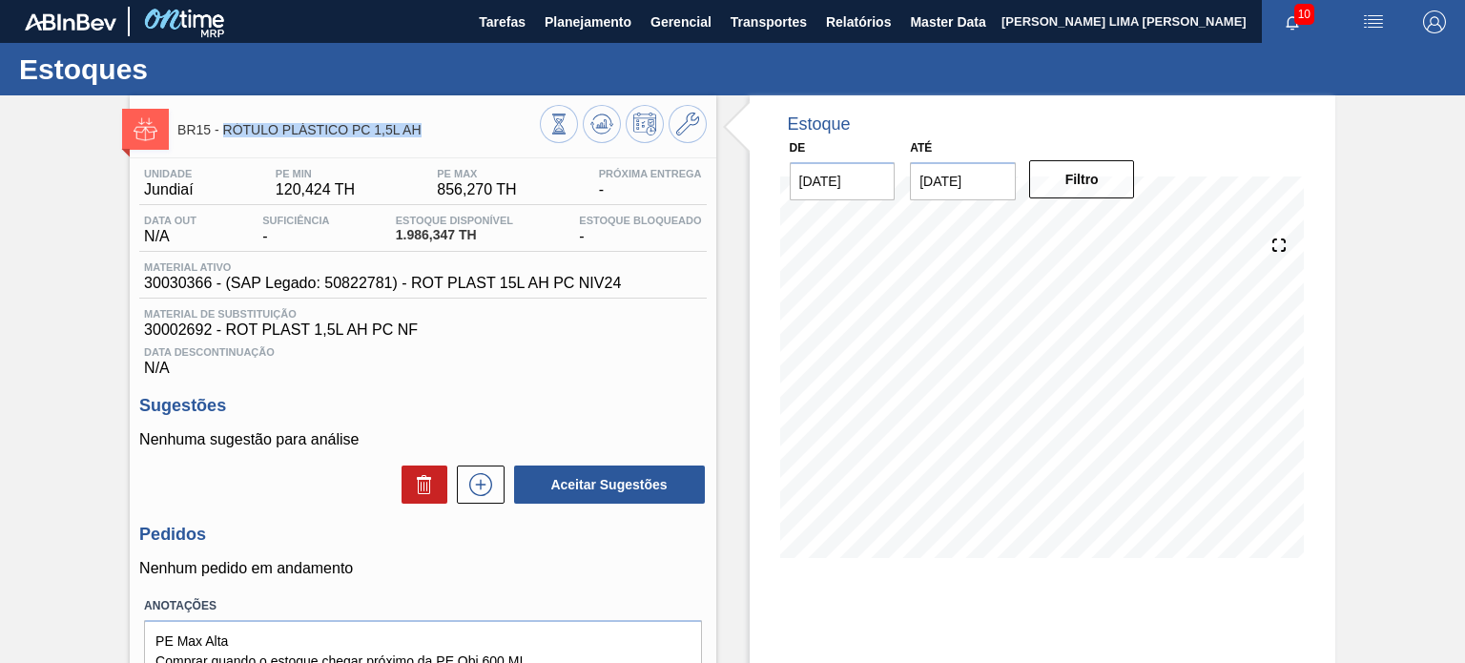
drag, startPoint x: 427, startPoint y: 125, endPoint x: 223, endPoint y: 136, distance: 204.5
click at [223, 136] on span "BR15 - RÓTULO PLÁSTICO PC 1,5L AH" at bounding box center [358, 130] width 362 height 14
copy span "RÓTULO PLÁSTICO PC 1,5L AH"
